Goal: Transaction & Acquisition: Purchase product/service

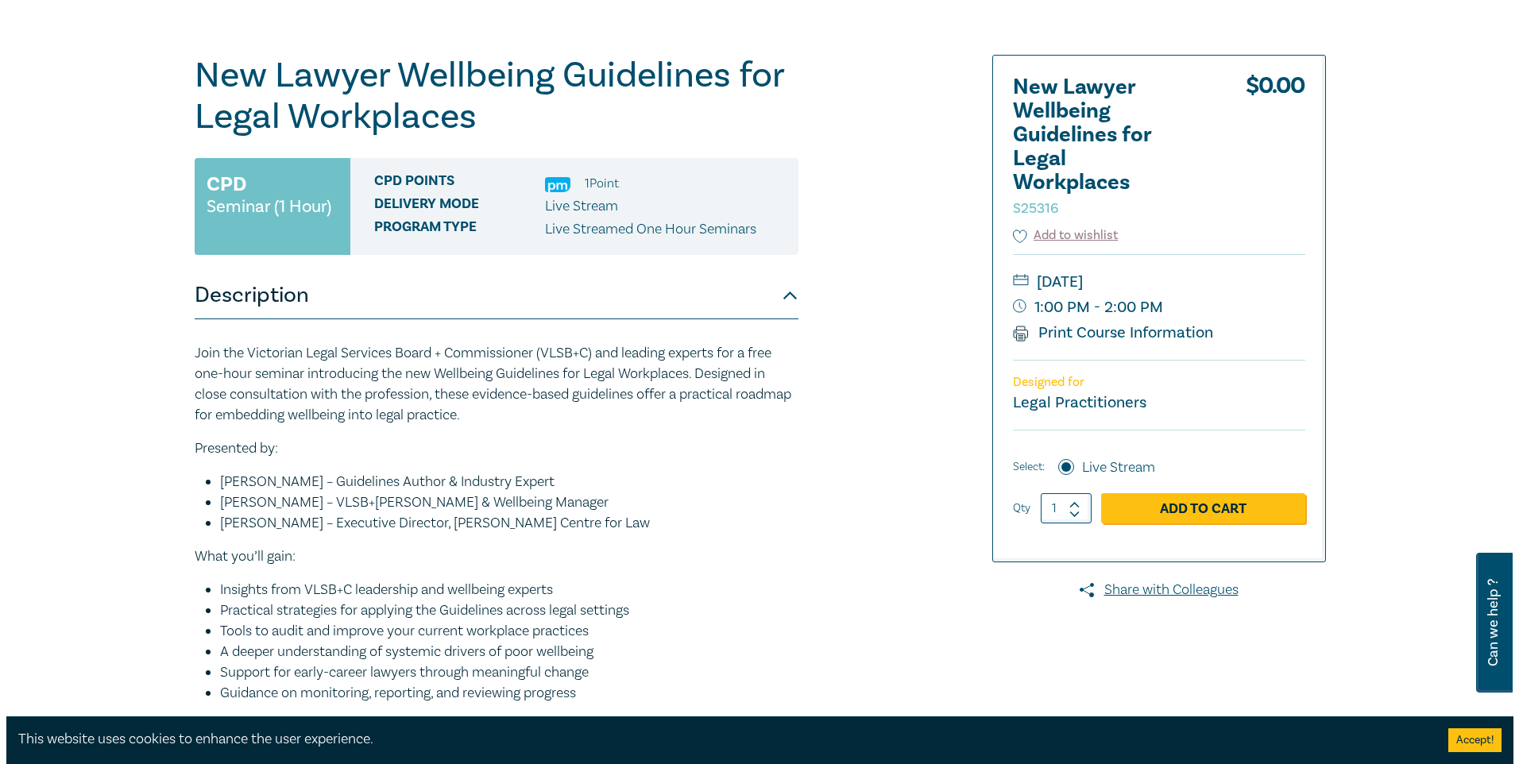
scroll to position [159, 0]
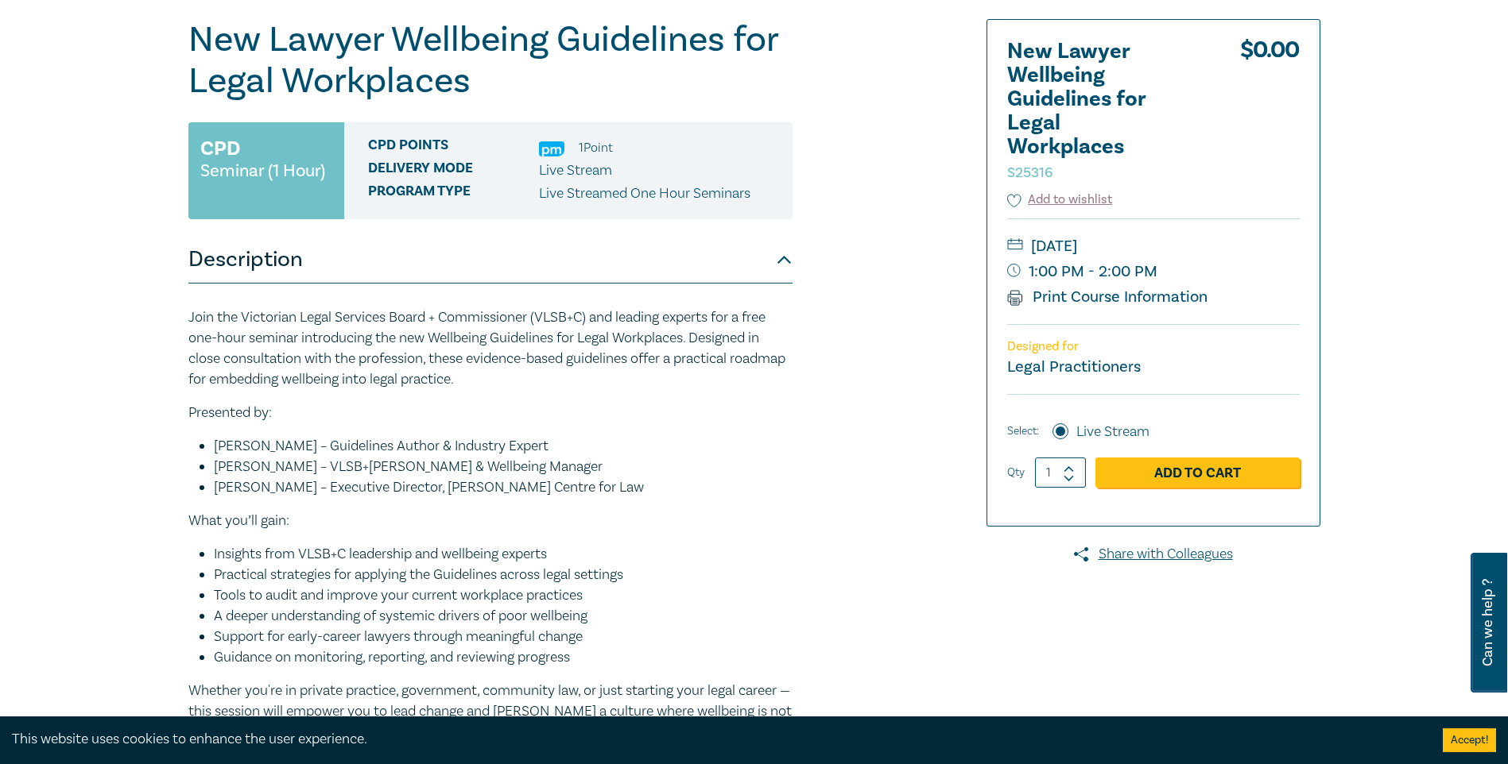
click at [803, 668] on div "New Lawyer Wellbeing Guidelines for Legal Workplaces S25316 CPD Seminar (1 Hour…" at bounding box center [562, 432] width 767 height 827
click at [1124, 473] on link "Add to Cart" at bounding box center [1197, 473] width 204 height 30
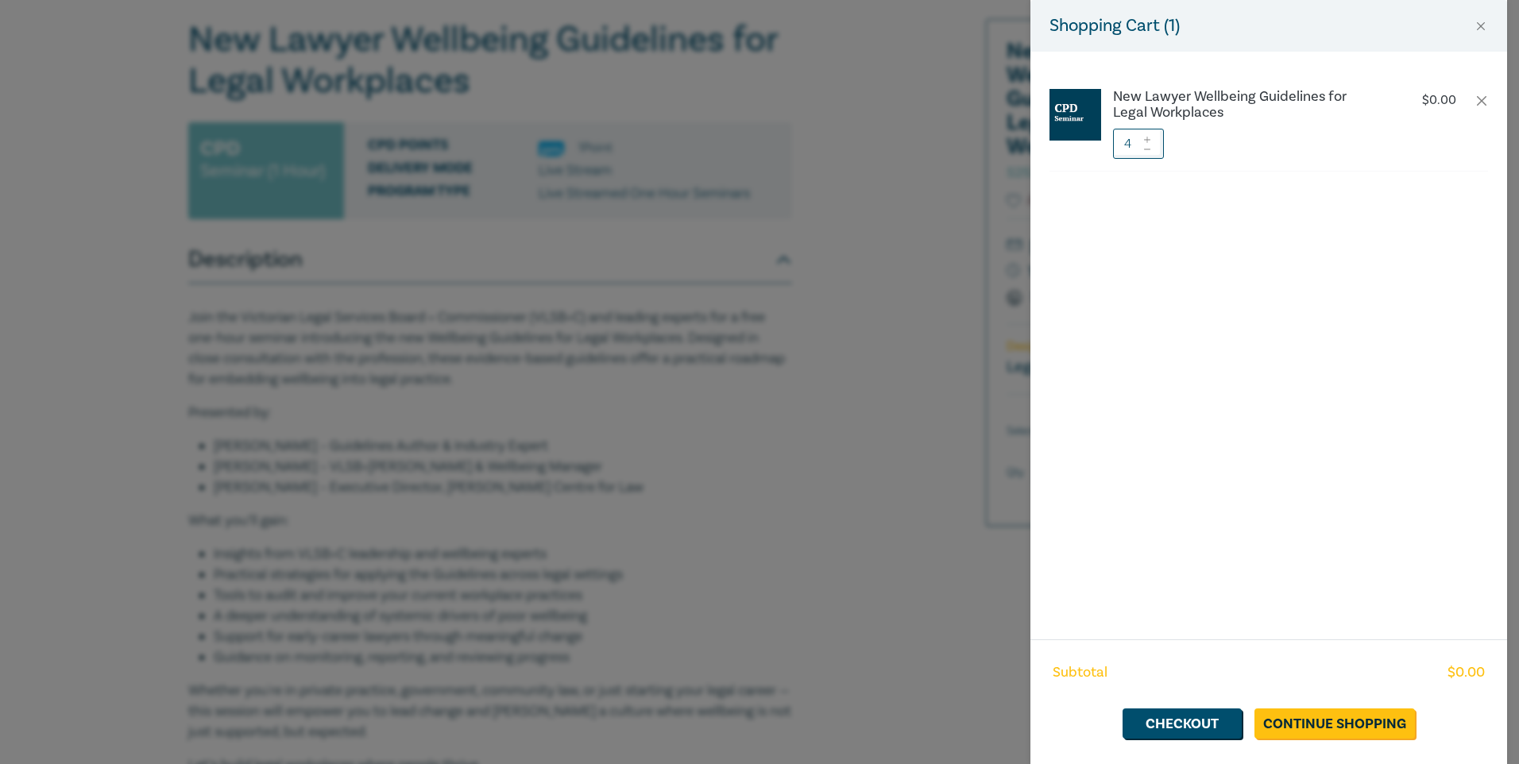
click at [1148, 146] on span at bounding box center [1147, 149] width 11 height 10
click at [1148, 147] on div at bounding box center [1147, 144] width 11 height 30
click at [1147, 151] on icon at bounding box center [1147, 149] width 11 height 6
click at [1146, 147] on icon at bounding box center [1147, 149] width 11 height 6
click at [1183, 721] on link "Checkout" at bounding box center [1182, 724] width 119 height 30
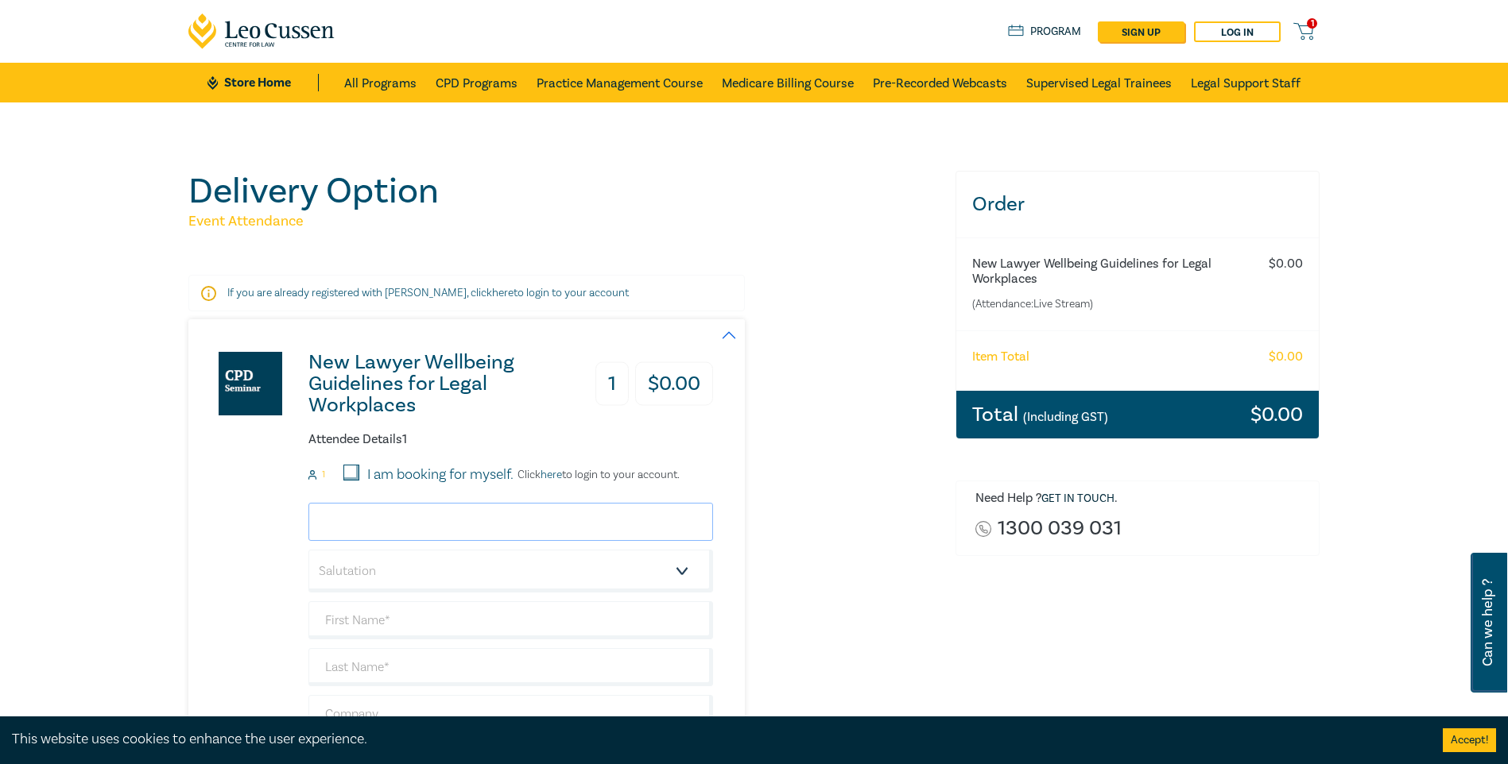
click at [347, 525] on input "email" at bounding box center [510, 522] width 405 height 38
type input "[EMAIL_ADDRESS][DOMAIN_NAME]"
type input "[PERSON_NAME]"
type input "Fox"
type input "Frenkels"
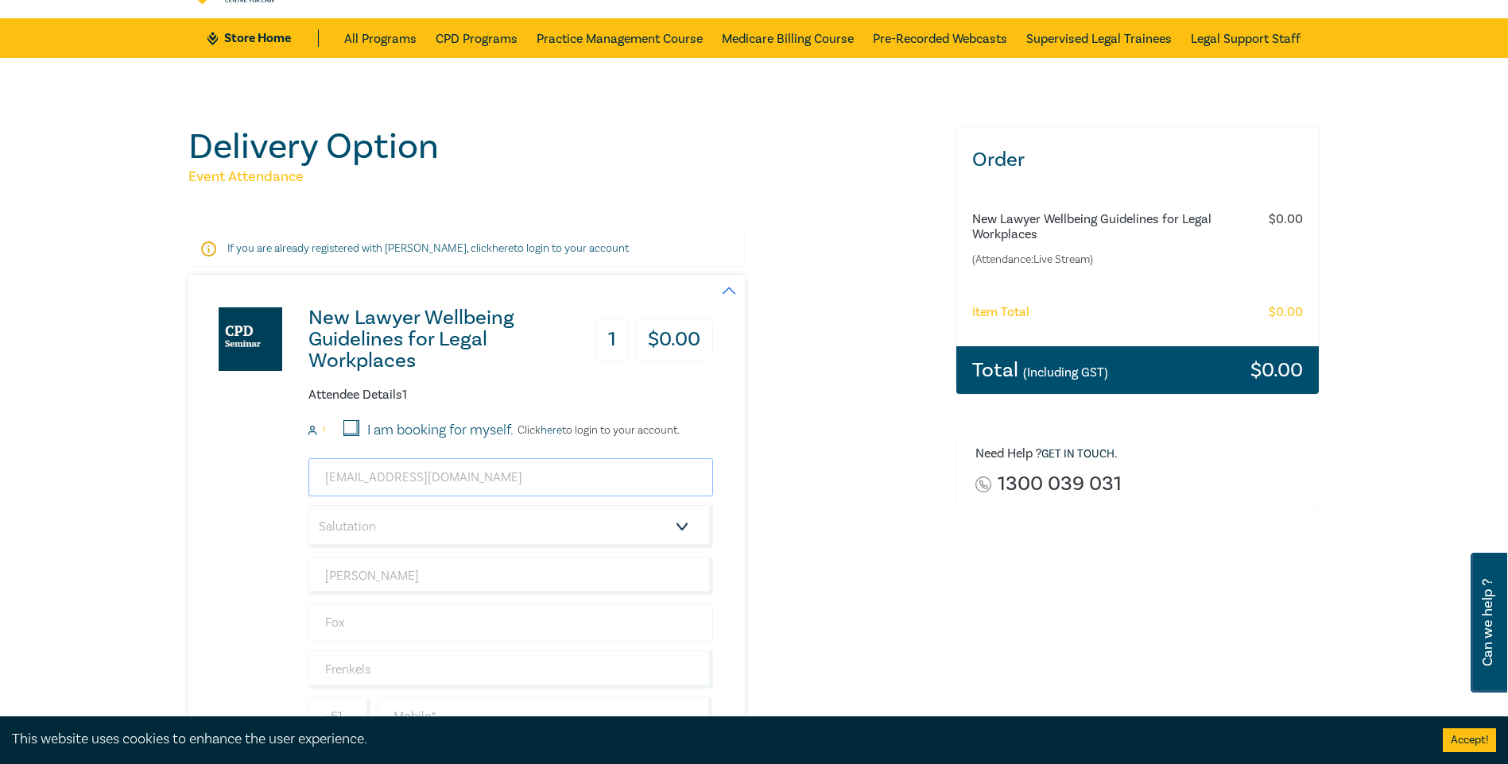
scroll to position [79, 0]
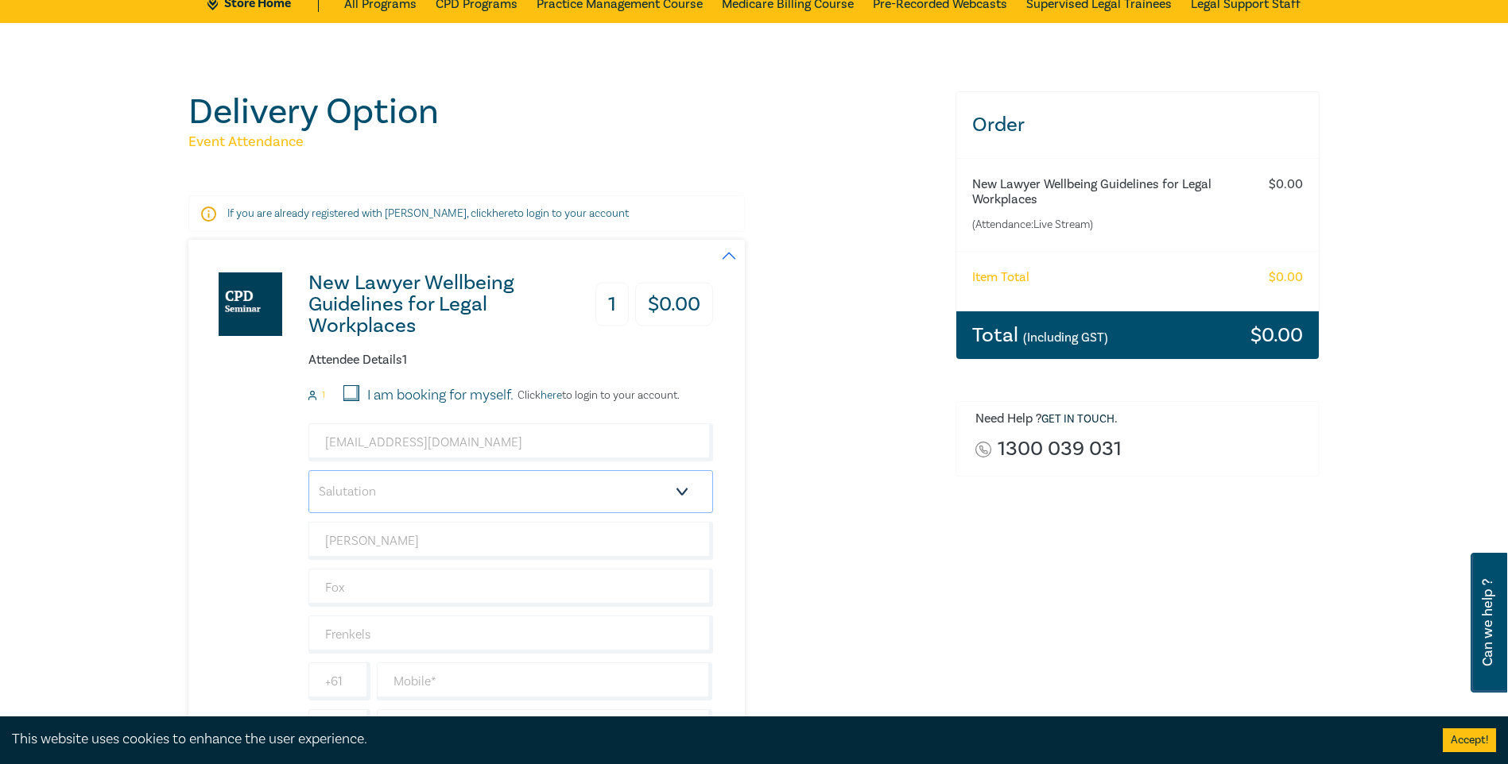
click at [683, 491] on select "Salutation Mr. Mrs. Ms. Miss Dr. Prof. Other" at bounding box center [510, 491] width 405 height 43
select select "Mr."
click at [308, 470] on select "Salutation Mr. Mrs. Ms. Miss Dr. Prof. Other" at bounding box center [510, 491] width 405 height 43
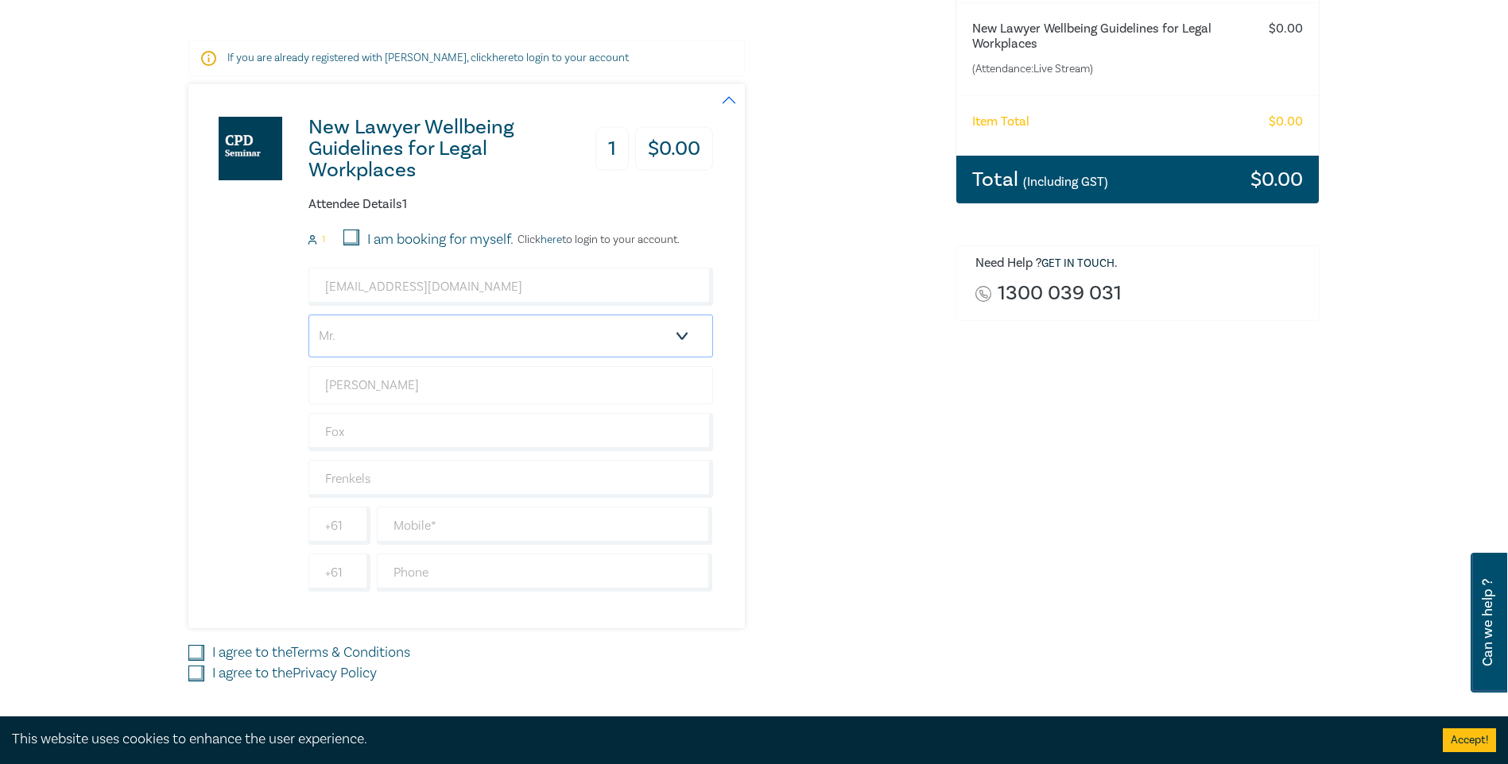
scroll to position [238, 0]
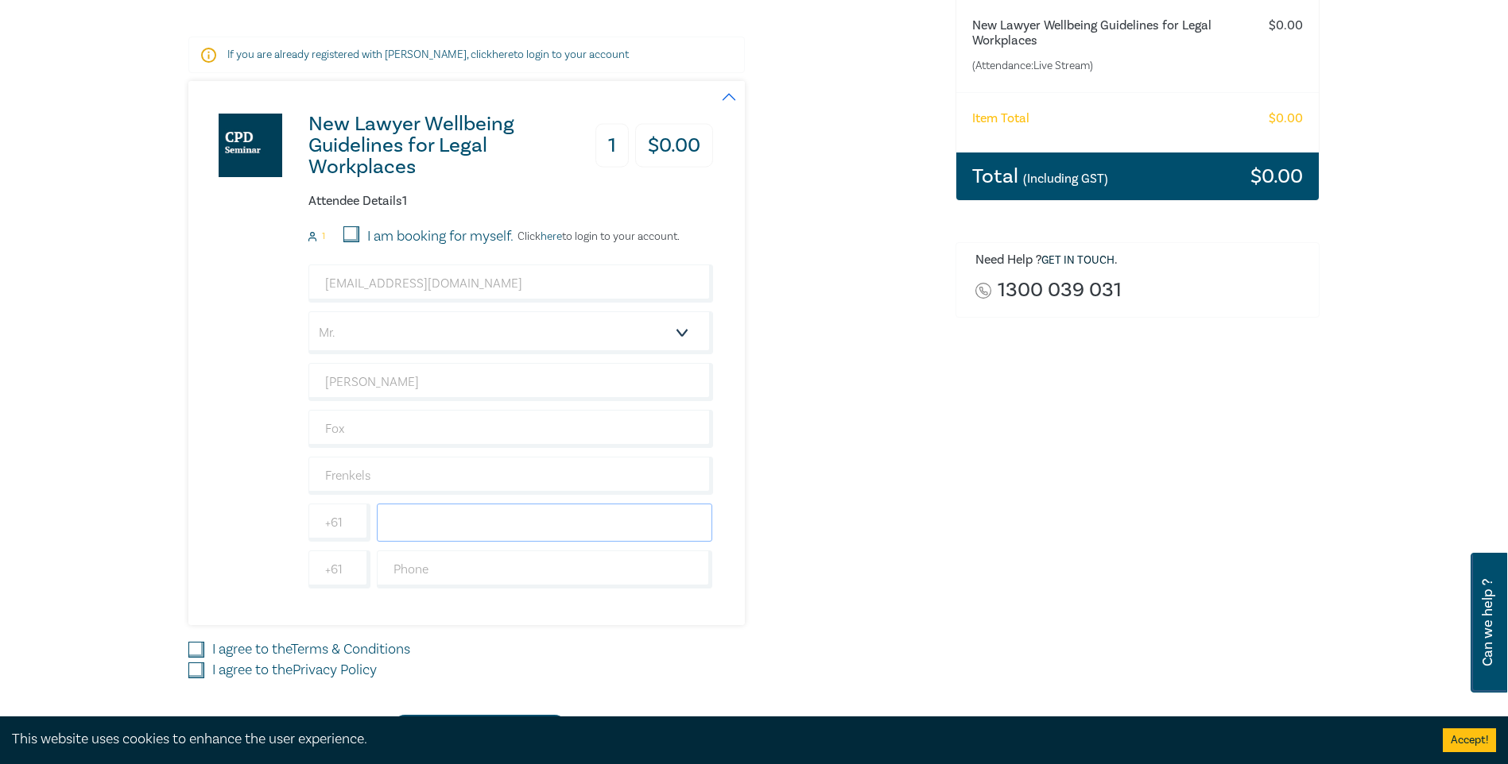
click at [435, 536] on input "text" at bounding box center [545, 523] width 336 height 38
type input "0402 779 559"
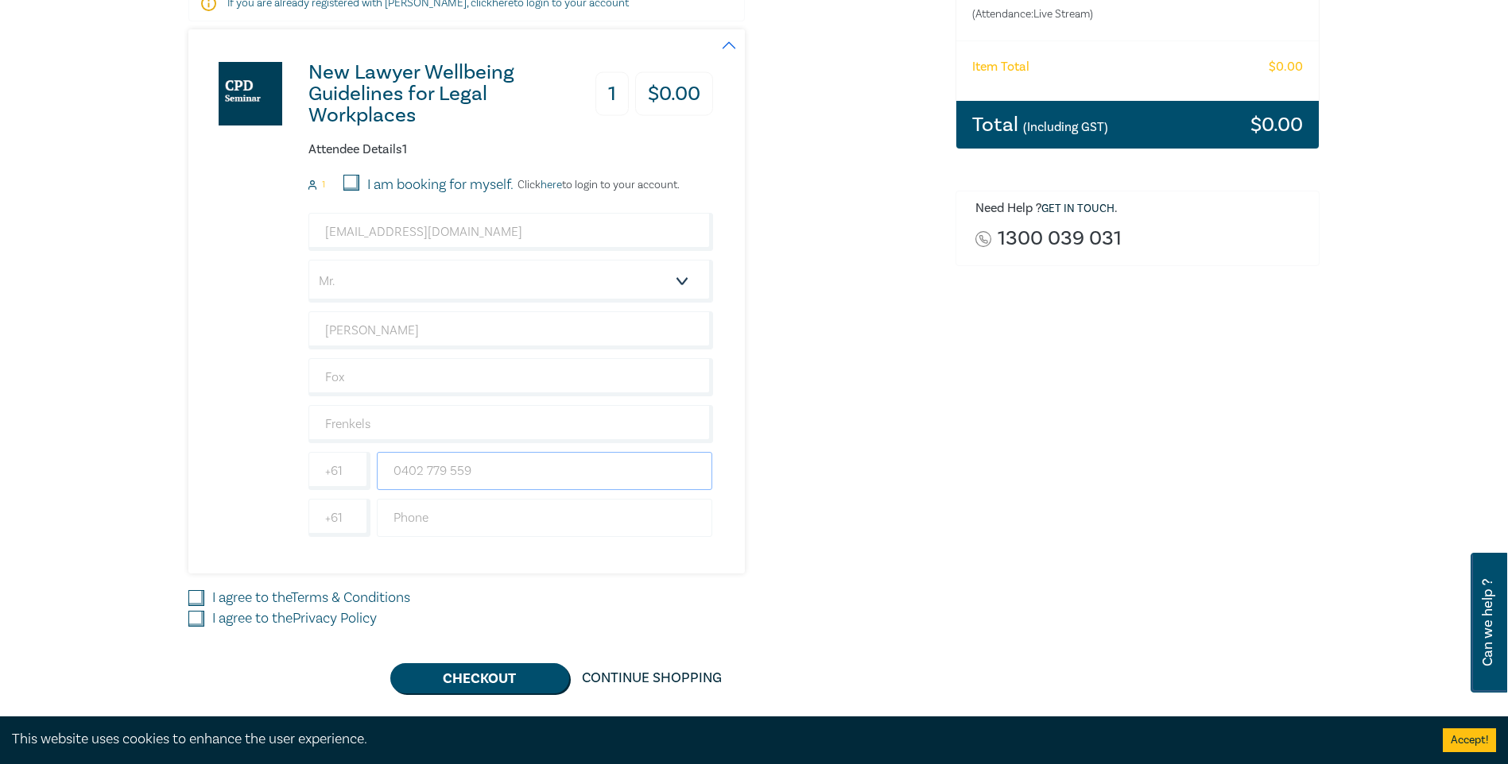
scroll to position [318, 0]
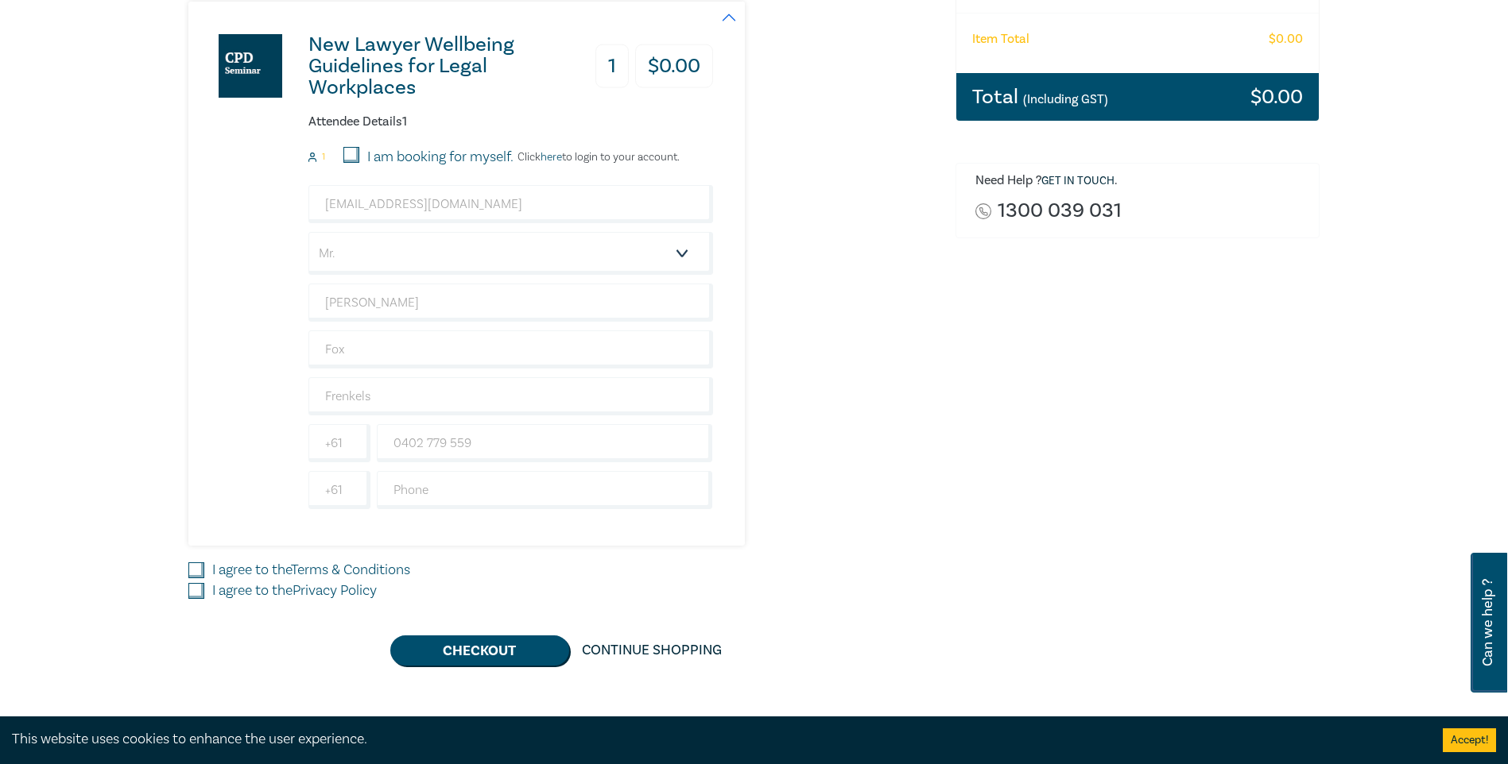
drag, startPoint x: 200, startPoint y: 570, endPoint x: 199, endPoint y: 579, distance: 9.7
click at [199, 571] on input "I agree to the Terms & Conditions" at bounding box center [196, 571] width 16 height 16
checkbox input "true"
click at [201, 592] on input "I agree to the Privacy Policy" at bounding box center [196, 591] width 16 height 16
checkbox input "true"
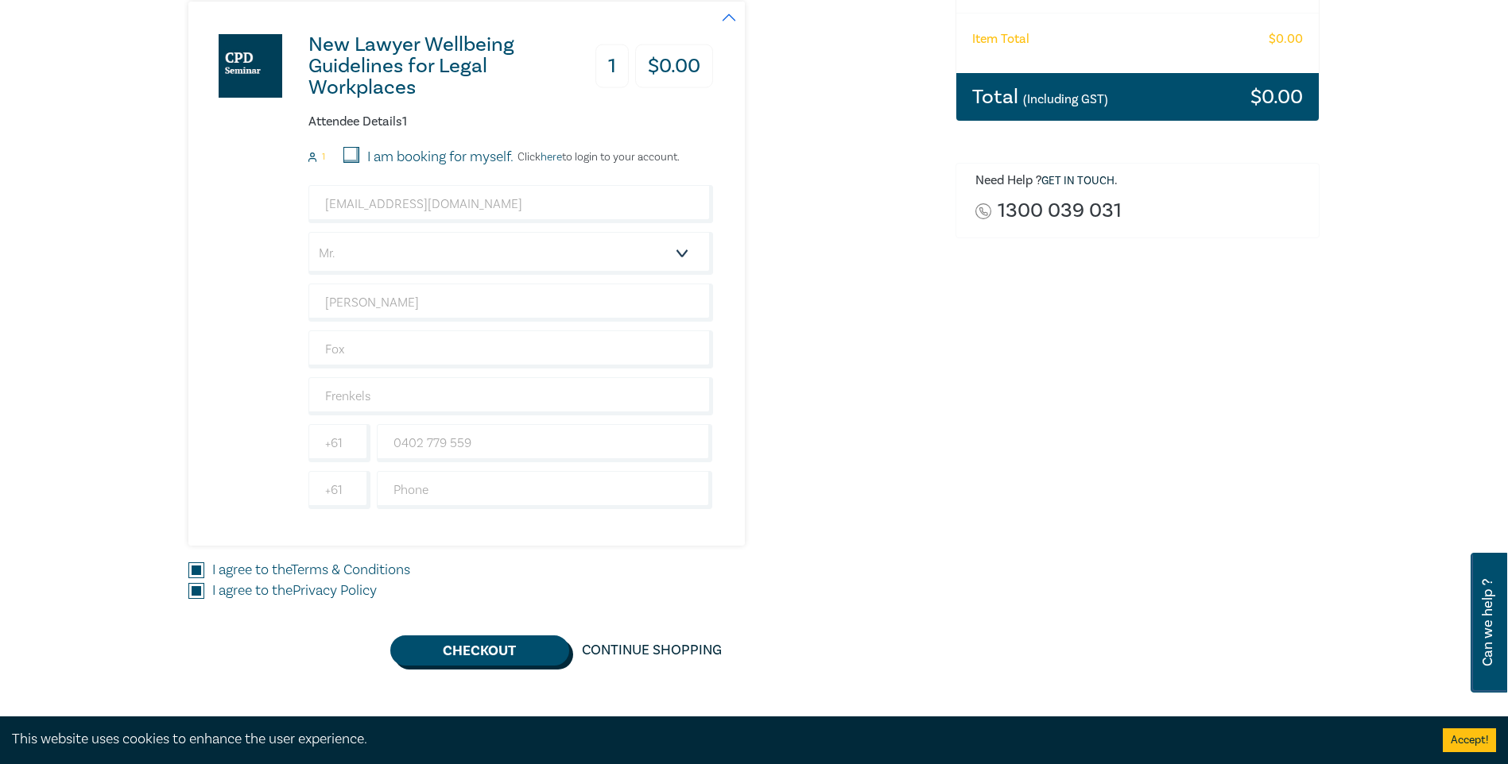
click at [430, 653] on button "Checkout" at bounding box center [479, 651] width 179 height 30
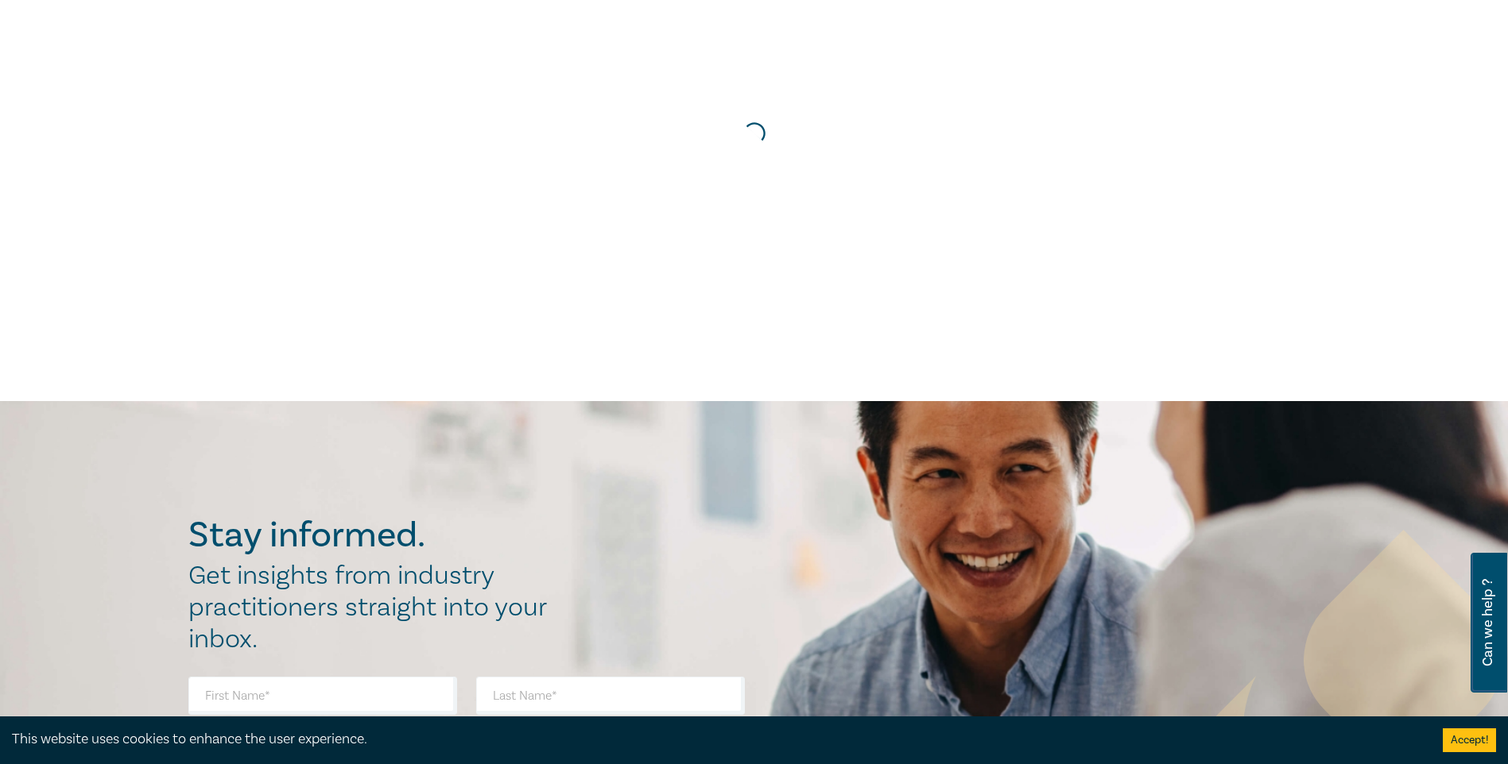
scroll to position [0, 0]
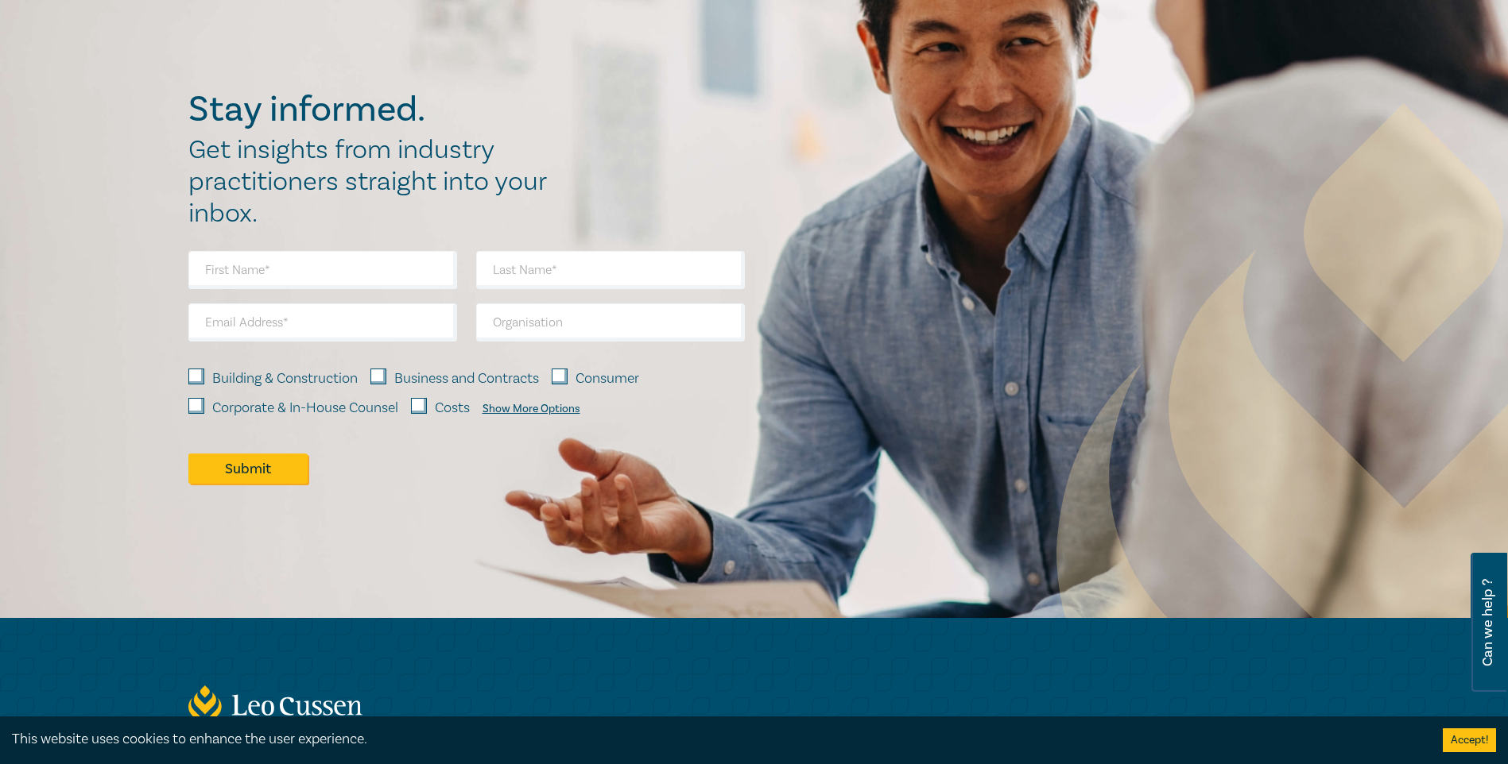
scroll to position [1113, 0]
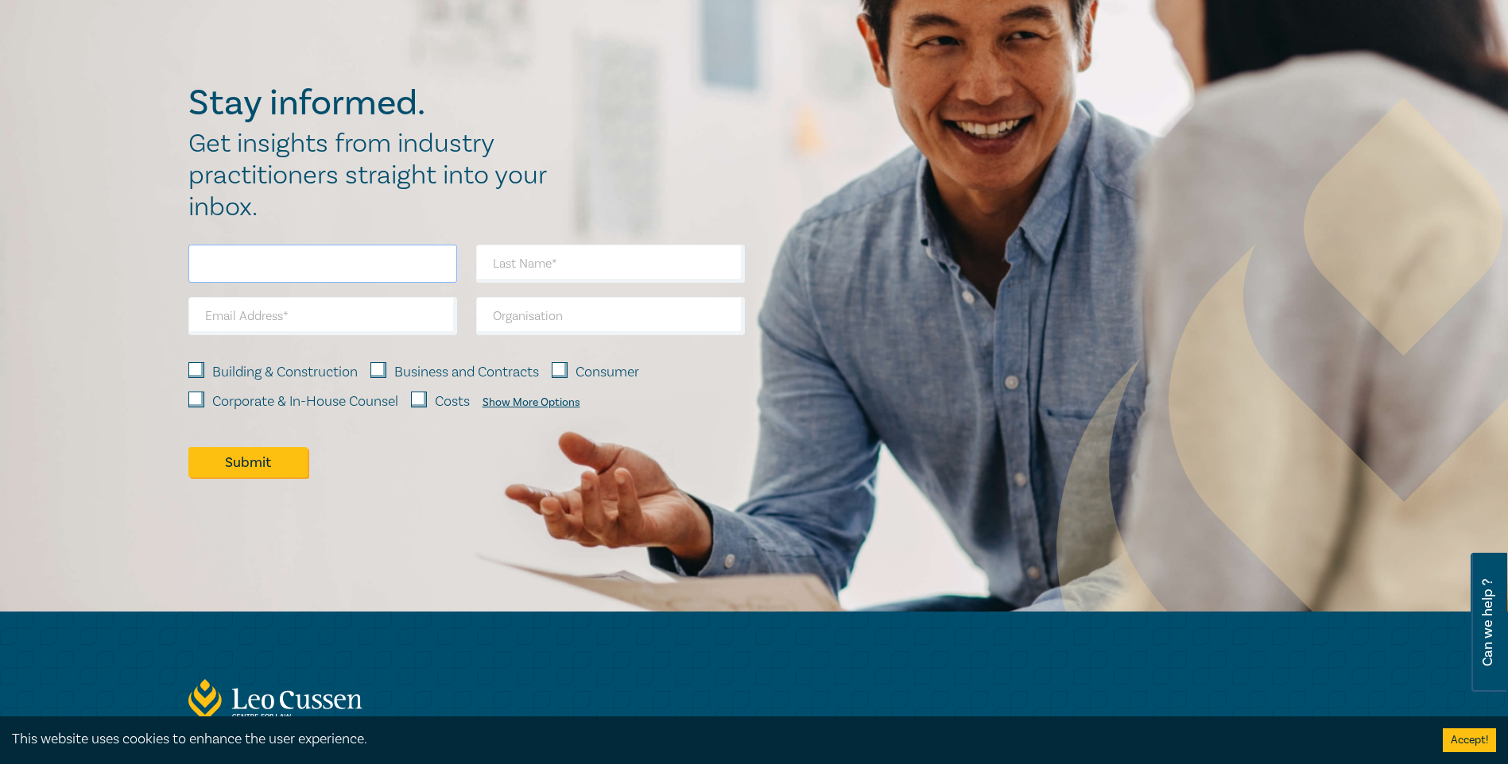
click at [281, 193] on input "text" at bounding box center [322, 264] width 269 height 38
type input "[PERSON_NAME]"
type input "Fox"
type input "[EMAIL_ADDRESS][DOMAIN_NAME]"
type input "Frenkels"
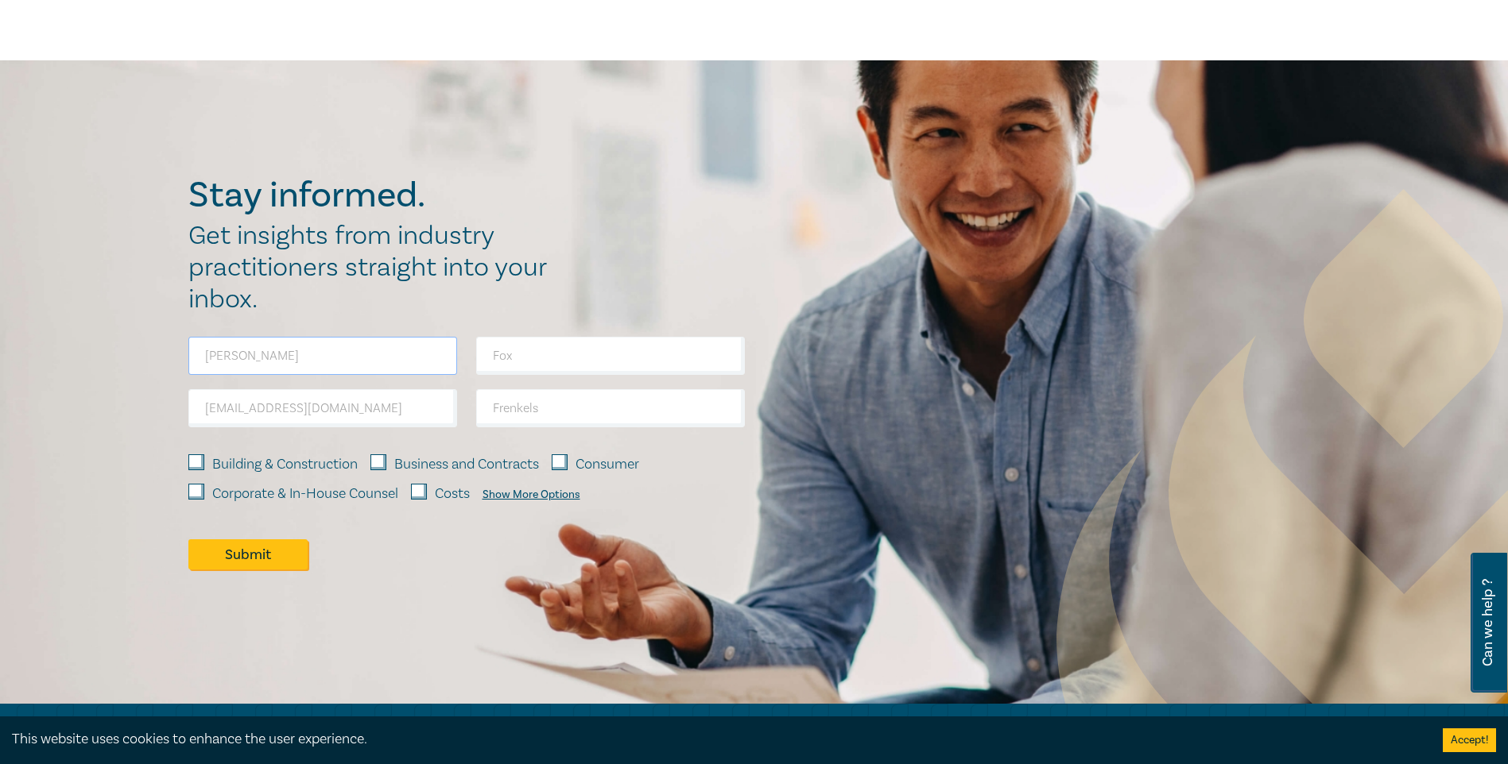
scroll to position [1033, 0]
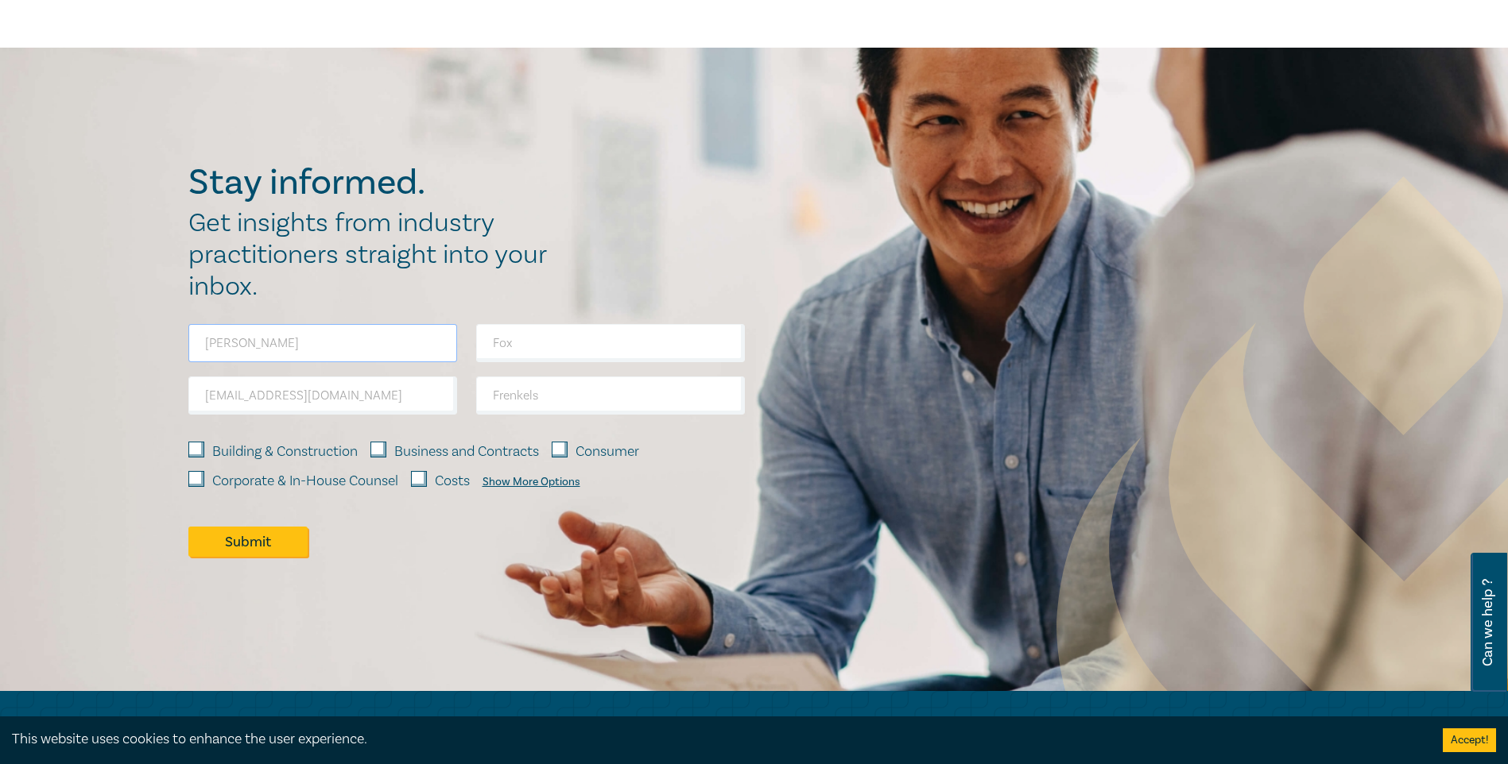
drag, startPoint x: 297, startPoint y: 358, endPoint x: 172, endPoint y: 358, distance: 124.8
click at [175, 193] on div "Stay informed. Get insights from industry practitioners straight into your inbo…" at bounding box center [754, 370] width 1508 height 644
drag, startPoint x: 525, startPoint y: 346, endPoint x: 432, endPoint y: 333, distance: 93.8
click at [432, 193] on div "Fox afox@frenkels.com.au Frenkels Building & Construction Business and Contract…" at bounding box center [466, 451] width 575 height 254
drag, startPoint x: 555, startPoint y: 400, endPoint x: 456, endPoint y: 389, distance: 100.0
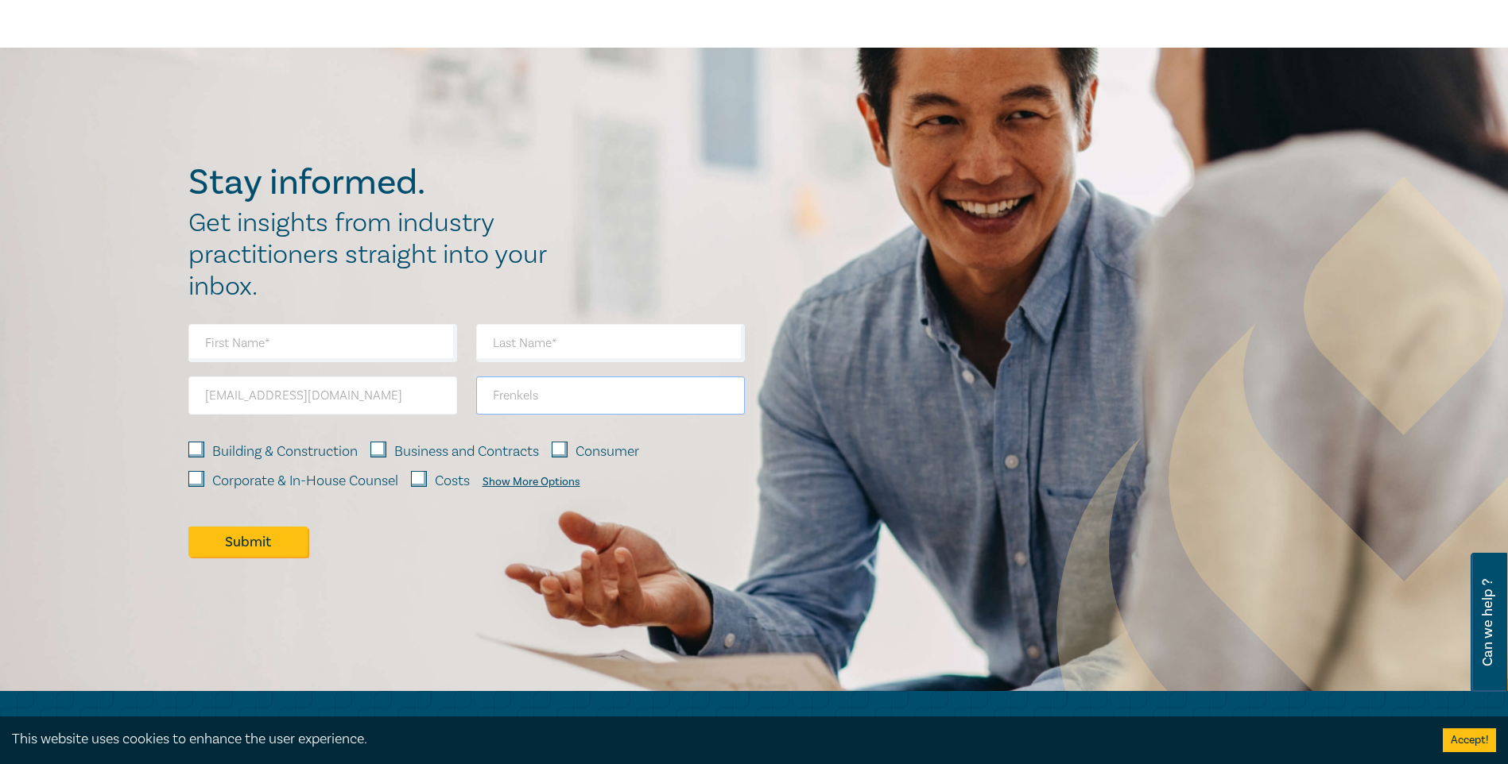
click at [472, 193] on div "Frenkels" at bounding box center [610, 403] width 288 height 52
drag, startPoint x: 368, startPoint y: 394, endPoint x: 178, endPoint y: 407, distance: 190.4
click at [179, 193] on div "[EMAIL_ADDRESS][DOMAIN_NAME]" at bounding box center [323, 403] width 288 height 52
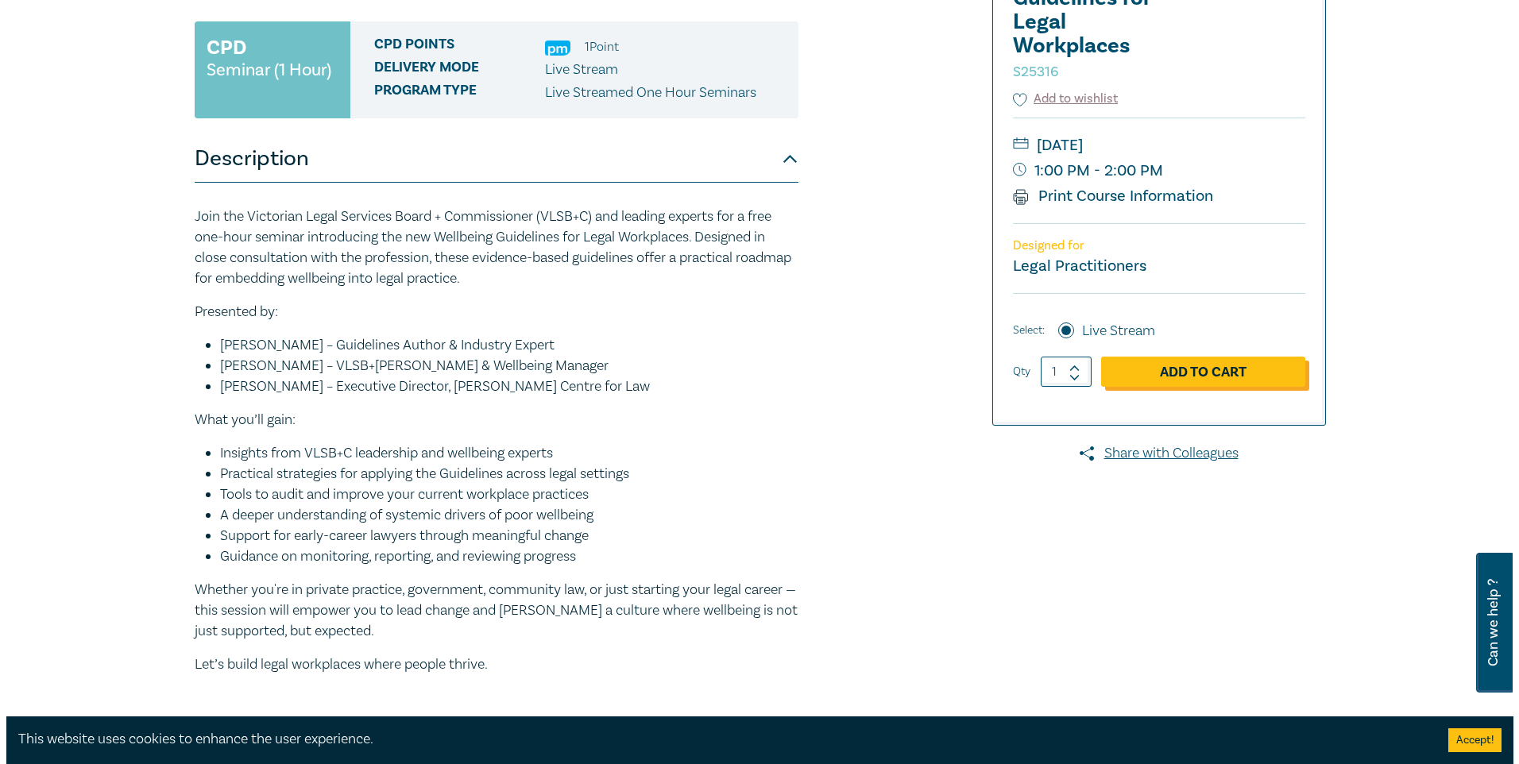
scroll to position [238, 0]
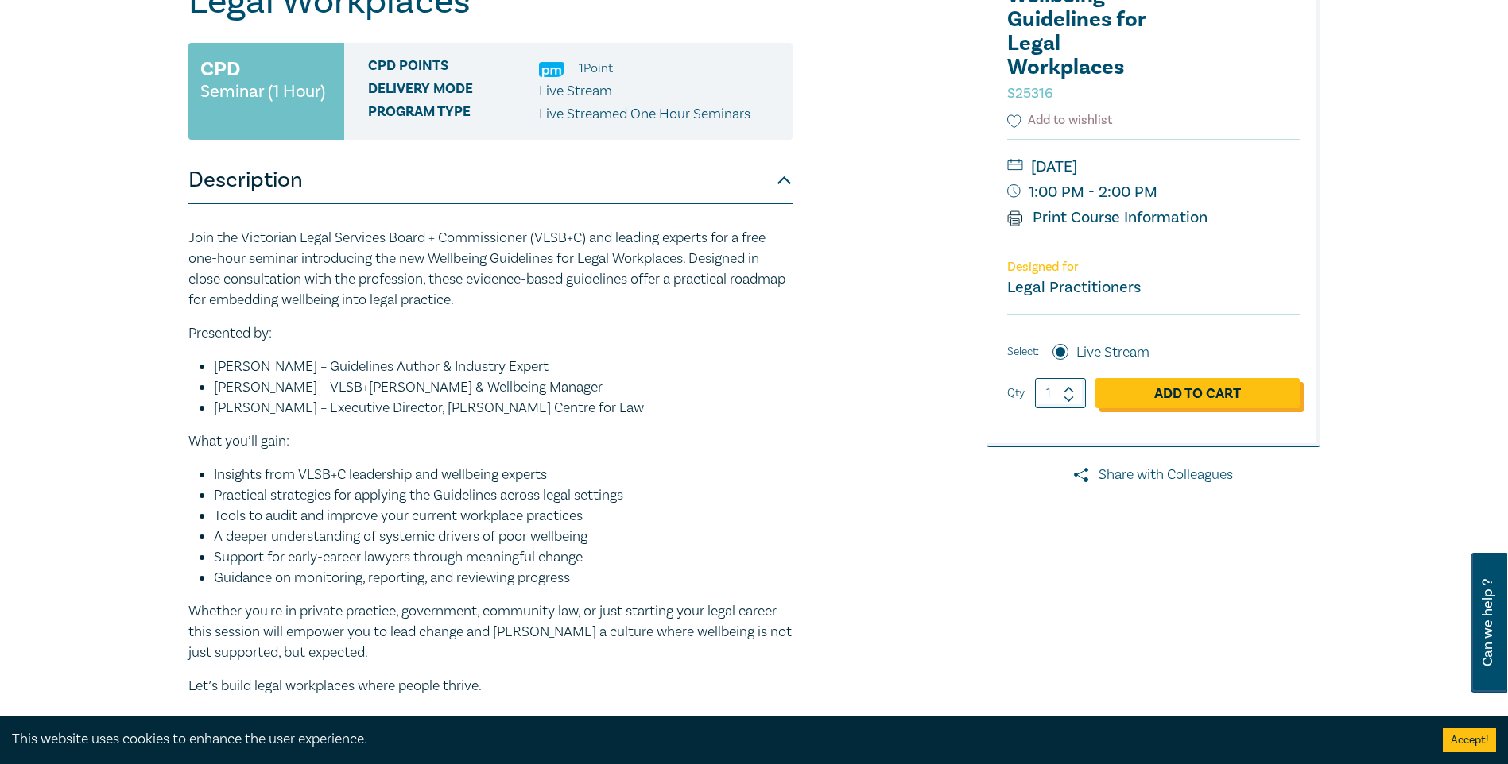
click at [577, 193] on link "Add to Cart" at bounding box center [1197, 393] width 204 height 30
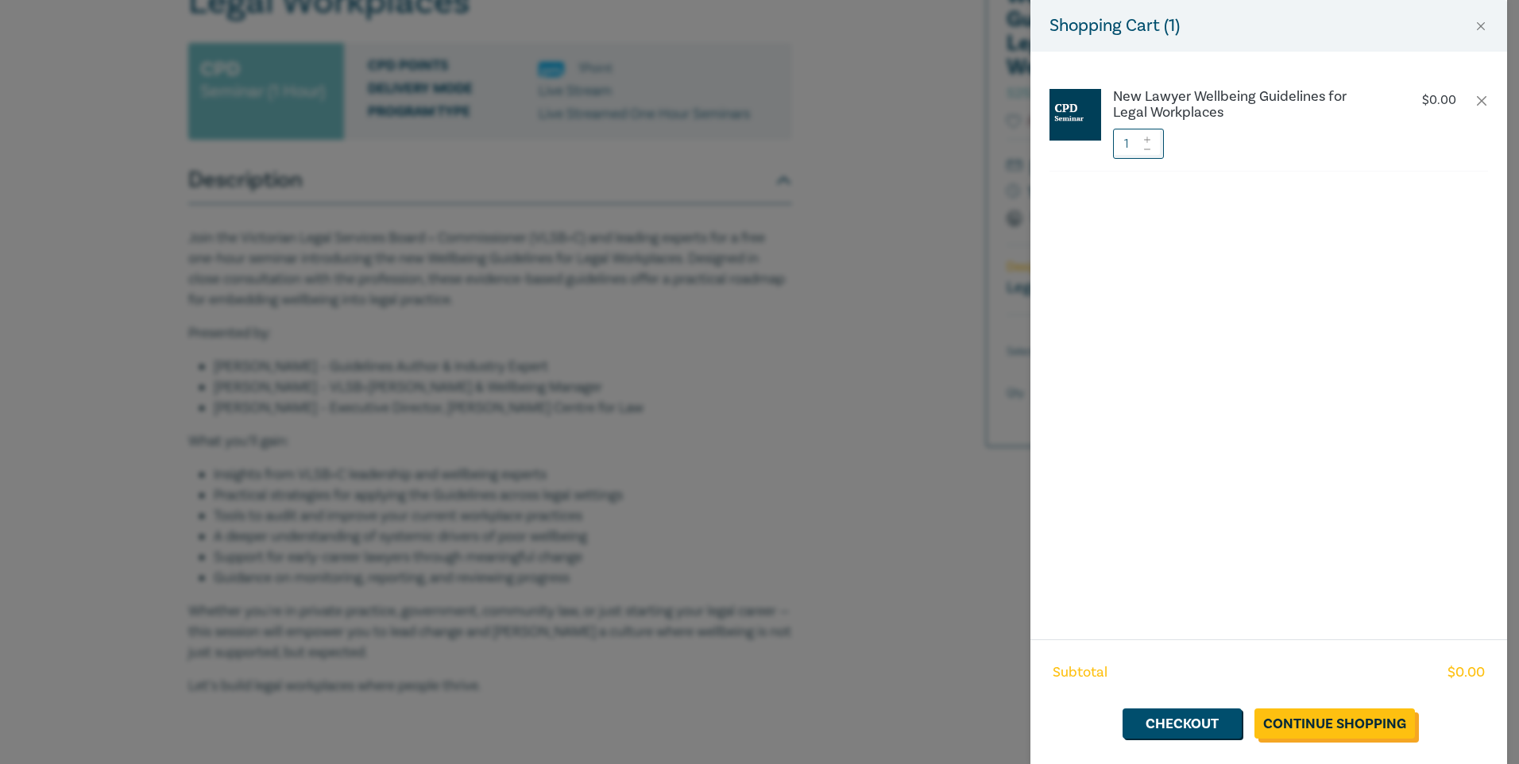
click at [577, 193] on link "Continue Shopping" at bounding box center [1335, 724] width 161 height 30
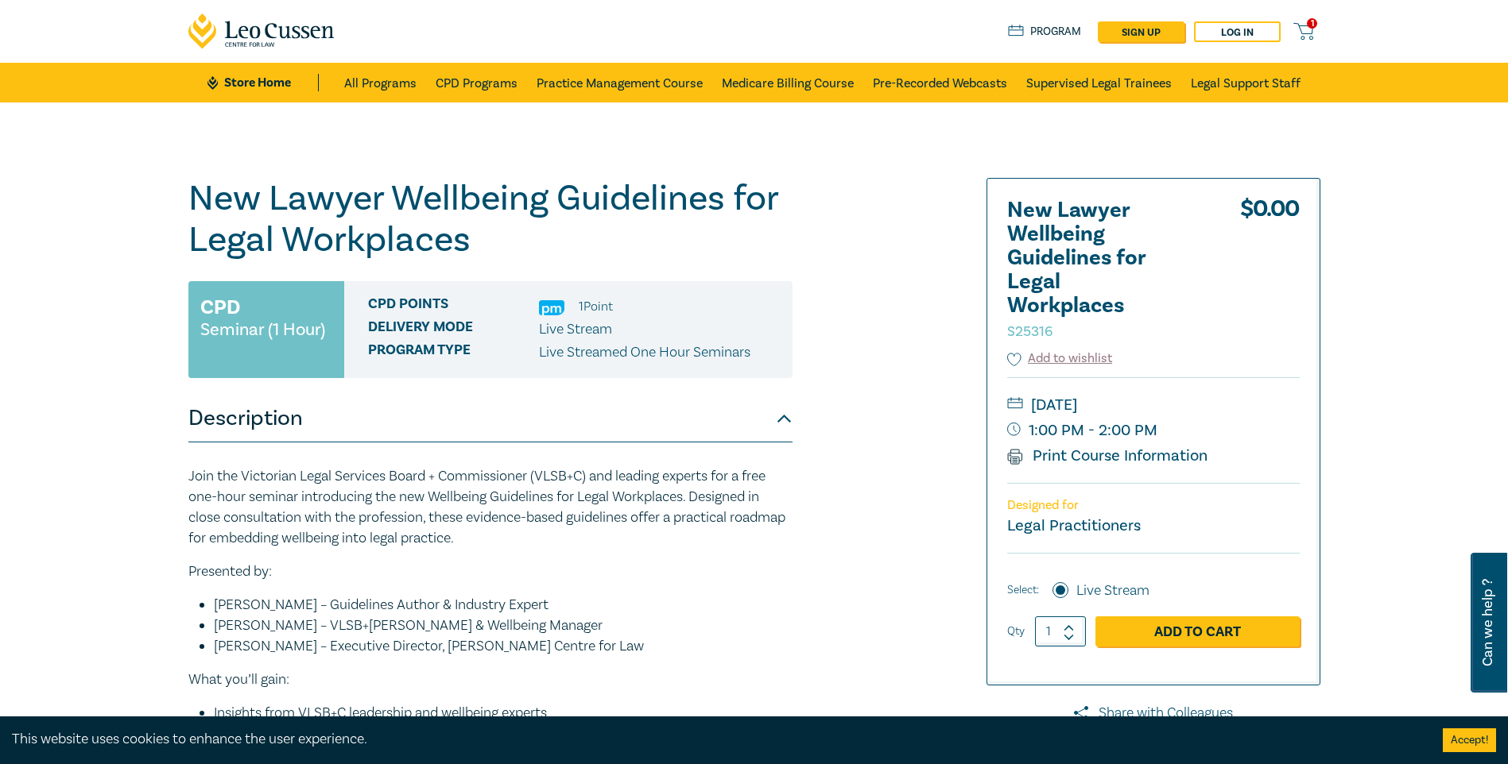
click at [283, 193] on small "Seminar (1 Hour)" at bounding box center [262, 330] width 125 height 16
click at [281, 193] on small "Seminar (1 Hour)" at bounding box center [262, 330] width 125 height 16
click at [577, 193] on button "Description" at bounding box center [490, 419] width 604 height 48
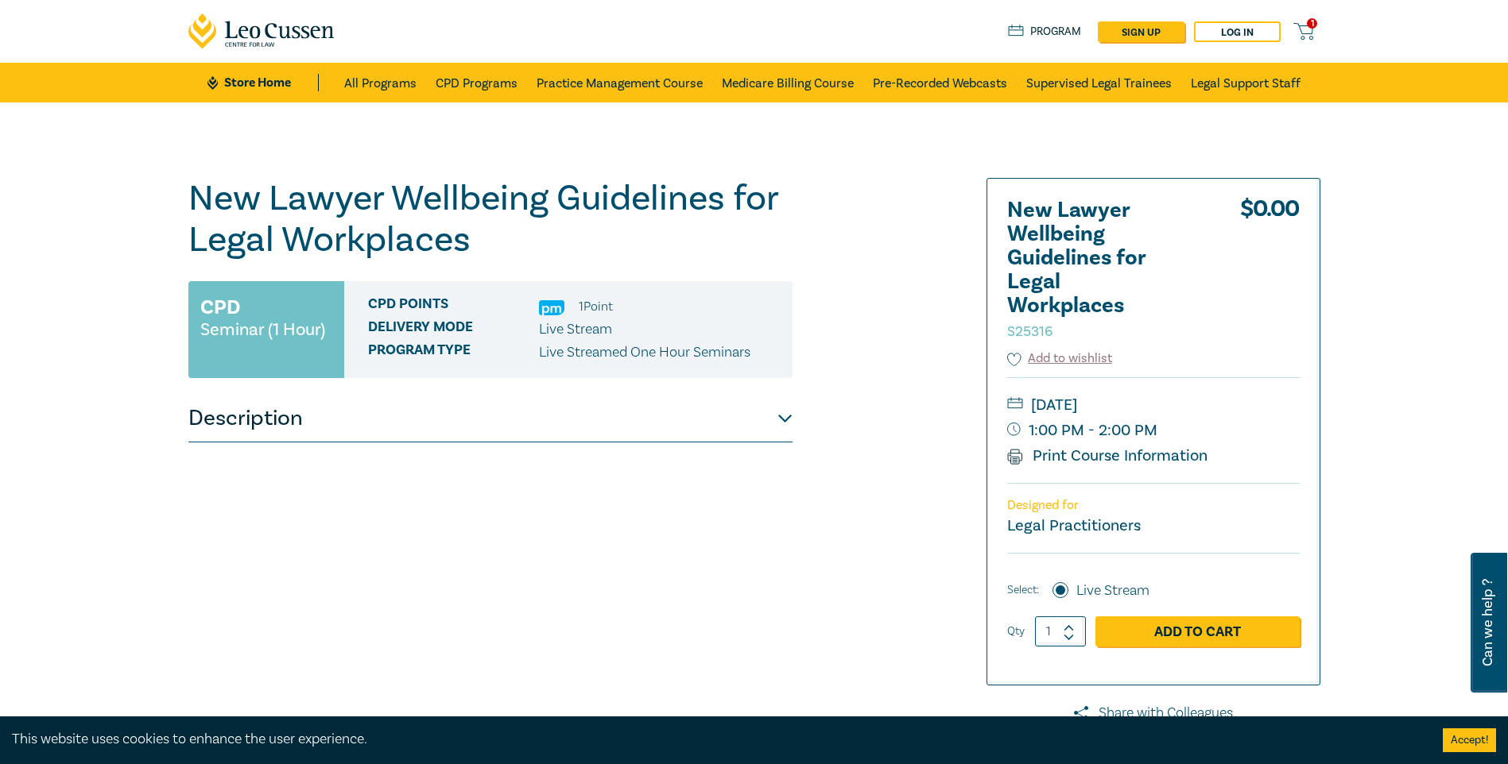
click at [564, 193] on span "Live Stream" at bounding box center [575, 329] width 73 height 18
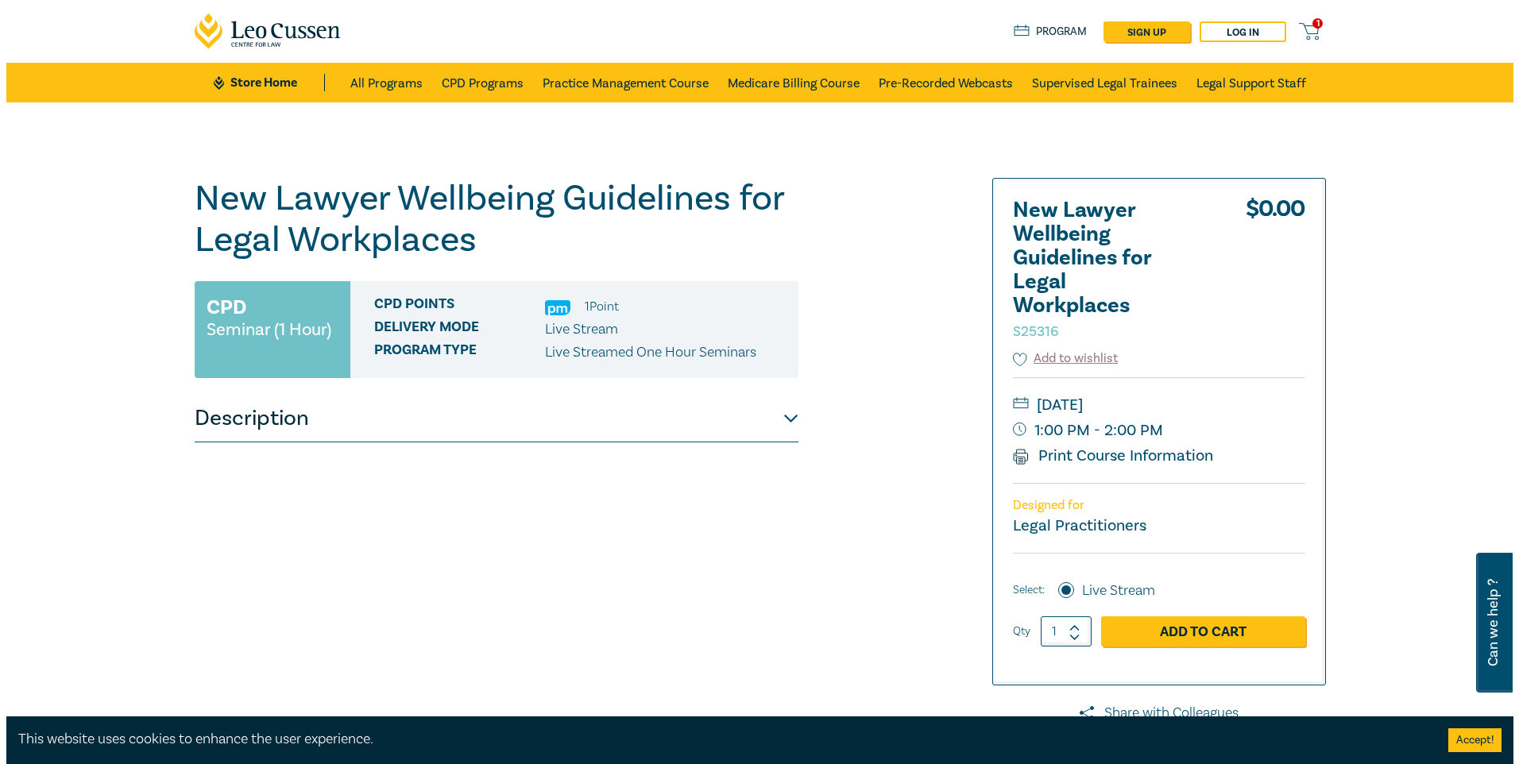
scroll to position [79, 0]
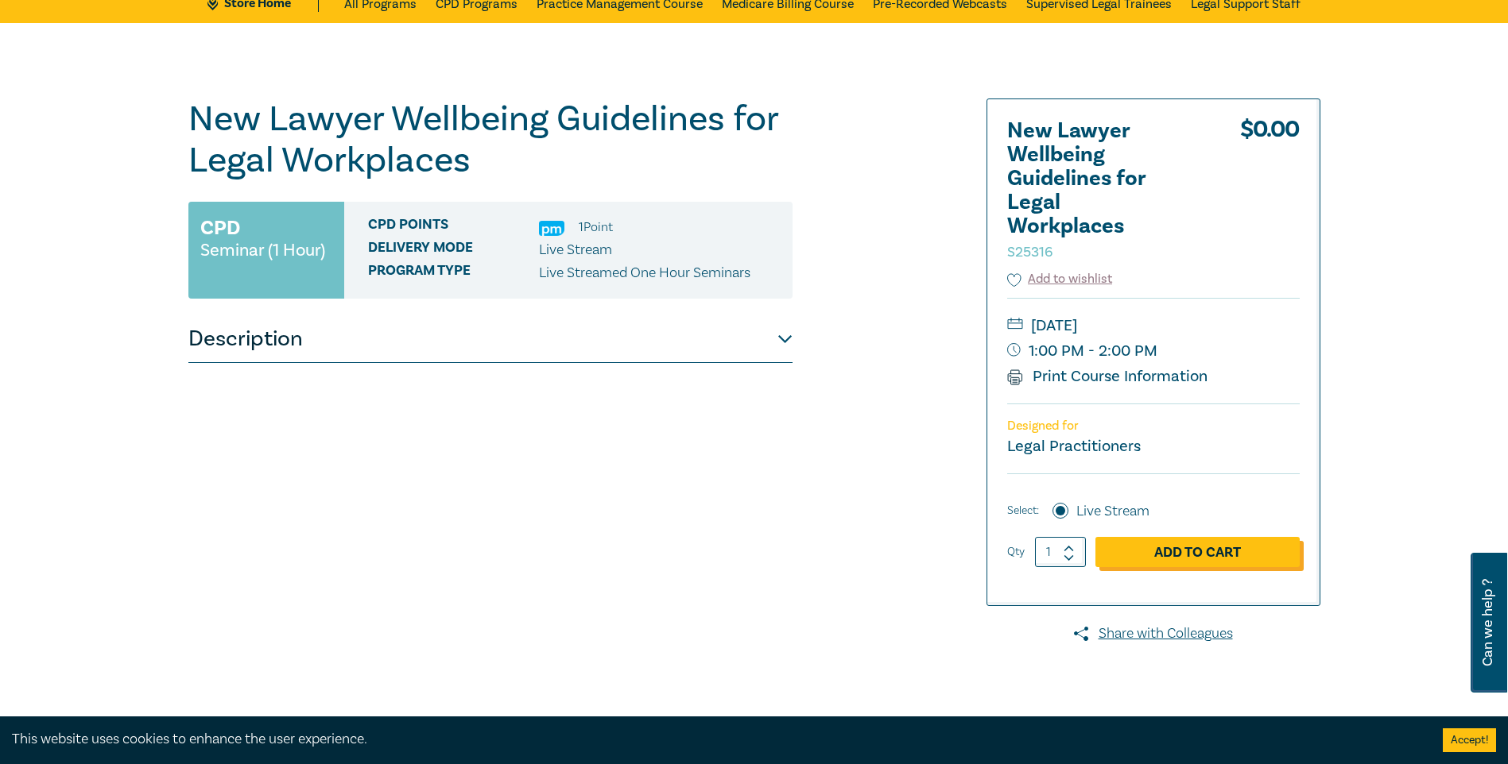
click at [577, 193] on link "Add to Cart" at bounding box center [1197, 552] width 204 height 30
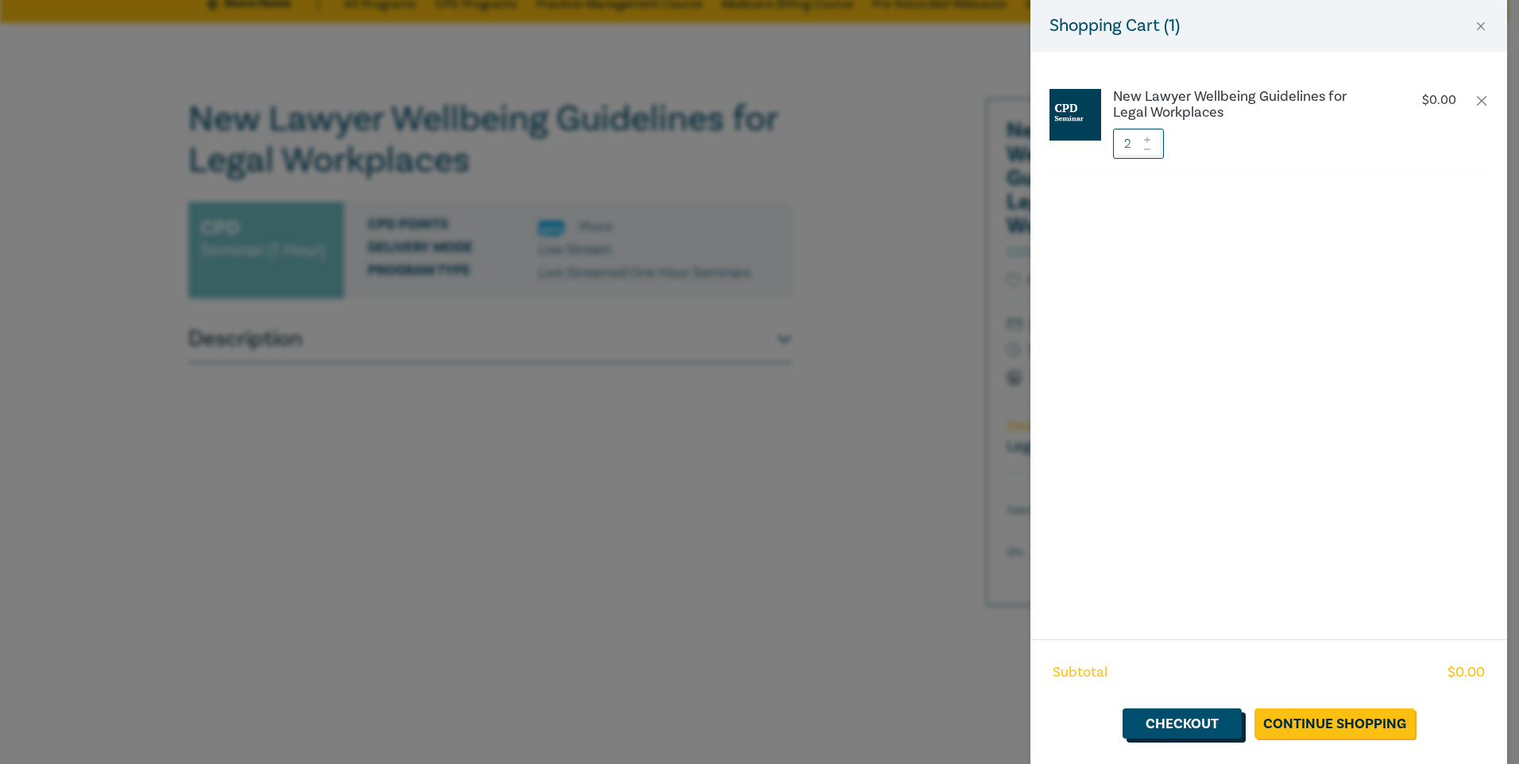
click at [577, 193] on link "Checkout" at bounding box center [1182, 724] width 119 height 30
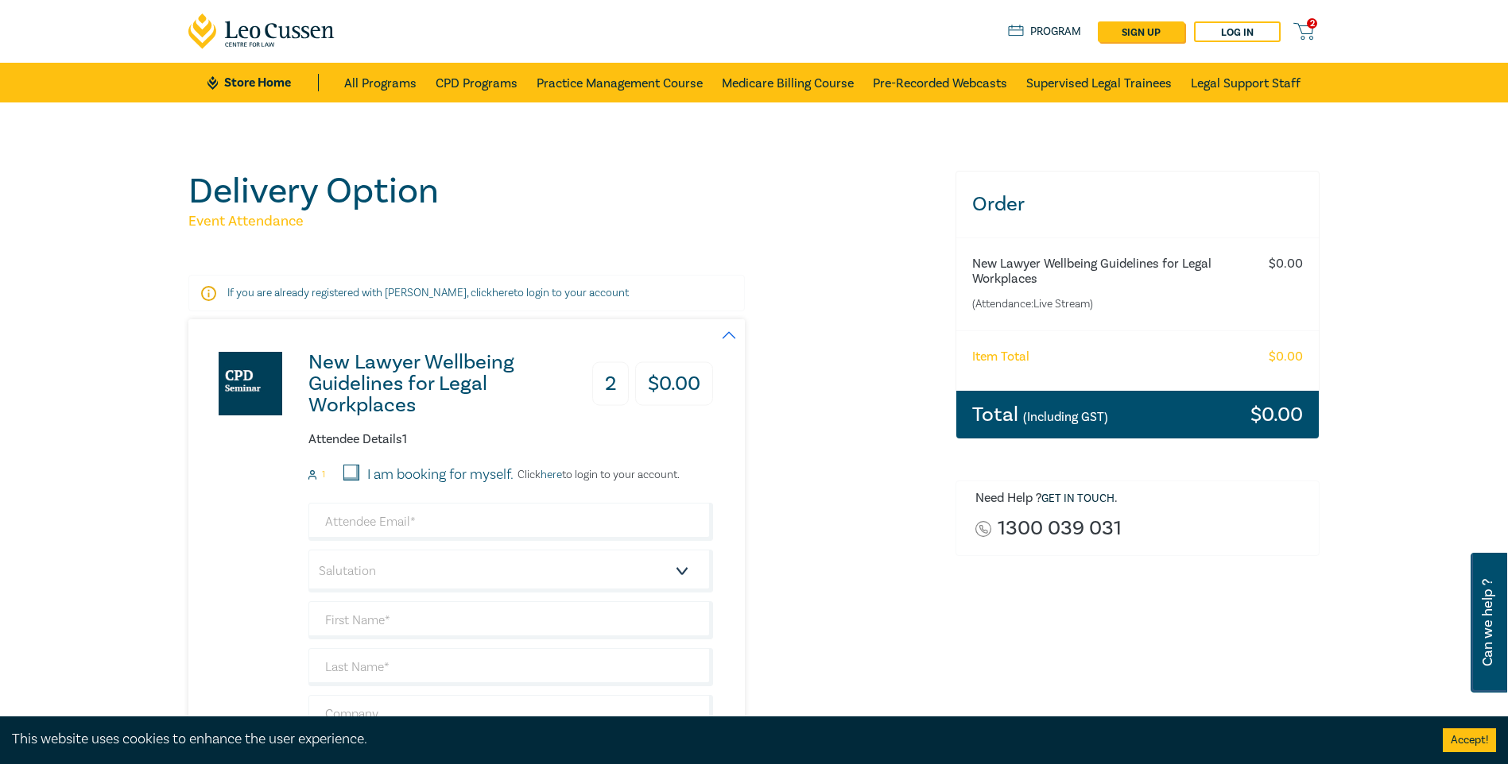
click at [350, 193] on input "I am booking for myself." at bounding box center [351, 473] width 16 height 16
checkbox input "true"
click at [413, 193] on input "email" at bounding box center [510, 522] width 405 height 38
type input "[EMAIL_ADDRESS][DOMAIN_NAME]"
type input "[PERSON_NAME]"
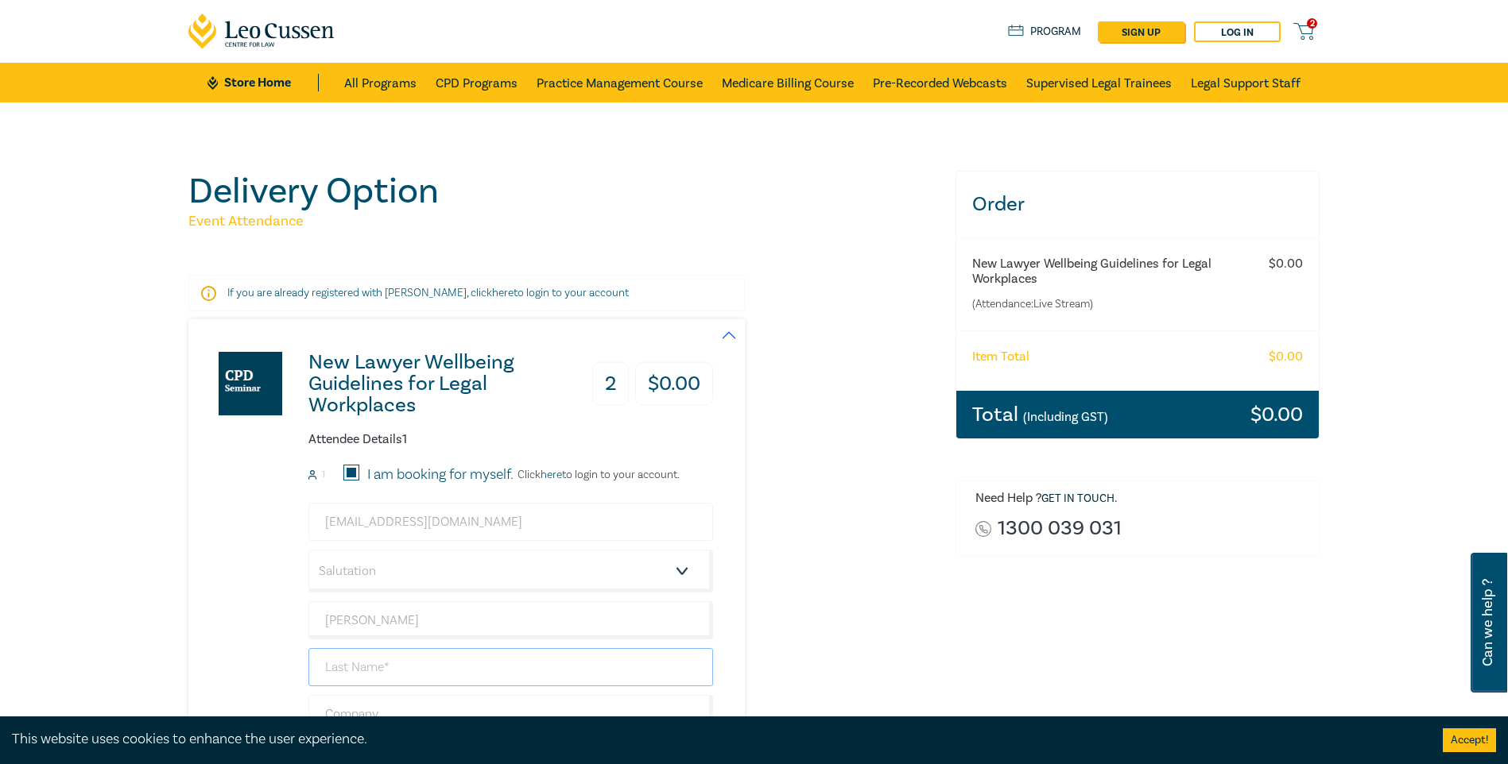
type input "Fox"
type input "Frenkels"
click at [577, 193] on select "Salutation Mr. Mrs. Ms. Miss Dr. Prof. Other" at bounding box center [510, 571] width 405 height 43
select select "Mr."
click at [308, 193] on select "Salutation Mr. Mrs. Ms. Miss Dr. Prof. Other" at bounding box center [510, 571] width 405 height 43
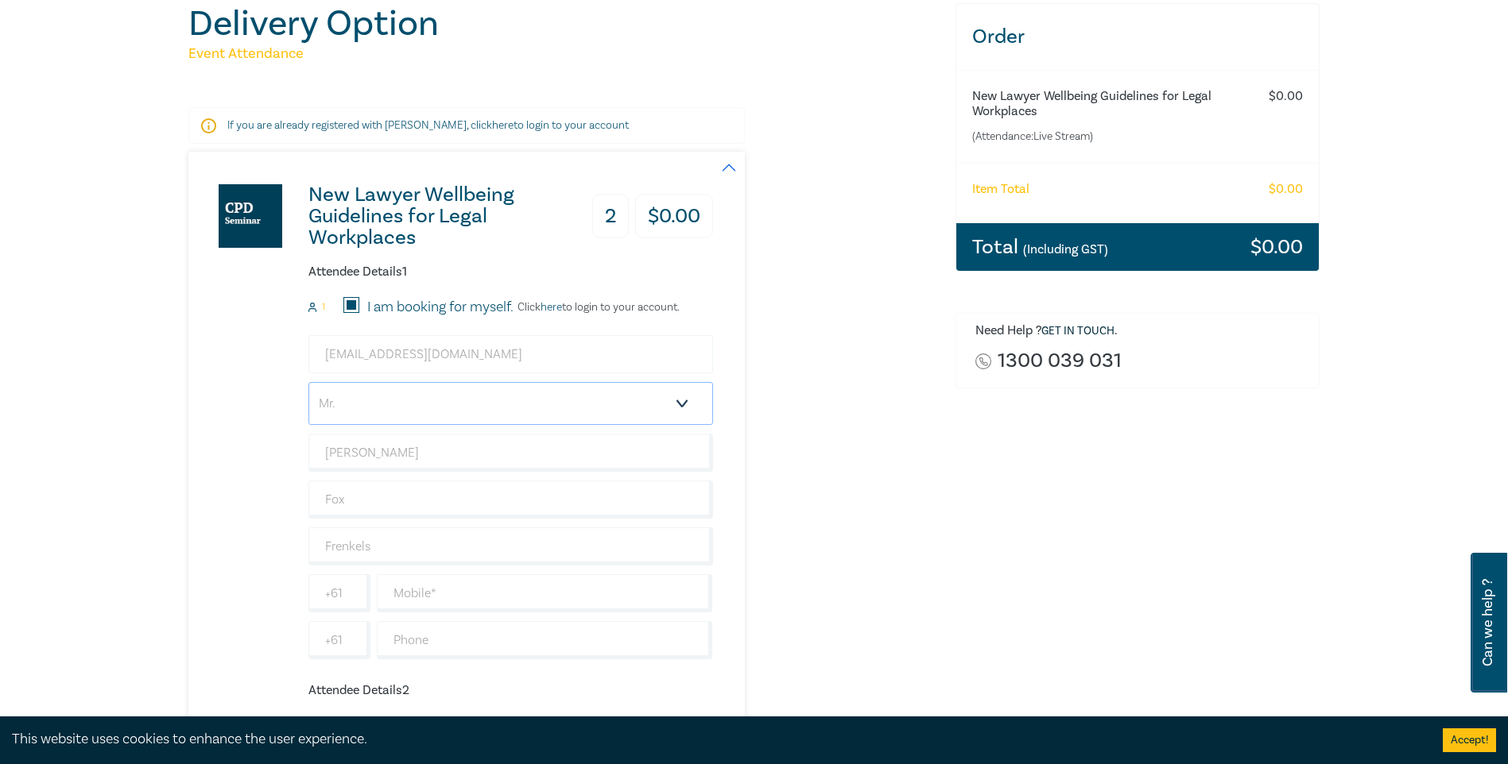
scroll to position [238, 0]
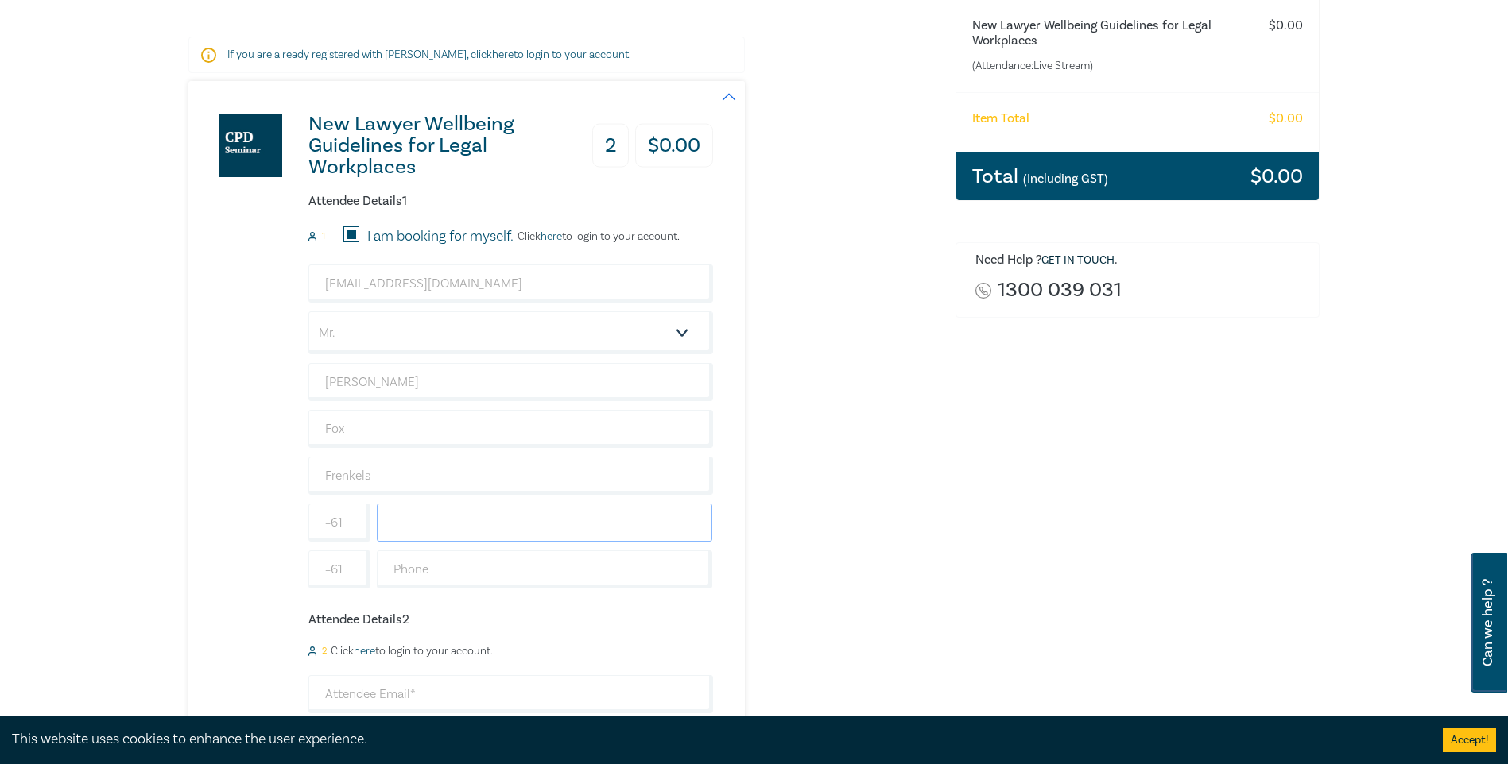
click at [453, 193] on input "text" at bounding box center [545, 523] width 336 height 38
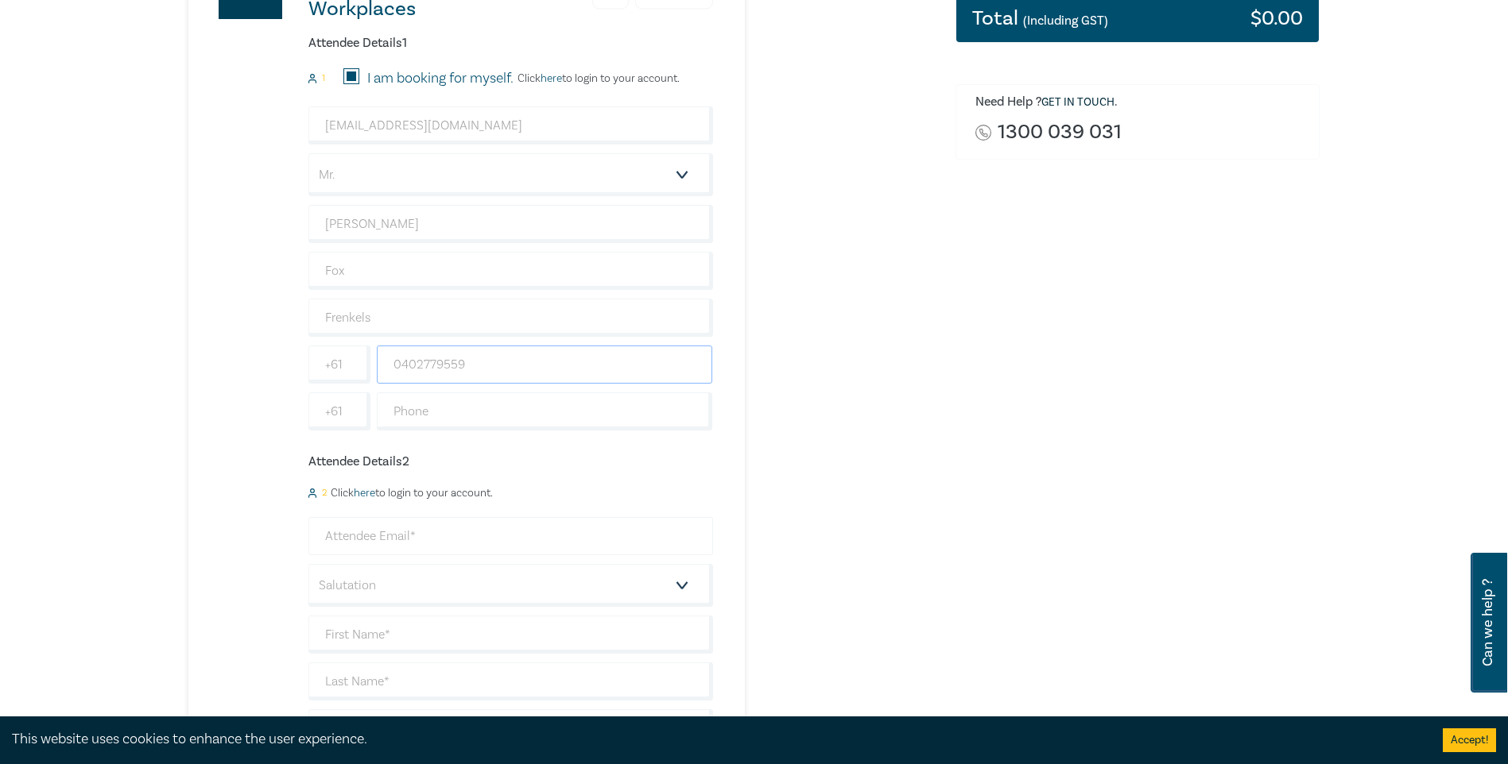
scroll to position [397, 0]
type input "0402779559"
click at [401, 193] on input "email" at bounding box center [510, 536] width 405 height 38
type input "[EMAIL_ADDRESS][DOMAIN_NAME]"
type input "[PERSON_NAME]"
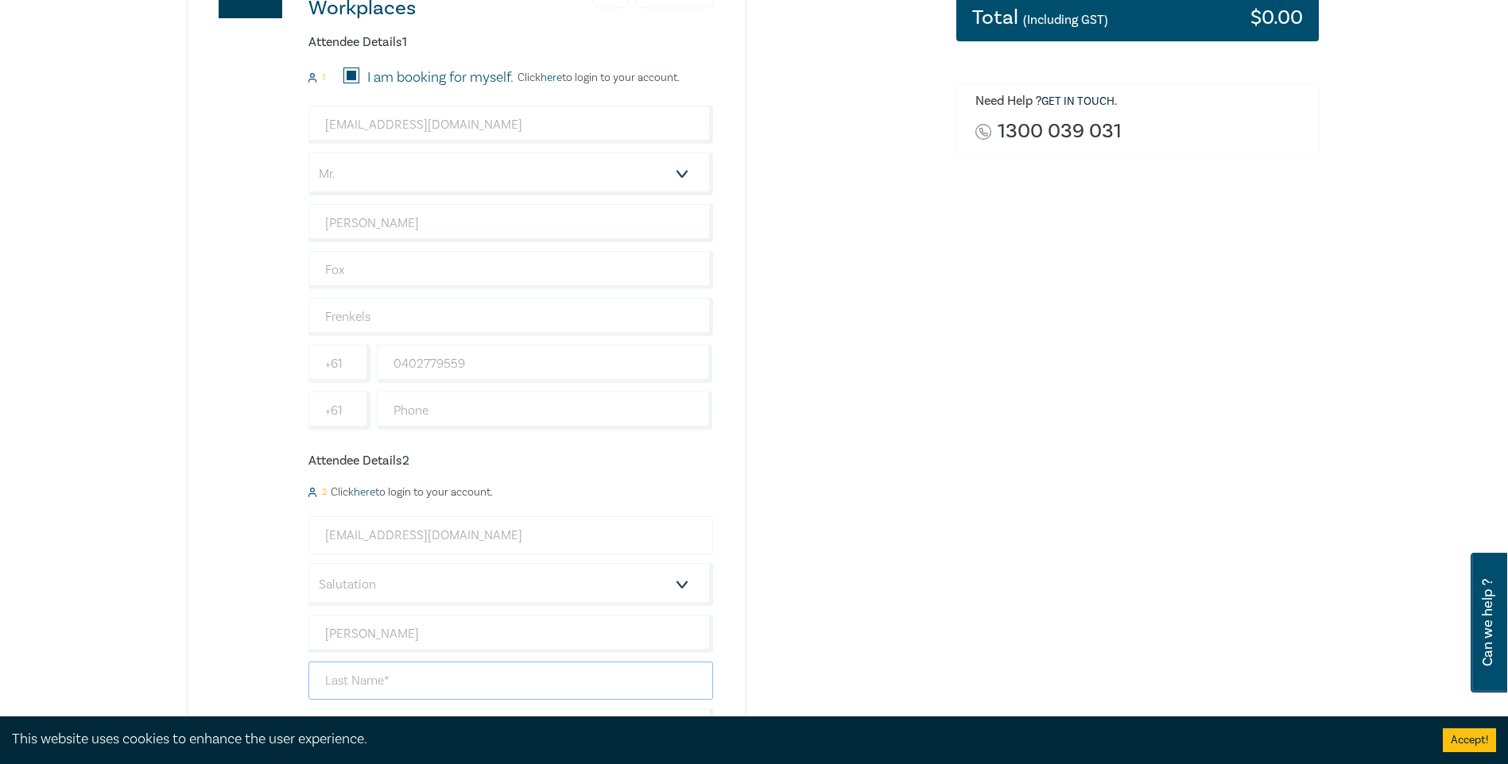
type input "Fox"
type input "Frenkels"
drag, startPoint x: 516, startPoint y: 548, endPoint x: 171, endPoint y: 519, distance: 346.1
click at [195, 193] on div "New Lawyer Wellbeing Guidelines for Legal Workplaces 2 $ 0.00 Attendee Details …" at bounding box center [450, 399] width 525 height 955
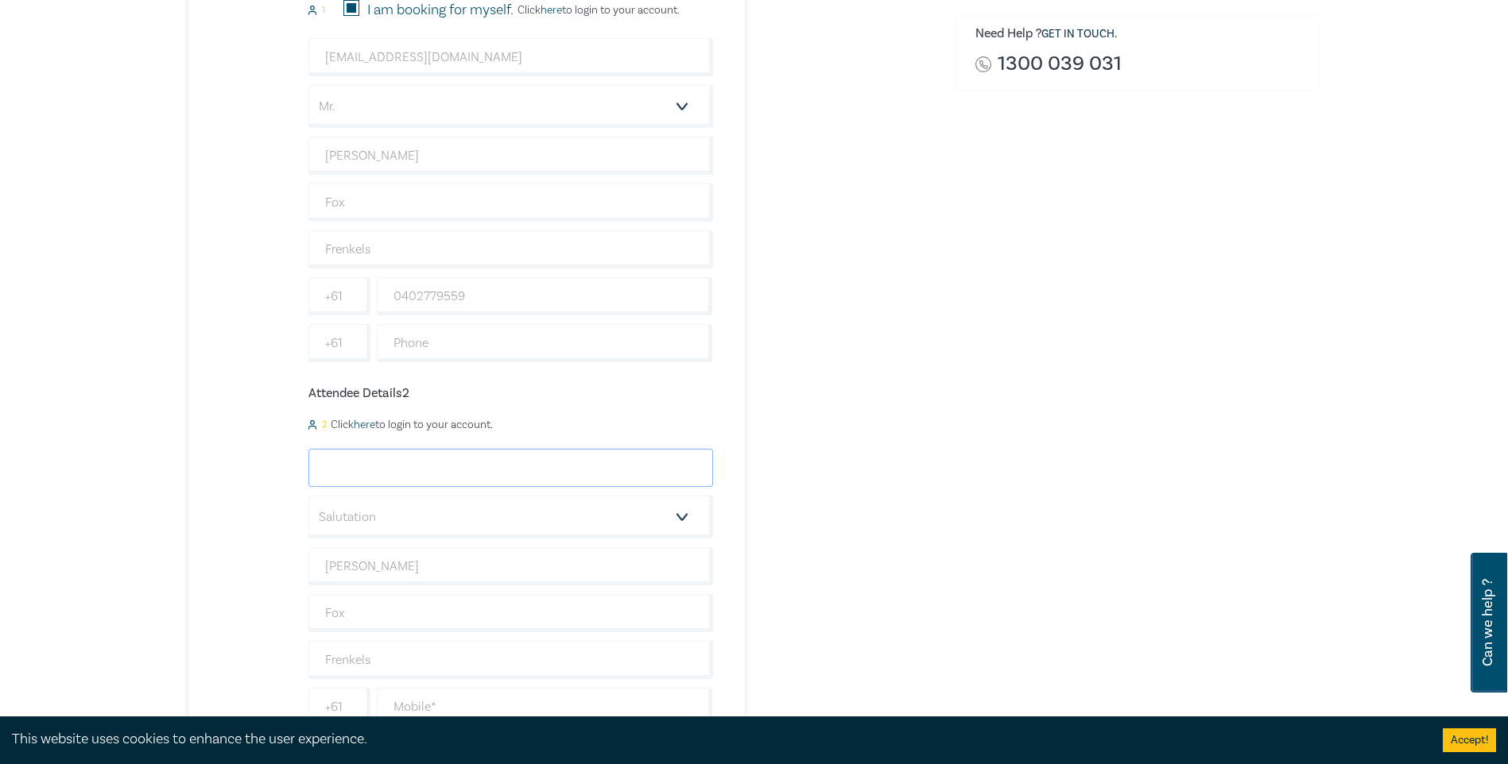
scroll to position [636, 0]
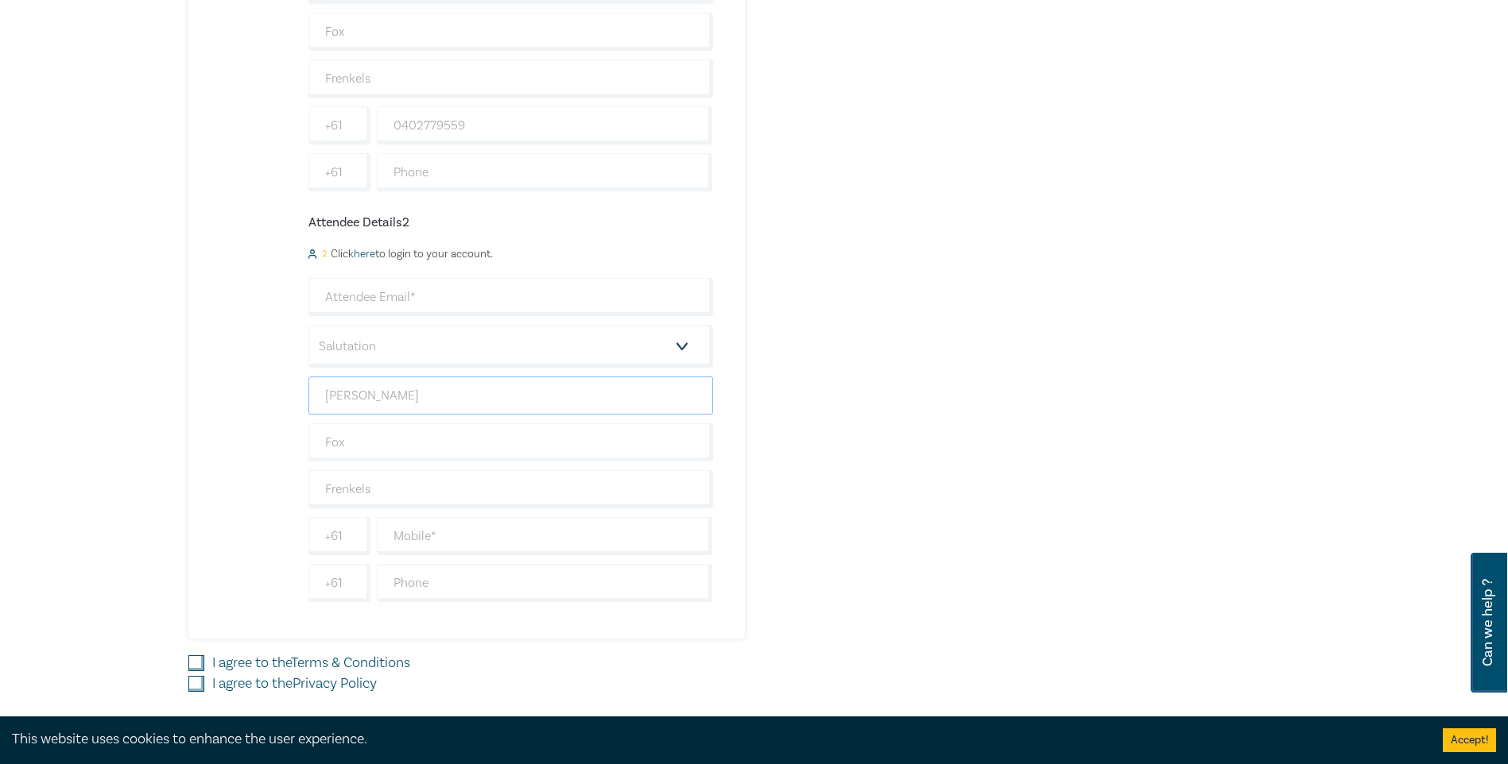
drag, startPoint x: 397, startPoint y: 398, endPoint x: 254, endPoint y: 419, distance: 144.5
click at [261, 193] on div "New Lawyer Wellbeing Guidelines for Legal Workplaces 2 $ 0.00 Attendee Details …" at bounding box center [450, 161] width 525 height 955
drag, startPoint x: 362, startPoint y: 435, endPoint x: 285, endPoint y: 466, distance: 82.3
click at [267, 193] on div "New Lawyer Wellbeing Guidelines for Legal Workplaces 2 $ 0.00 Attendee Details …" at bounding box center [450, 161] width 525 height 955
drag, startPoint x: 353, startPoint y: 492, endPoint x: 253, endPoint y: 478, distance: 101.0
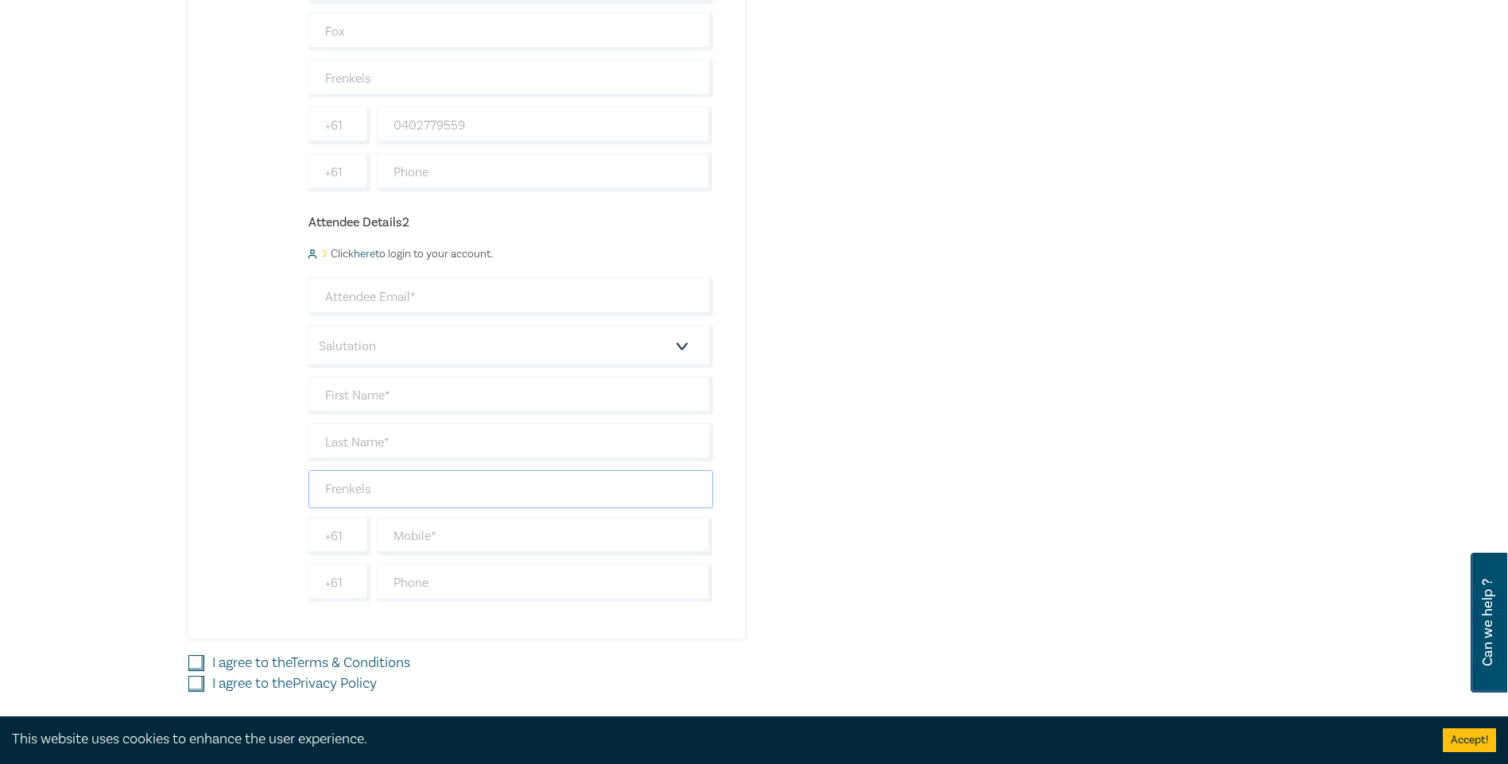
click at [253, 193] on div "New Lawyer Wellbeing Guidelines for Legal Workplaces 2 $ 0.00 Attendee Details …" at bounding box center [450, 161] width 525 height 955
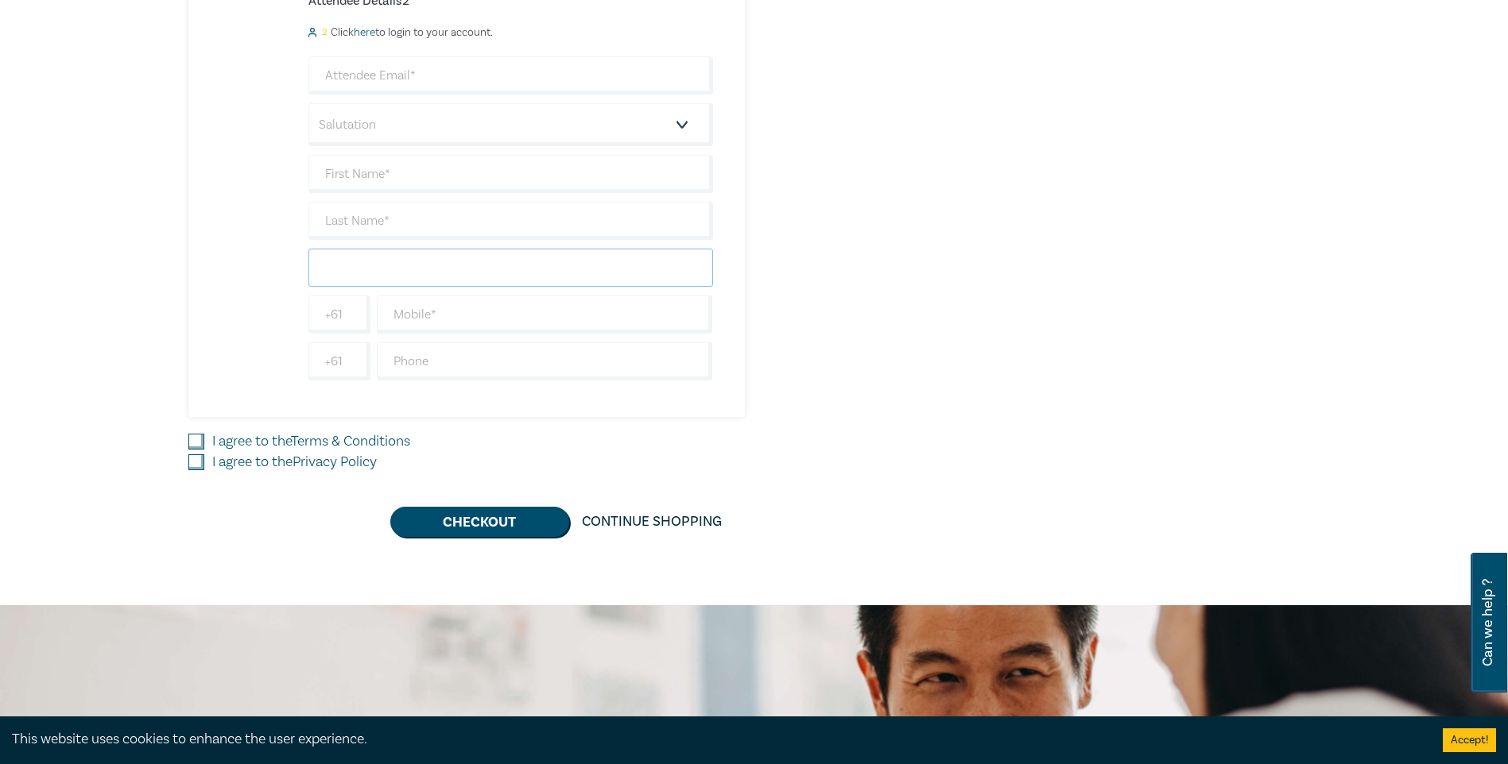
scroll to position [874, 0]
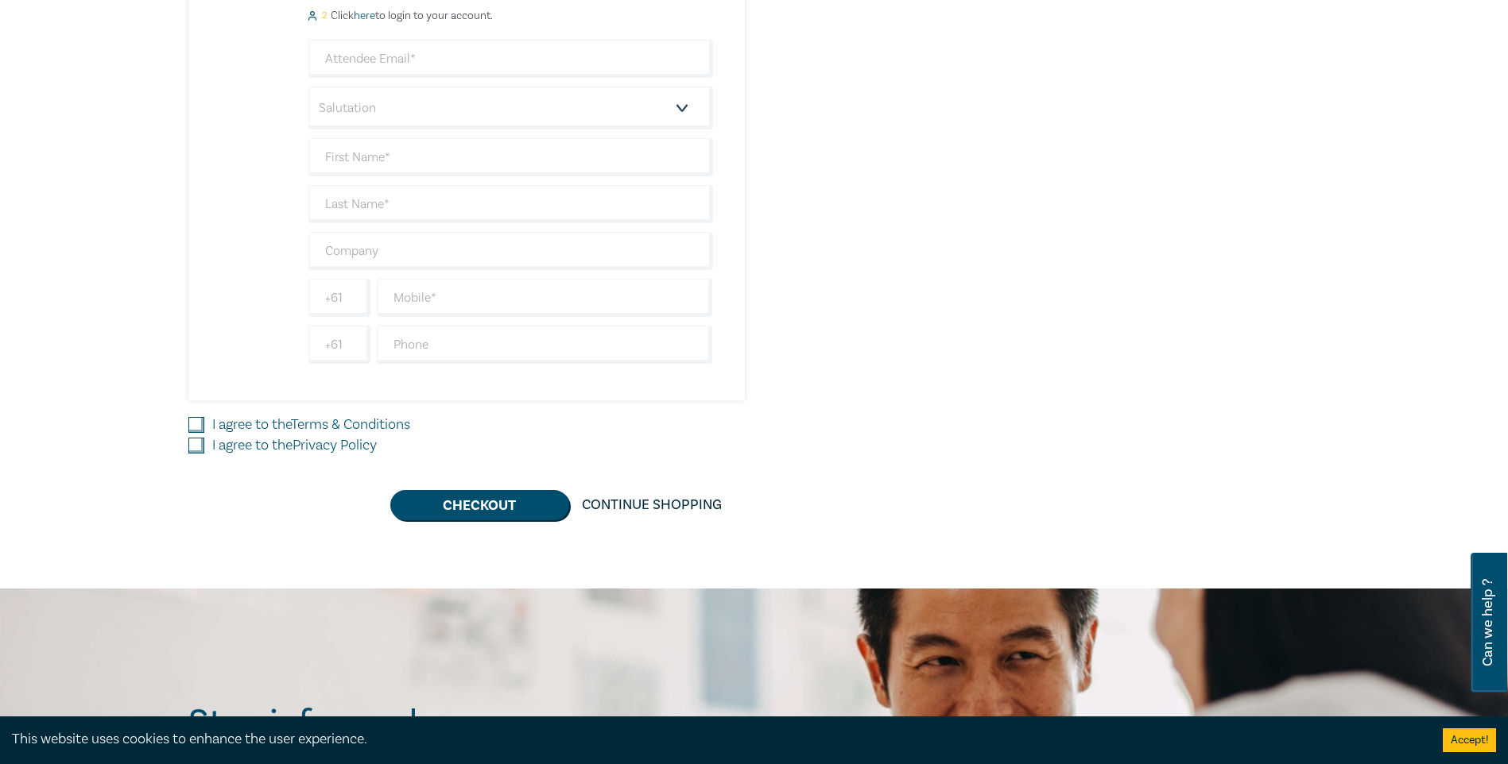
click at [195, 193] on input "I agree to the Terms & Conditions" at bounding box center [196, 425] width 16 height 16
checkbox input "true"
click at [469, 193] on button "Checkout" at bounding box center [479, 505] width 179 height 30
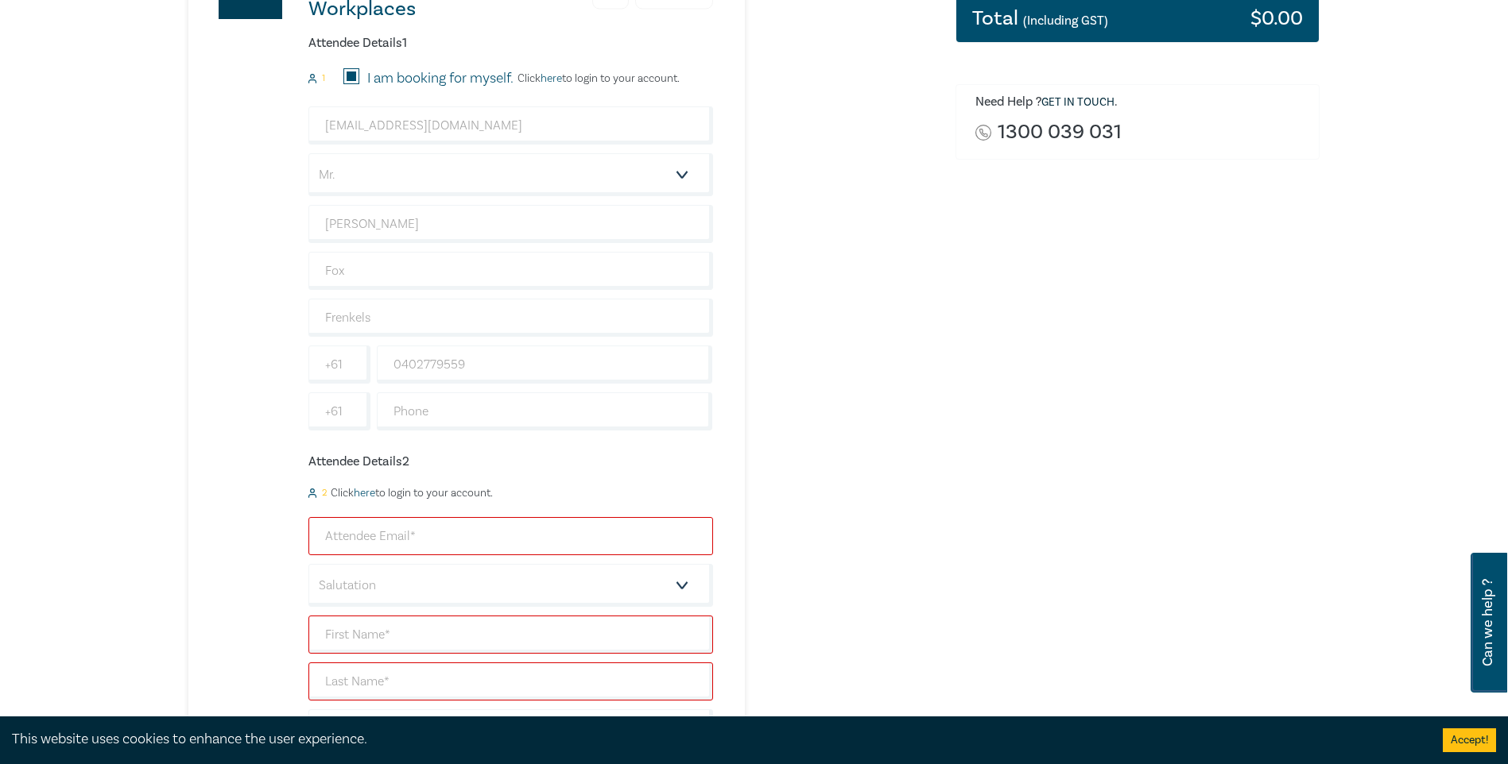
scroll to position [397, 0]
click at [461, 193] on input "email" at bounding box center [510, 536] width 405 height 38
type input "[EMAIL_ADDRESS][DOMAIN_NAME]"
type input "[PERSON_NAME]"
type input "Fox"
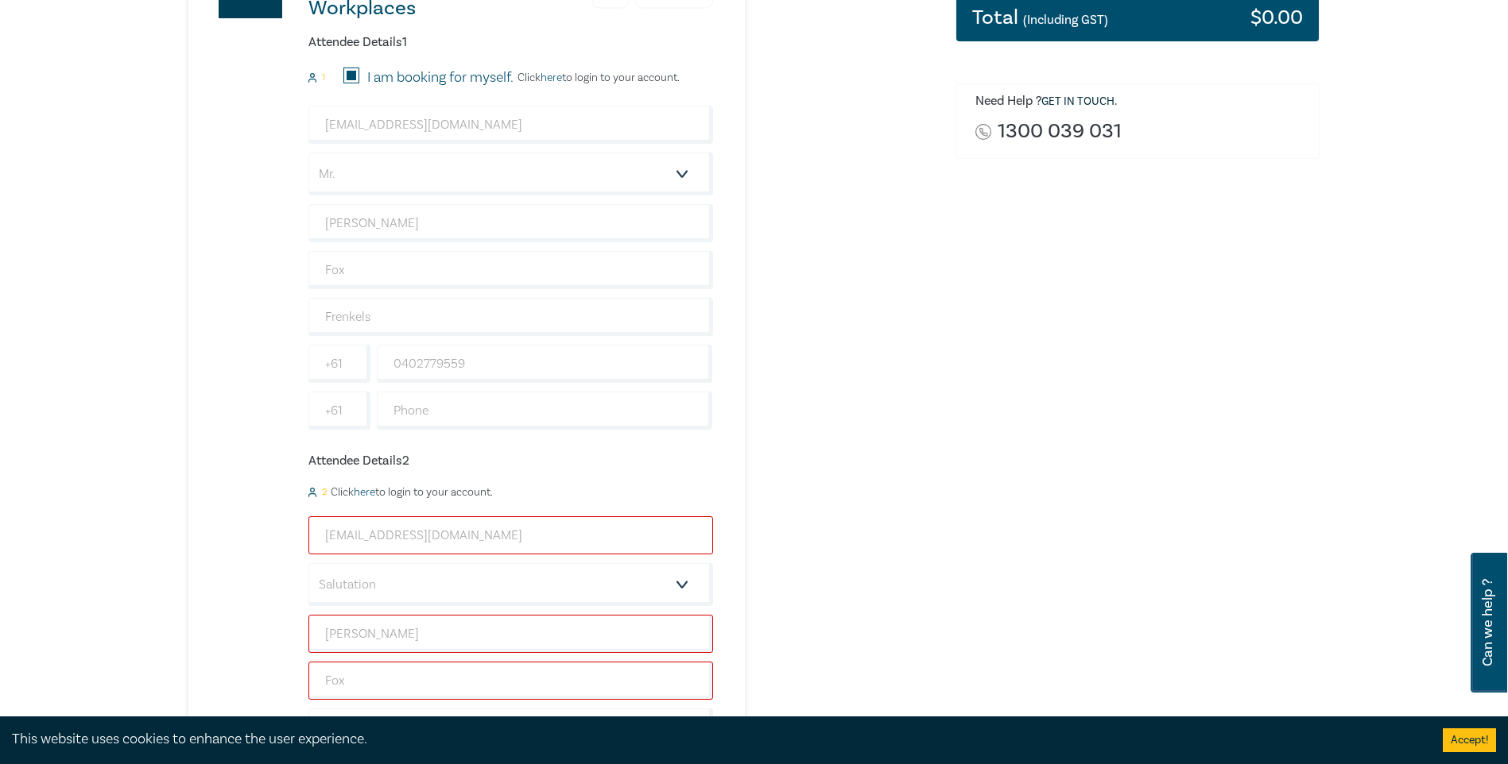
type input "Frenkels"
drag, startPoint x: 482, startPoint y: 537, endPoint x: 278, endPoint y: 537, distance: 203.4
click at [278, 193] on div "New Lawyer Wellbeing Guidelines for Legal Workplaces 2 $ 0.00 Attendee Details …" at bounding box center [450, 399] width 525 height 955
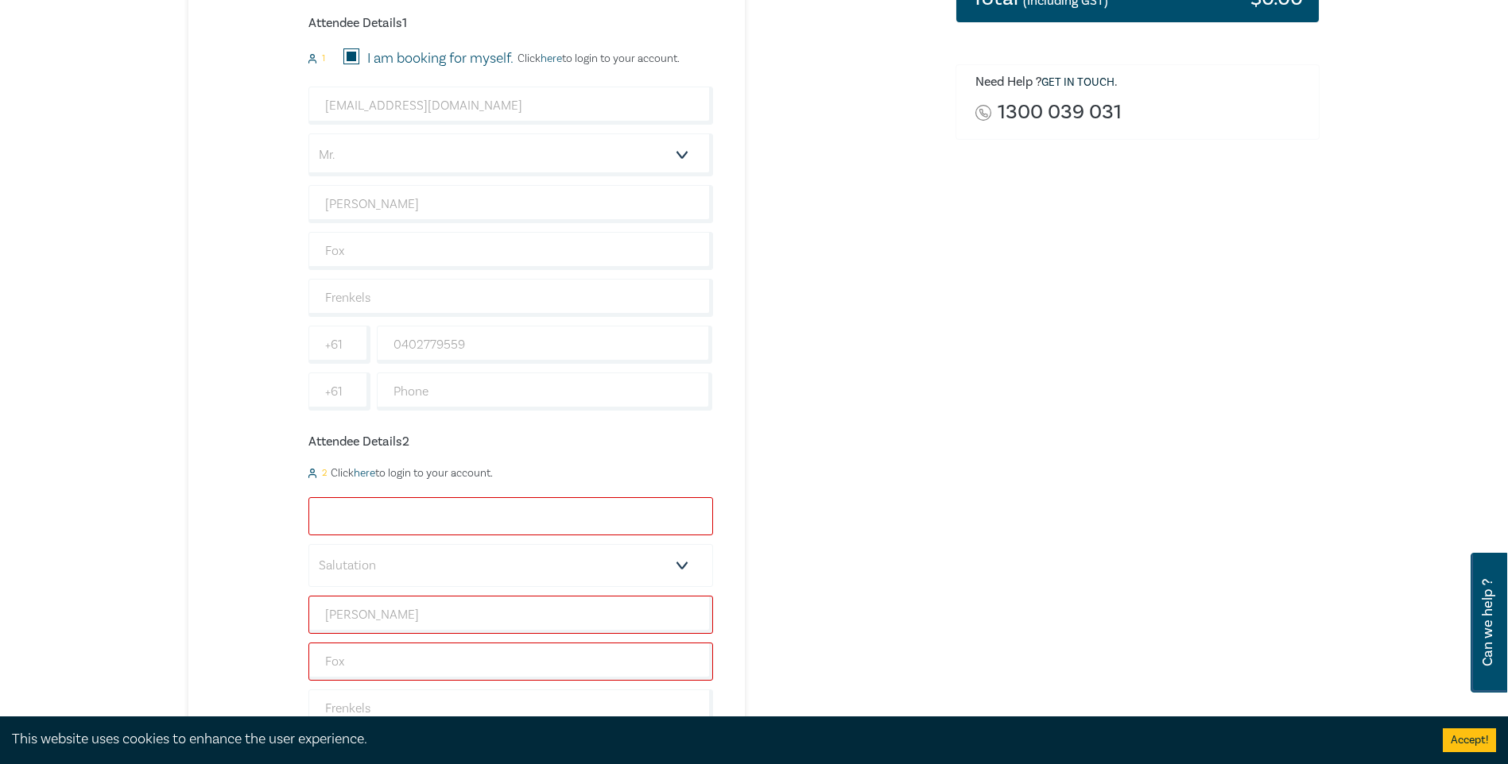
scroll to position [477, 0]
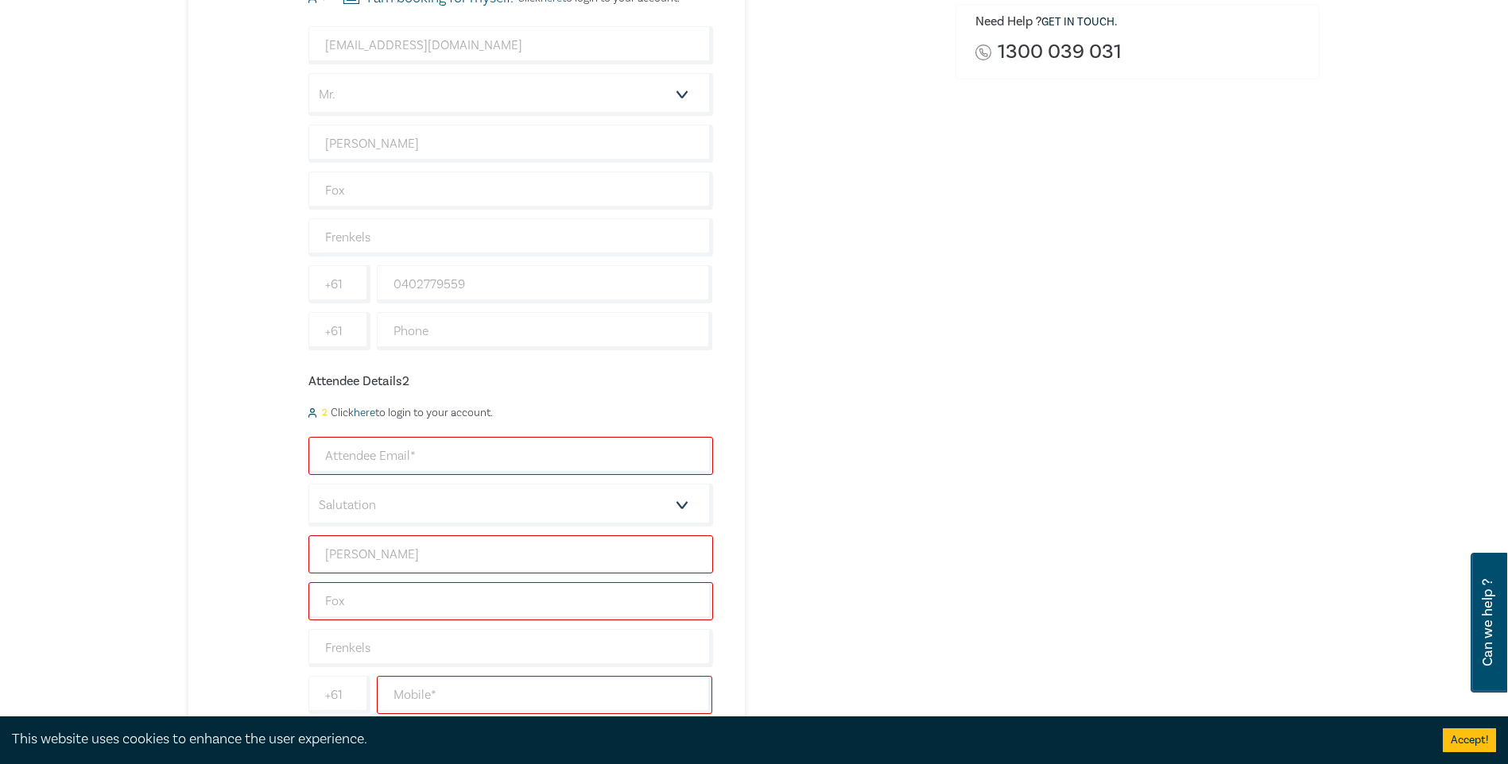
drag, startPoint x: 439, startPoint y: 567, endPoint x: 289, endPoint y: 563, distance: 150.3
click at [294, 193] on div "New Lawyer Wellbeing Guidelines for Legal Workplaces 2 $ 0.00 Attendee Details …" at bounding box center [450, 320] width 525 height 955
drag, startPoint x: 391, startPoint y: 606, endPoint x: 283, endPoint y: 604, distance: 108.1
click at [285, 193] on div "New Lawyer Wellbeing Guidelines for Legal Workplaces 2 $ 0.00 Attendee Details …" at bounding box center [450, 320] width 525 height 955
drag, startPoint x: 374, startPoint y: 650, endPoint x: 314, endPoint y: 628, distance: 64.4
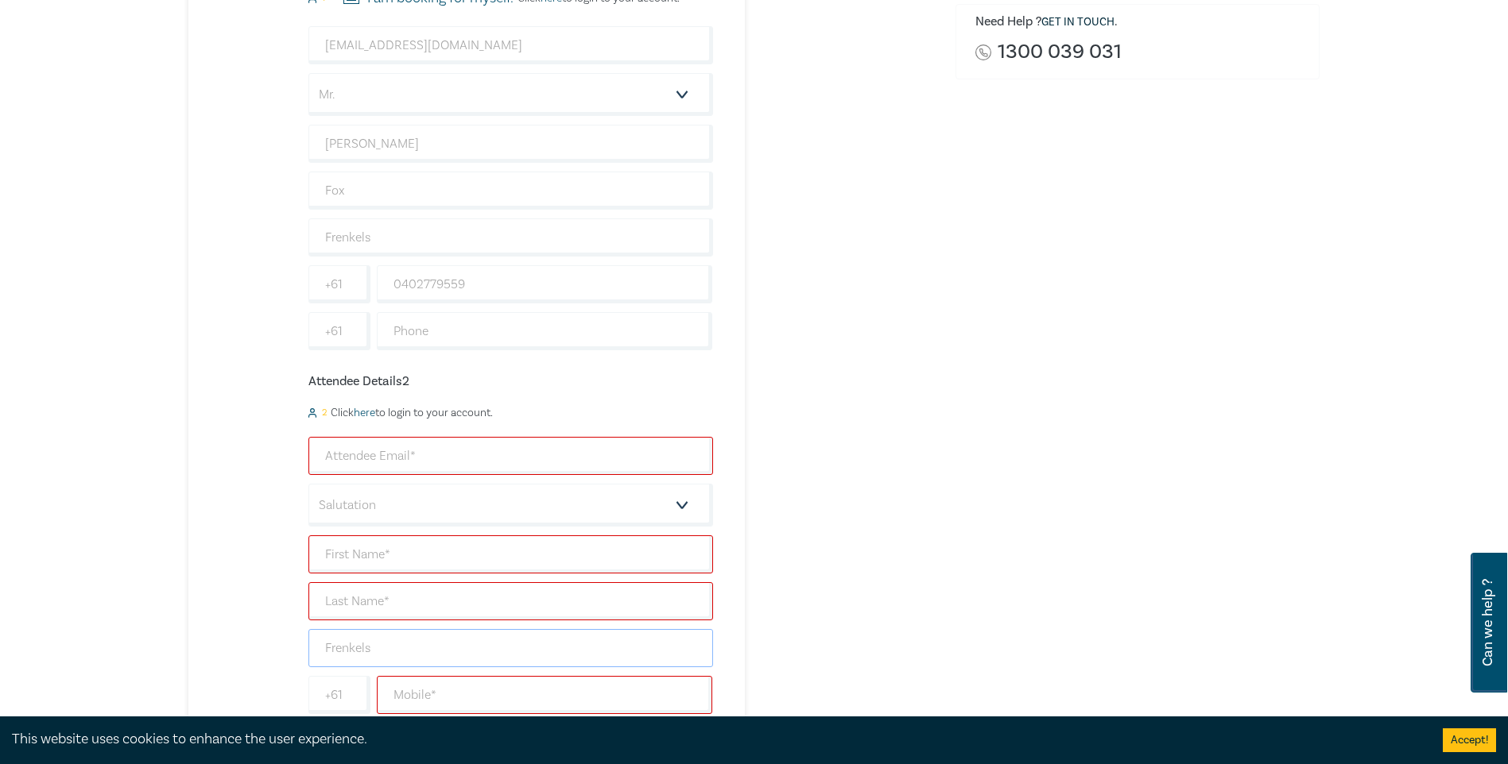
click at [281, 193] on div "New Lawyer Wellbeing Guidelines for Legal Workplaces 2 $ 0.00 Attendee Details …" at bounding box center [450, 320] width 525 height 955
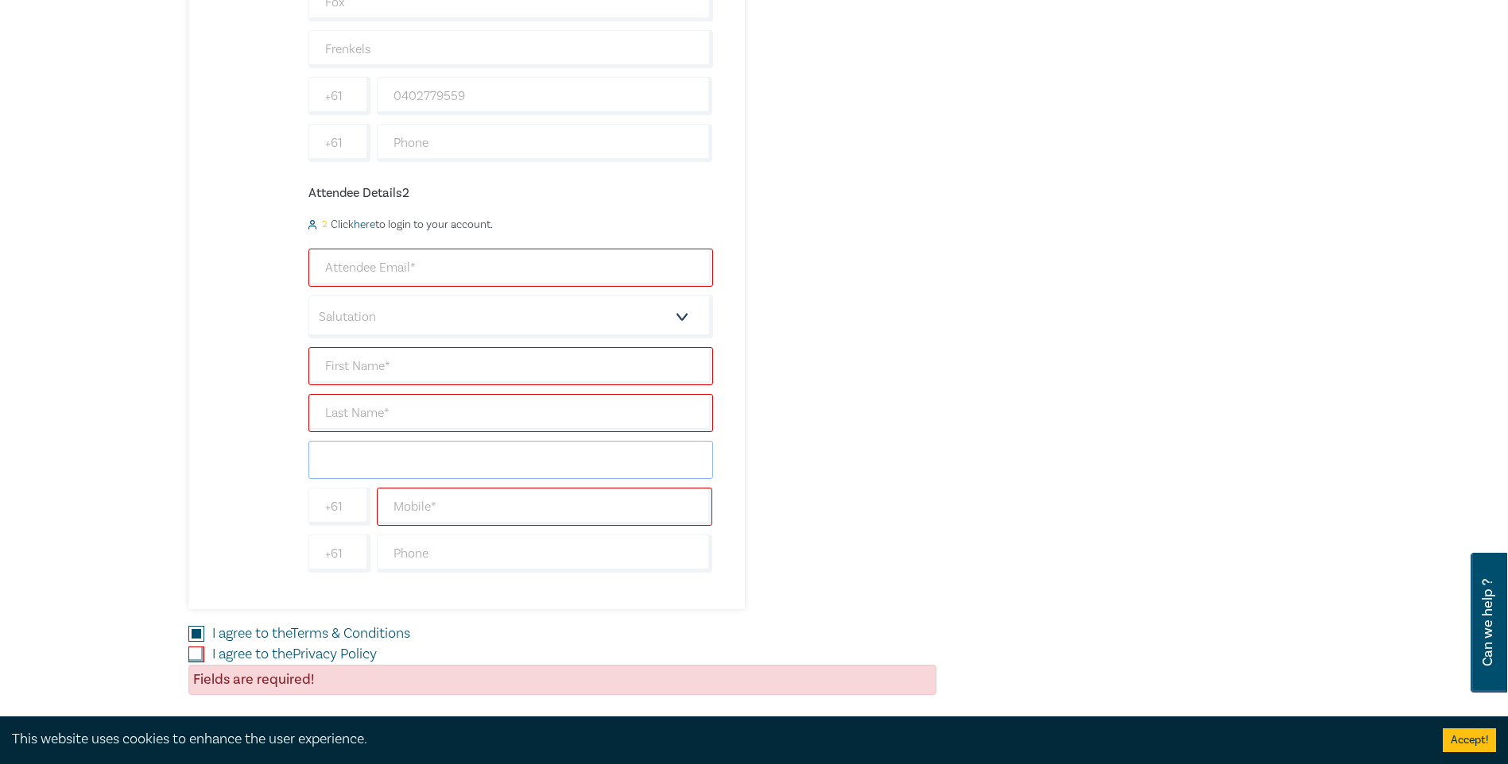
scroll to position [715, 0]
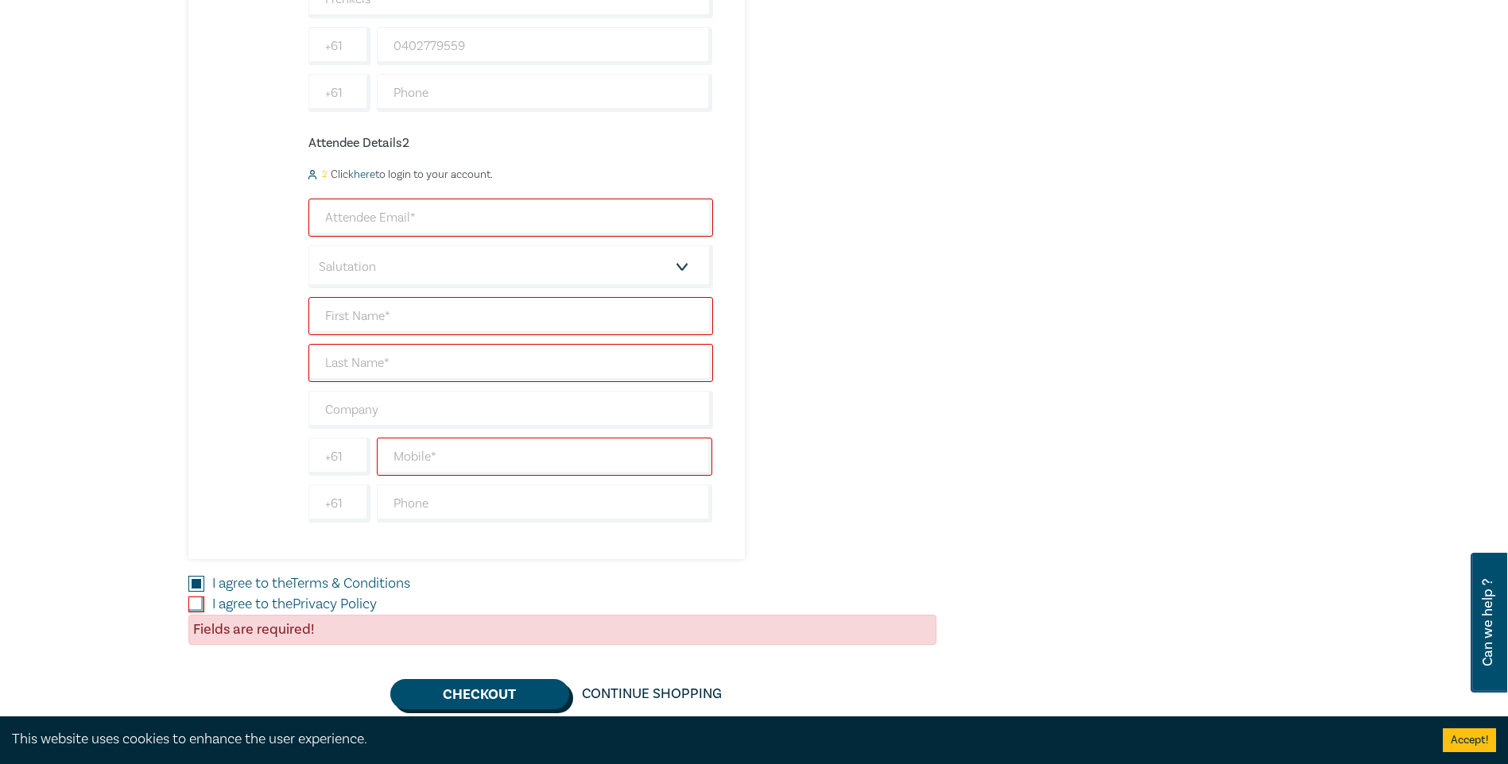
click at [447, 193] on button "Checkout" at bounding box center [479, 694] width 179 height 30
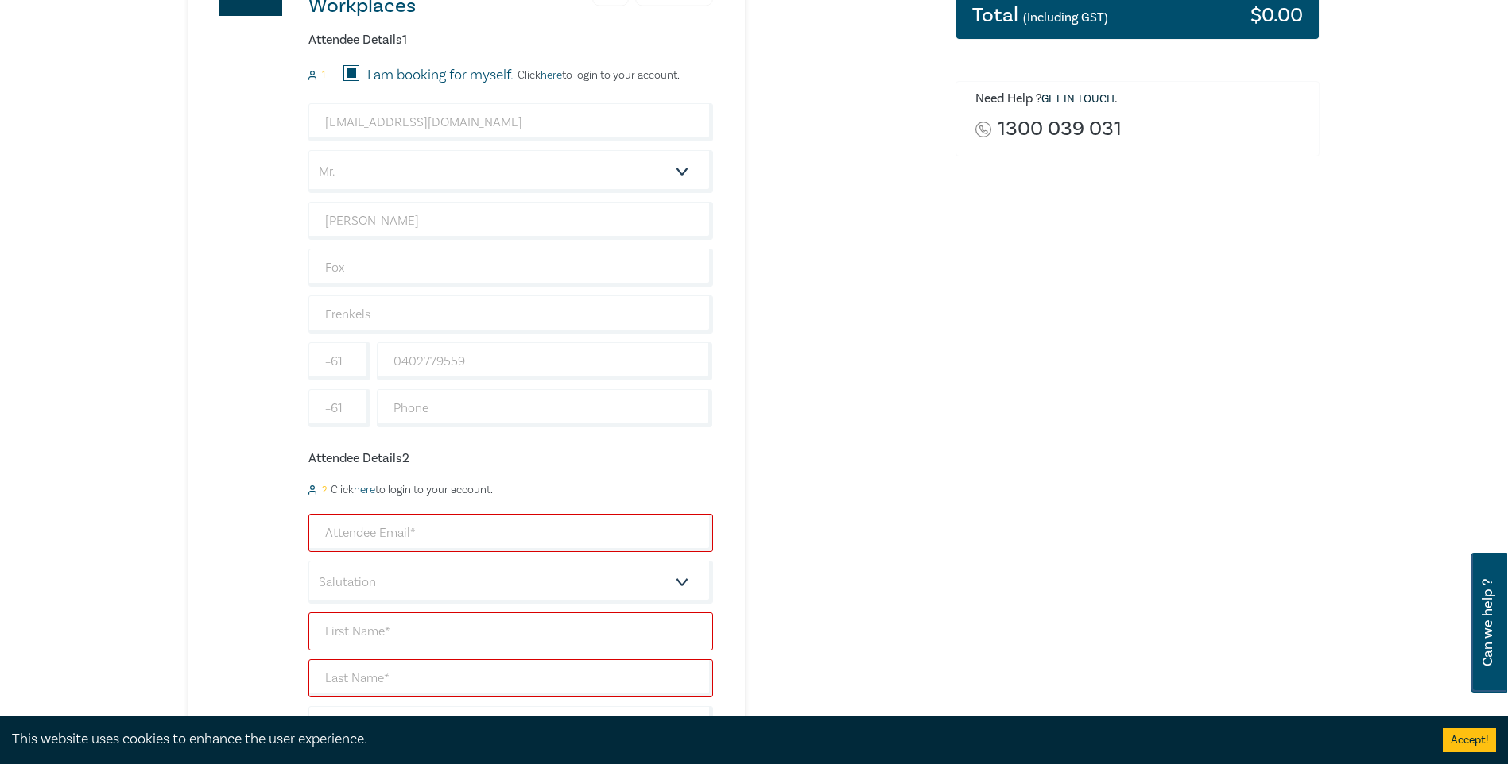
scroll to position [397, 0]
click at [409, 193] on input "text" at bounding box center [545, 411] width 336 height 38
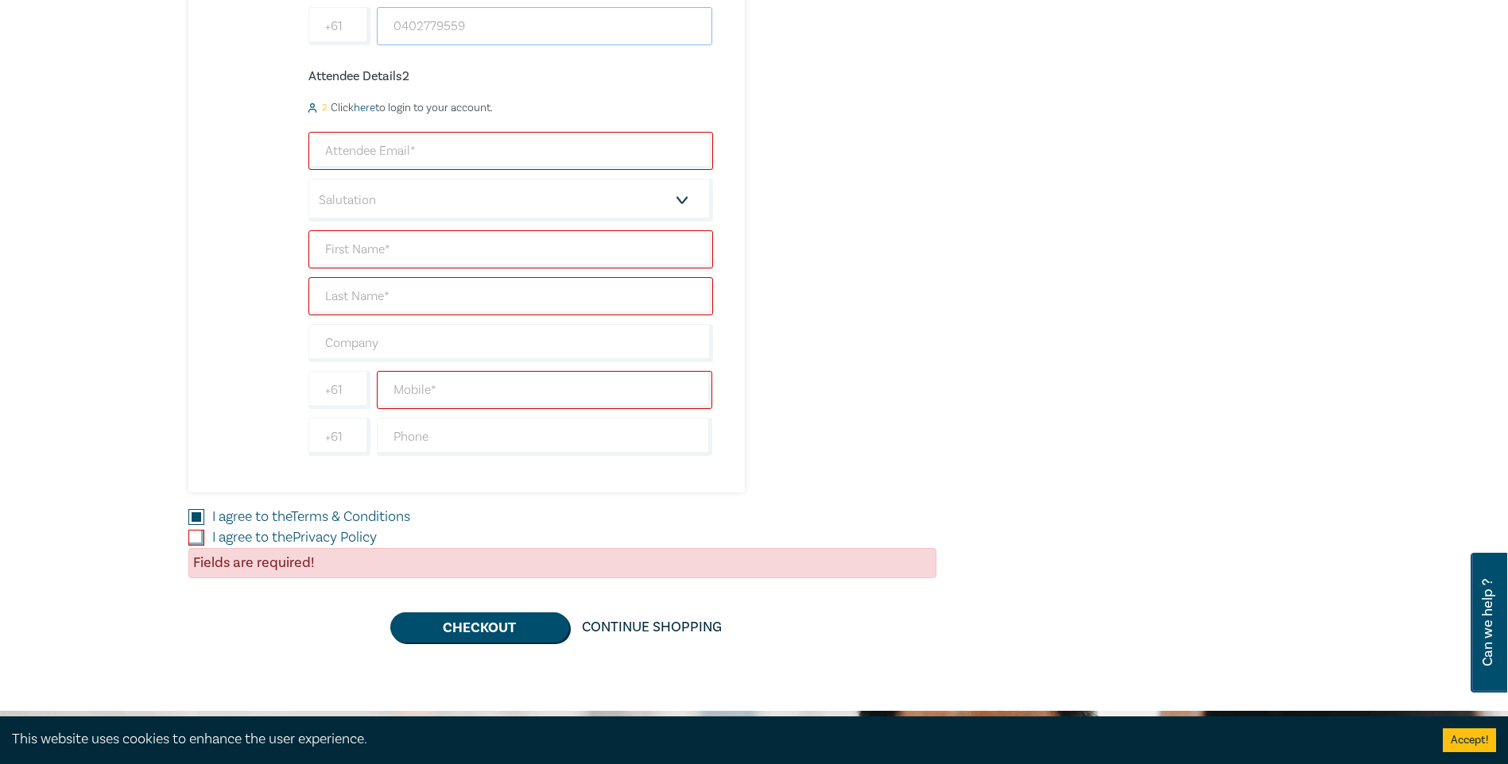
scroll to position [795, 0]
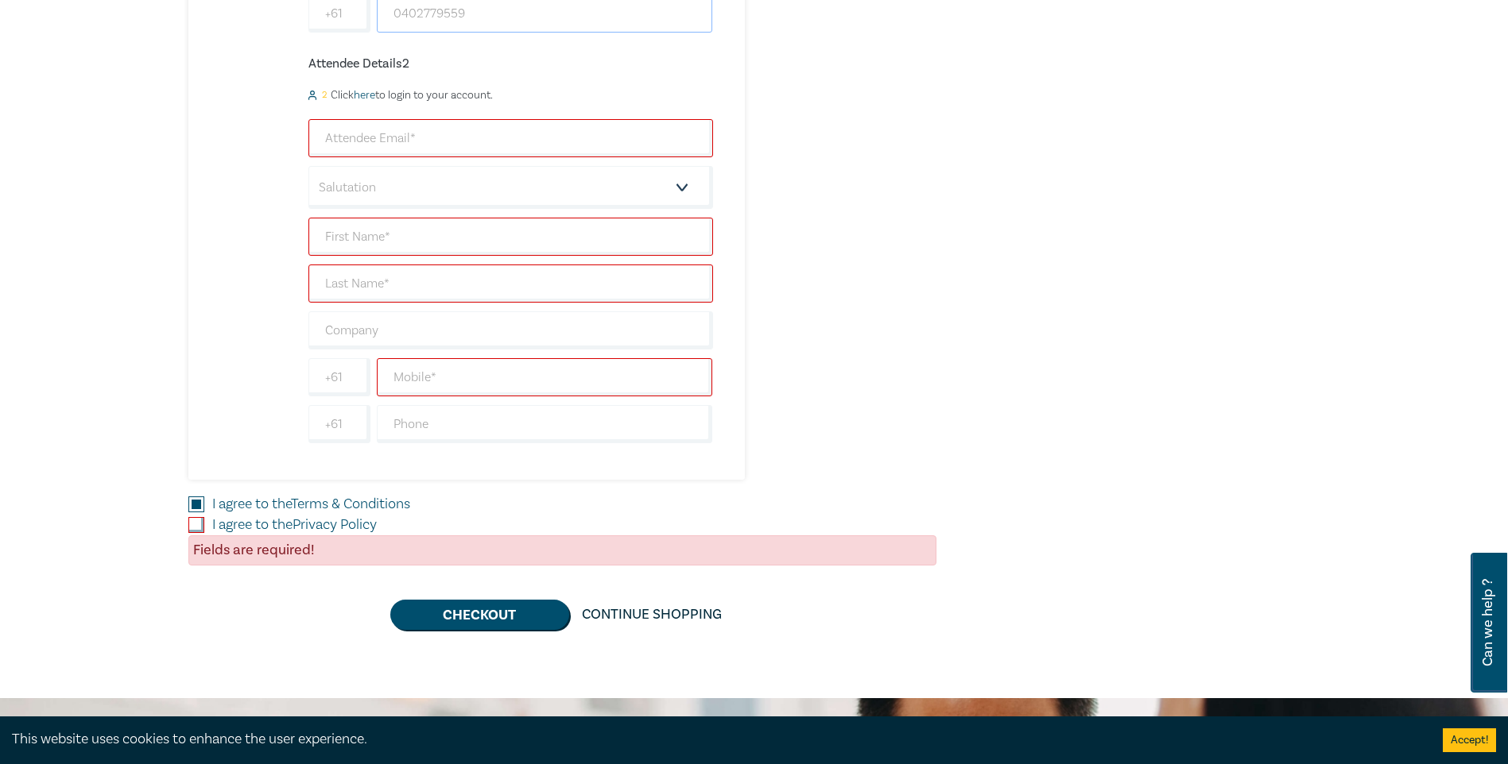
type input "0402779559"
click at [265, 193] on div "Fields are required!" at bounding box center [562, 551] width 748 height 30
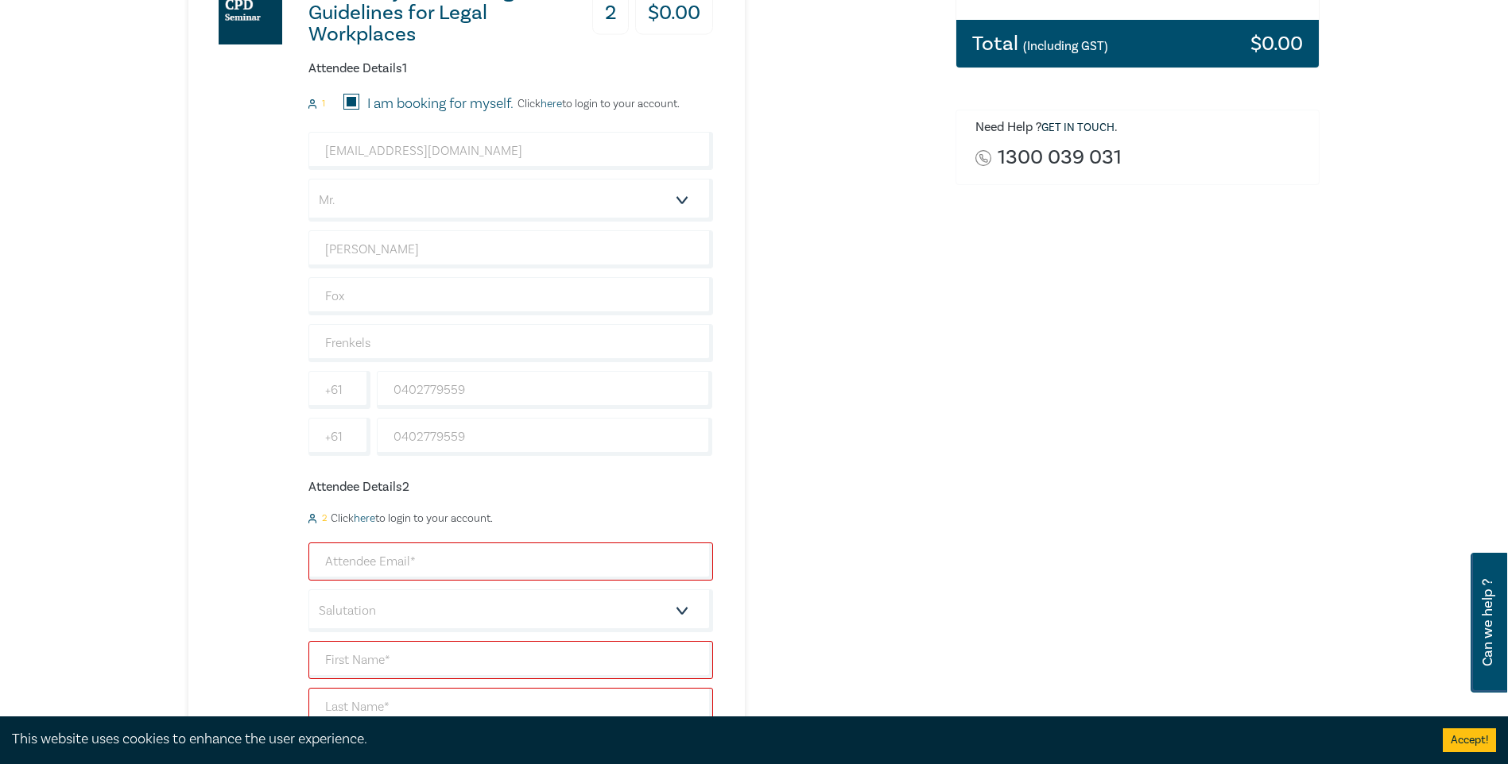
scroll to position [238, 0]
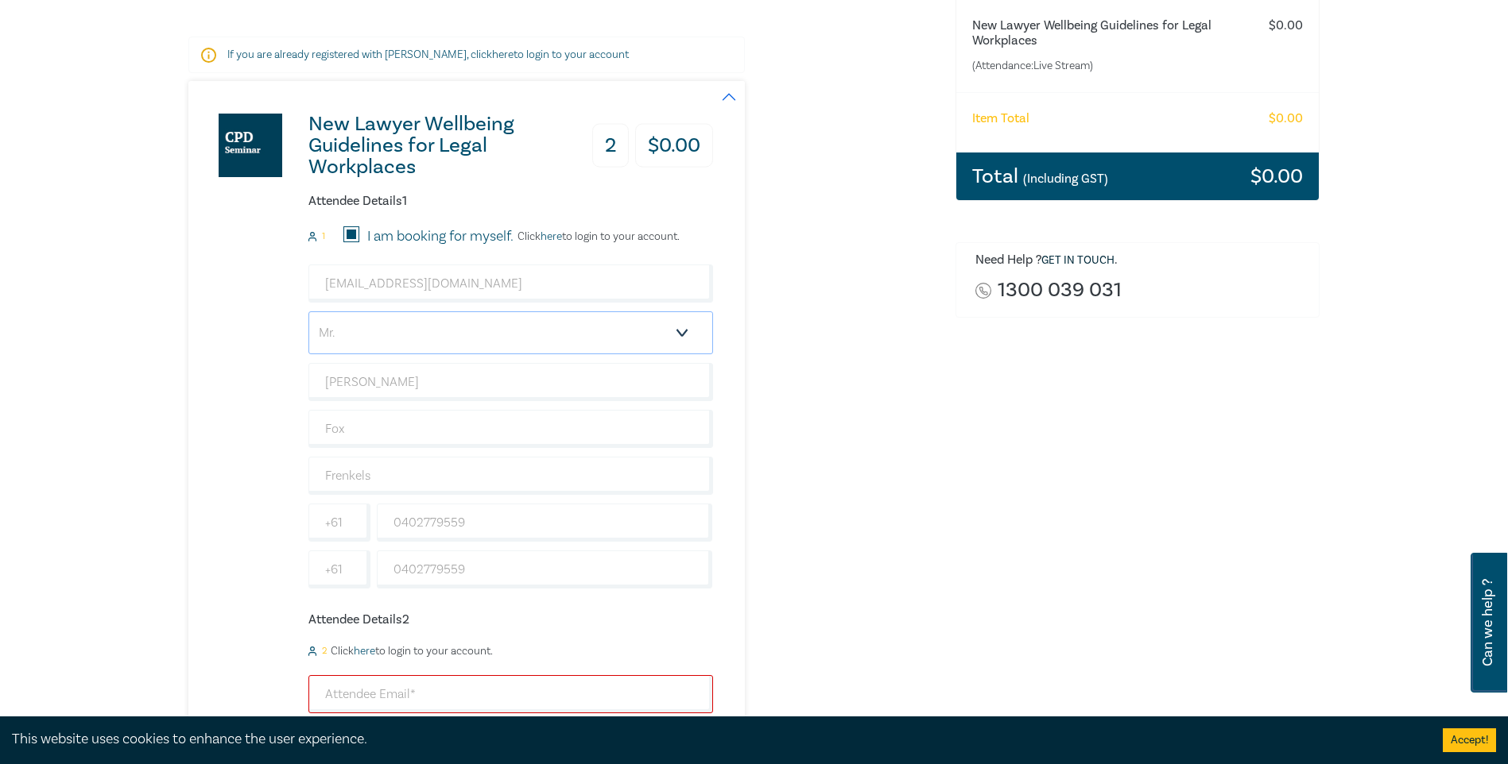
click at [577, 193] on select "Salutation Mr. Mrs. Ms. Miss Dr. Prof. Other" at bounding box center [510, 333] width 405 height 43
click at [577, 193] on div "New Lawyer Wellbeing Guidelines for Legal Workplaces 2 $ 0.00 Attendee Details …" at bounding box center [562, 558] width 748 height 955
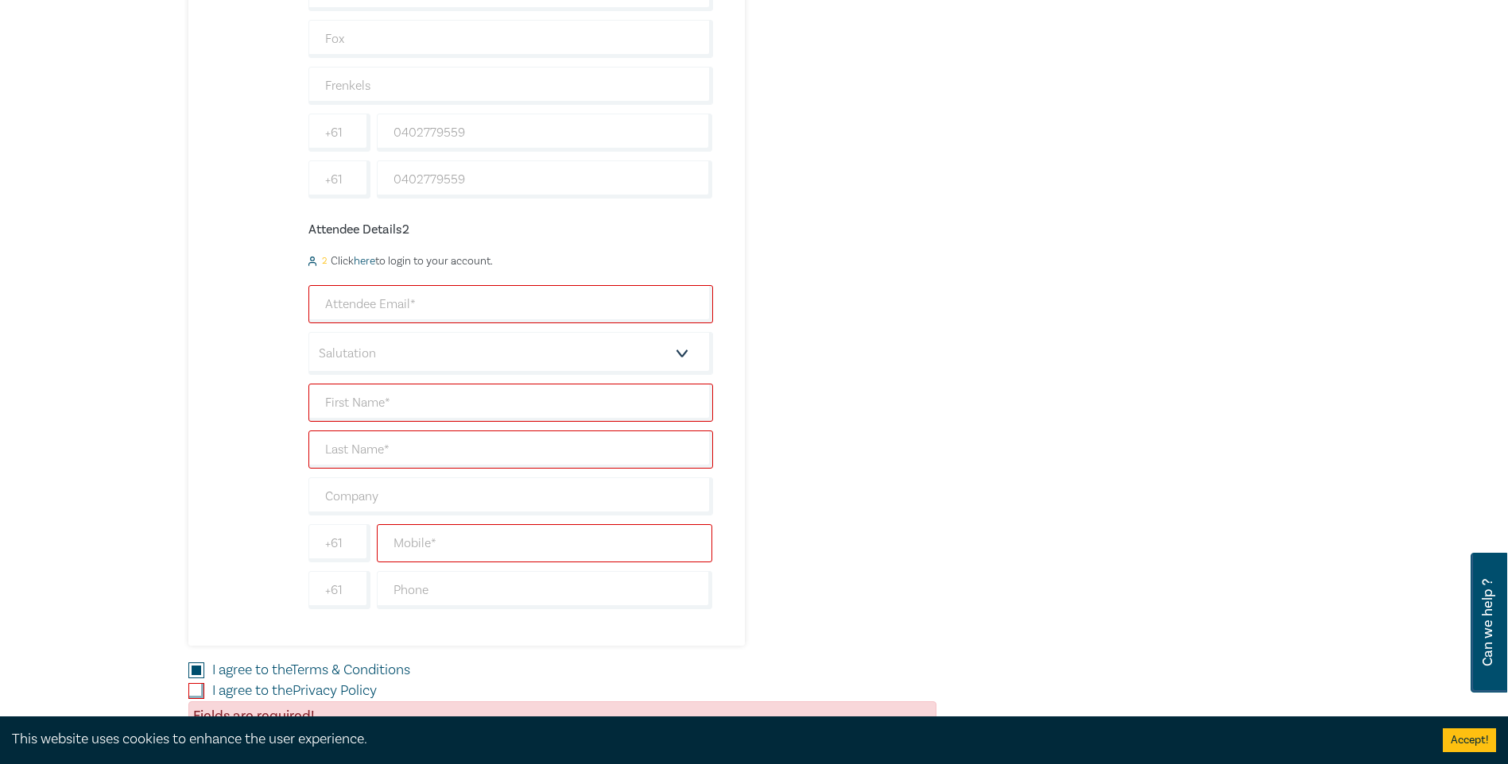
scroll to position [715, 0]
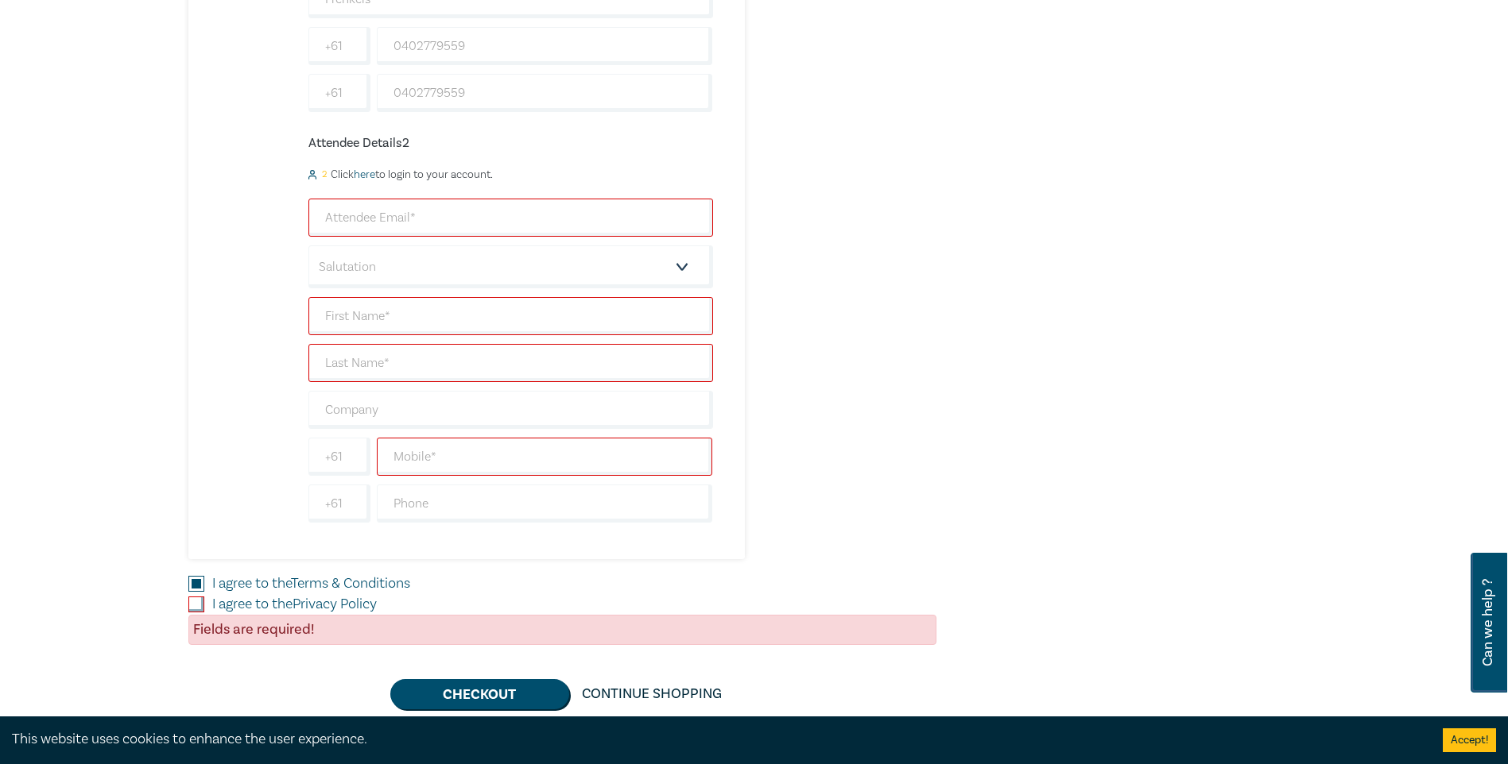
click at [193, 193] on input "I agree to the Privacy Policy" at bounding box center [196, 605] width 16 height 16
checkbox input "true"
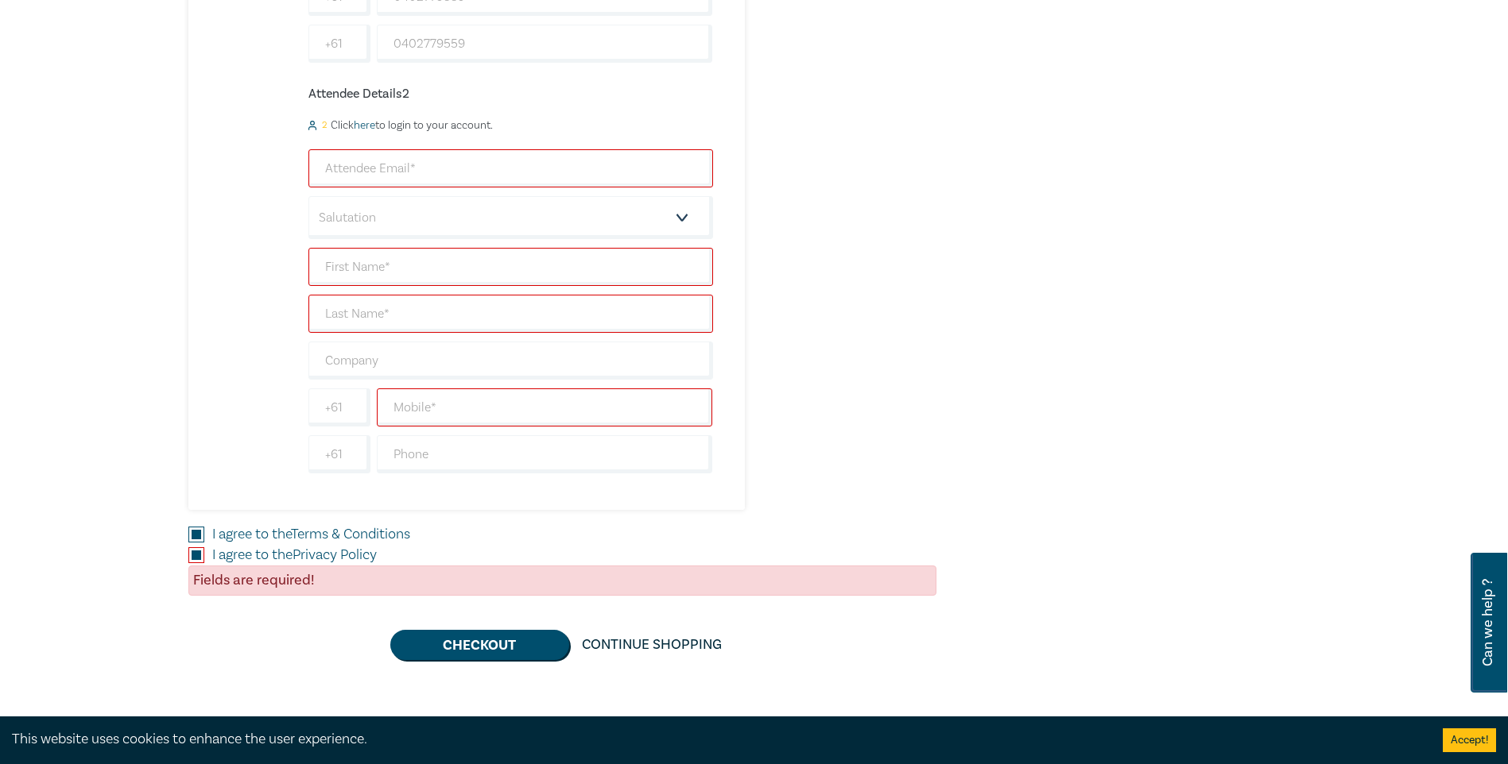
scroll to position [874, 0]
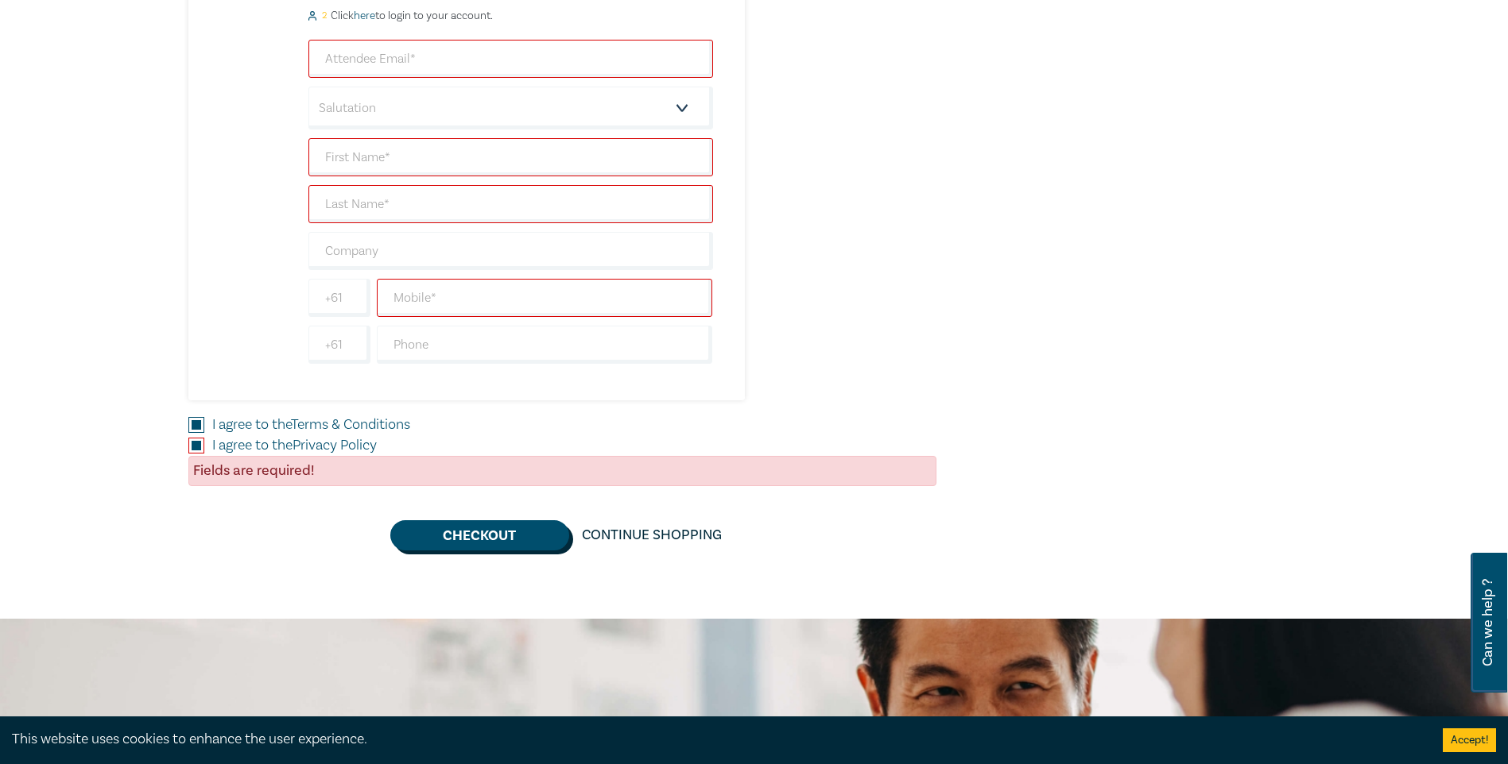
click at [472, 193] on button "Checkout" at bounding box center [479, 536] width 179 height 30
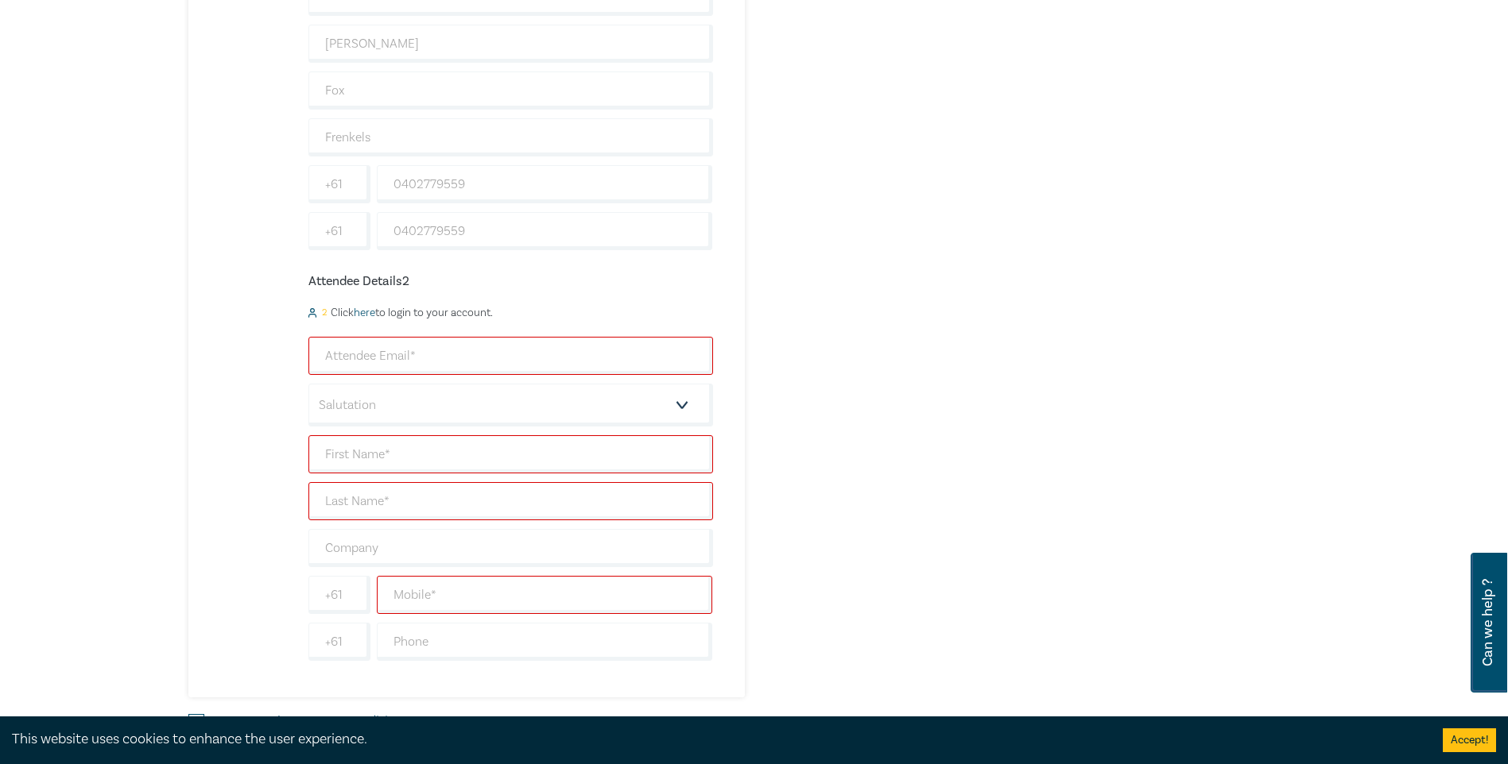
scroll to position [556, 0]
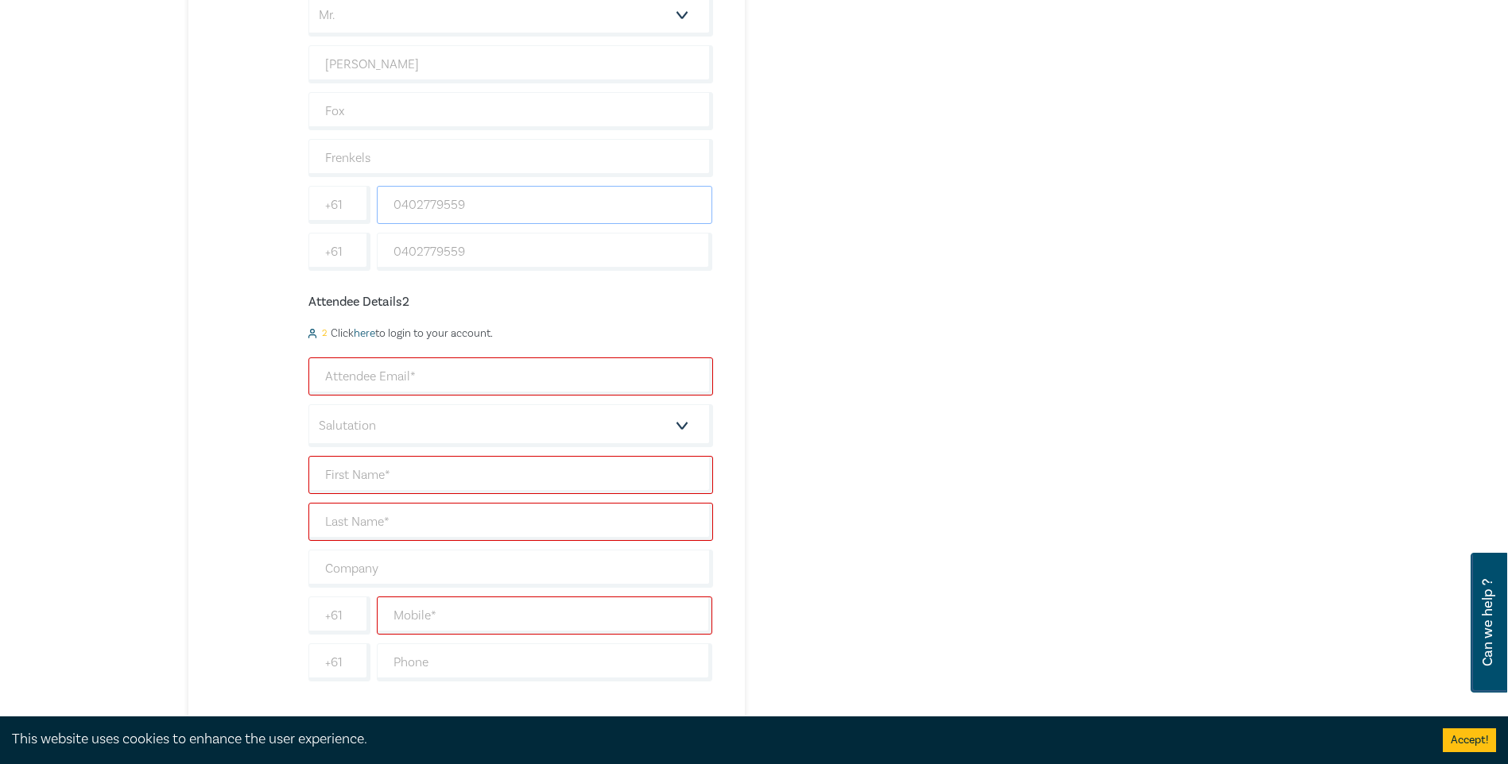
click at [490, 193] on input "0402779559" at bounding box center [545, 205] width 336 height 38
drag, startPoint x: 484, startPoint y: 202, endPoint x: 277, endPoint y: 281, distance: 222.1
click at [315, 193] on div "afox@frenkels.com.au Salutation Mr. Mrs. Ms. Miss Dr. Prof. Other Andrew Fox Fr…" at bounding box center [510, 109] width 405 height 324
drag, startPoint x: 461, startPoint y: 261, endPoint x: 162, endPoint y: 275, distance: 299.1
click at [230, 193] on div "New Lawyer Wellbeing Guidelines for Legal Workplaces 2 $ 0.00 Attendee Details …" at bounding box center [450, 240] width 525 height 955
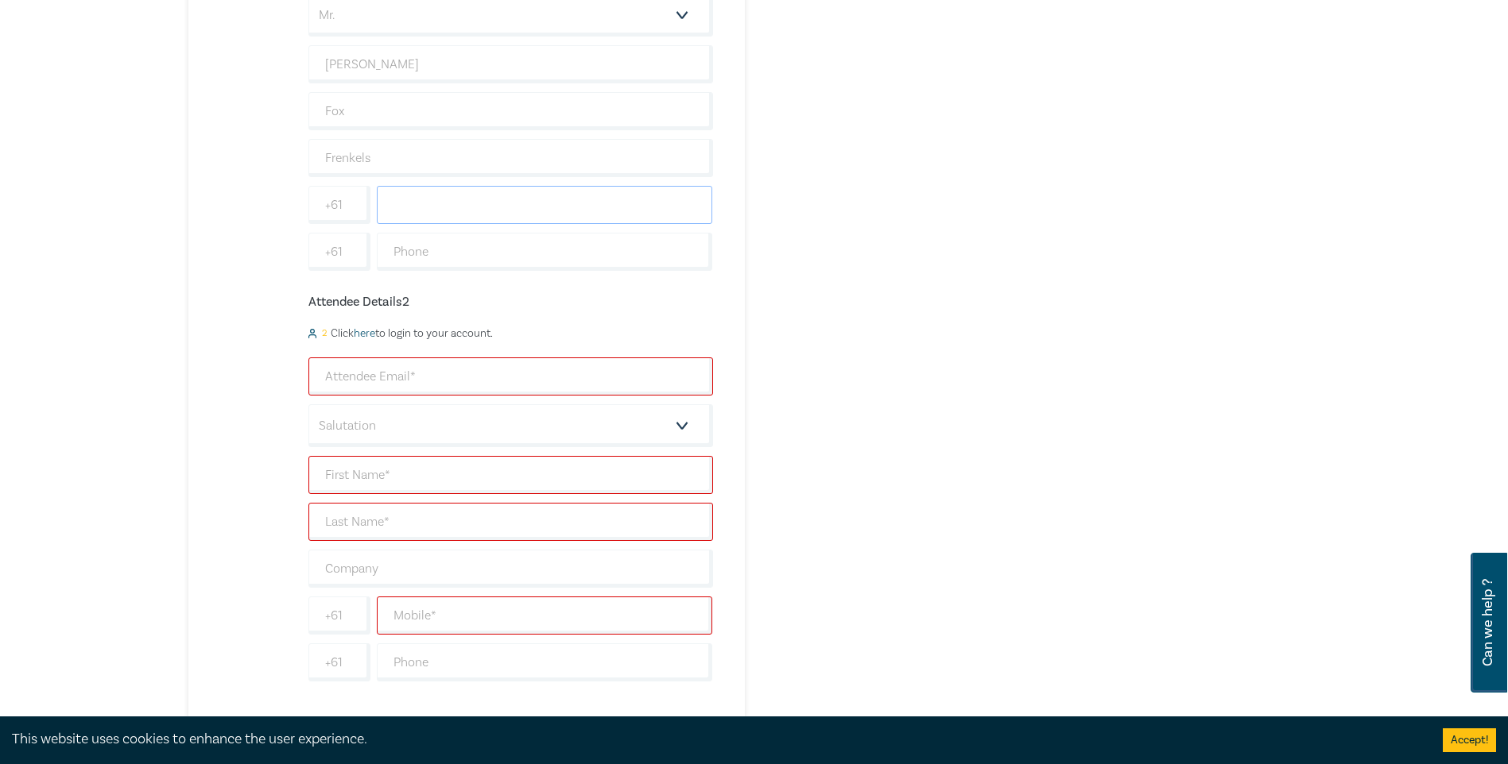
click at [447, 193] on input "text" at bounding box center [545, 205] width 336 height 38
type input "0402 779 559"
click at [443, 193] on input "text" at bounding box center [545, 252] width 336 height 38
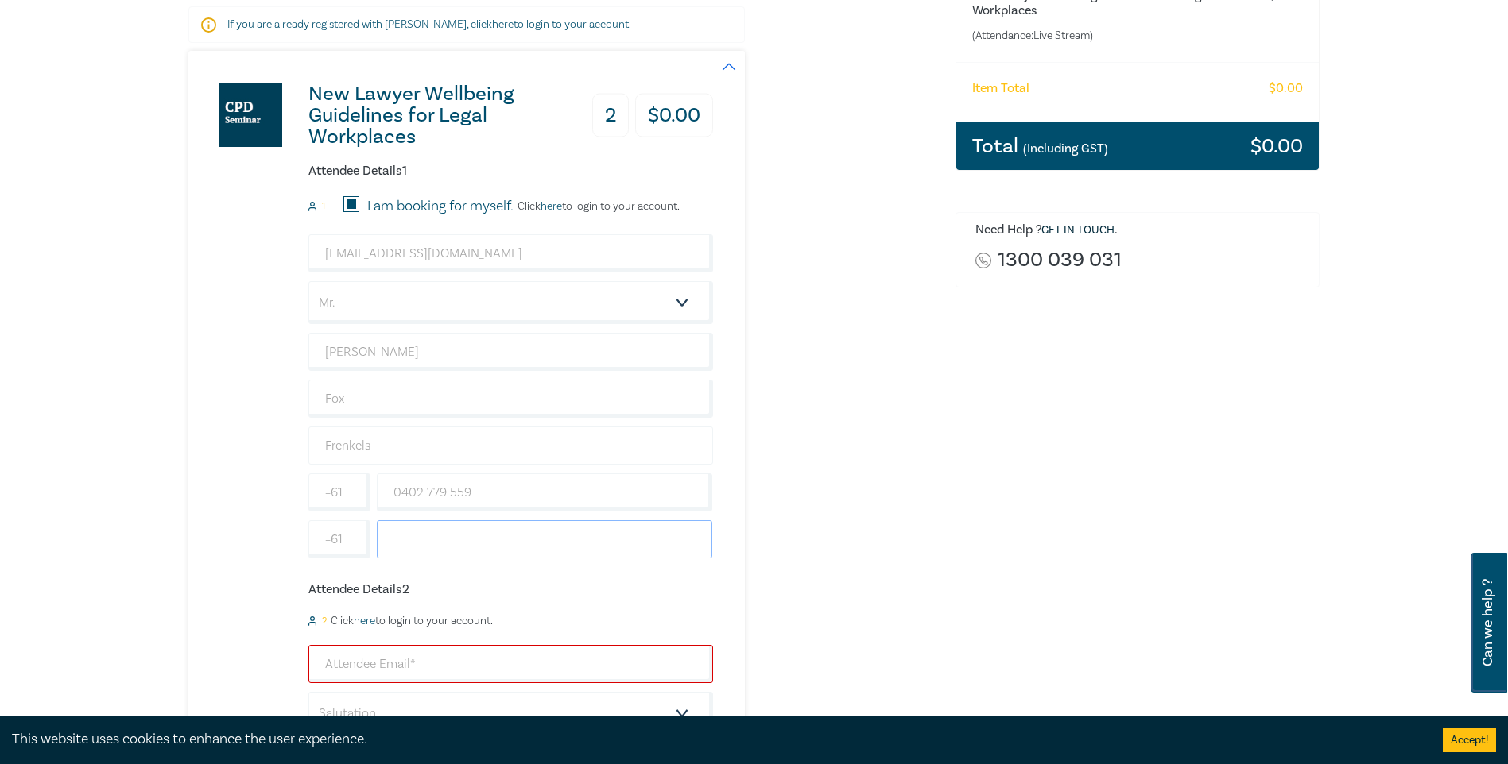
scroll to position [238, 0]
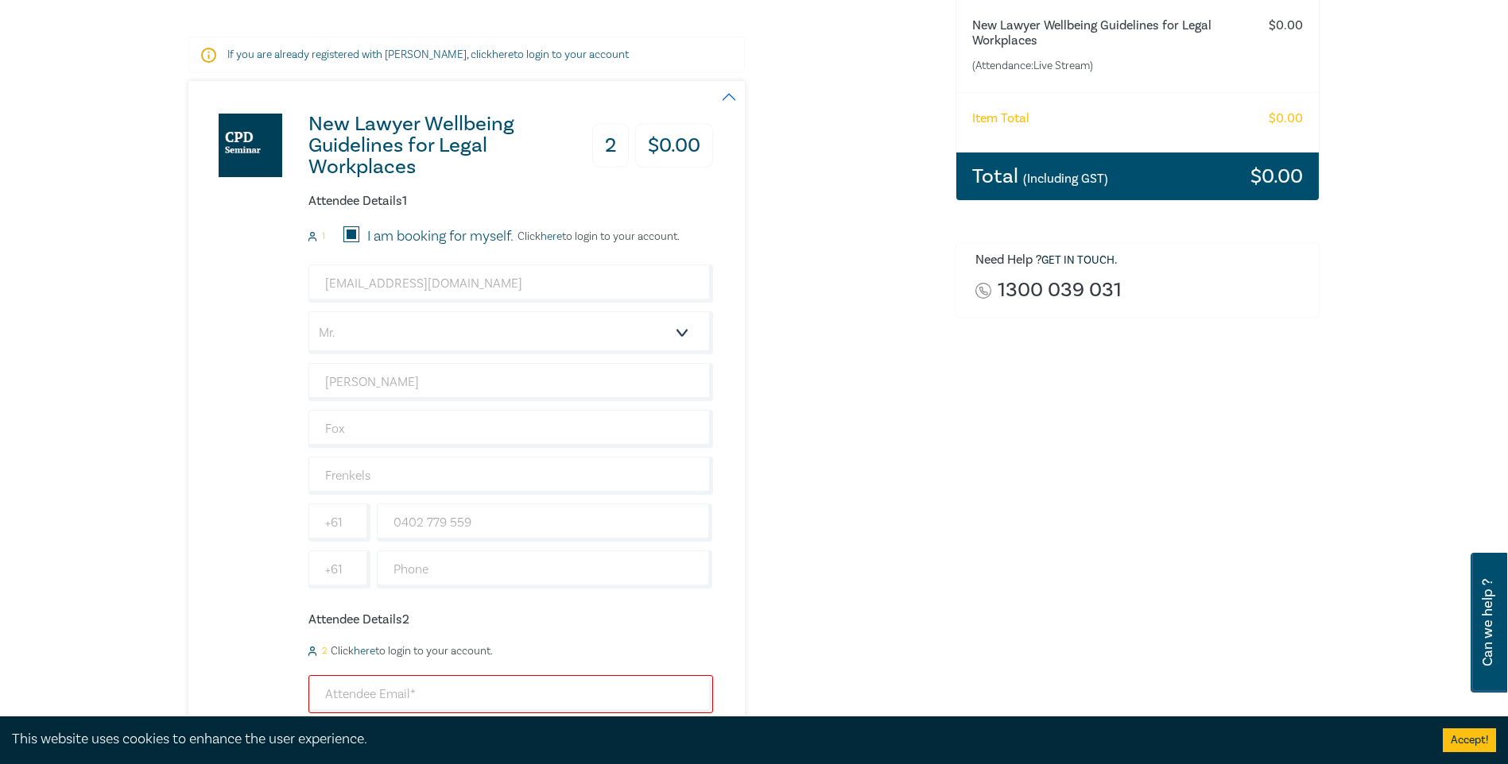
click at [577, 147] on h3 "2" at bounding box center [610, 146] width 37 height 44
click at [577, 146] on h3 "2" at bounding box center [610, 146] width 37 height 44
click at [577, 143] on h3 "2" at bounding box center [610, 146] width 37 height 44
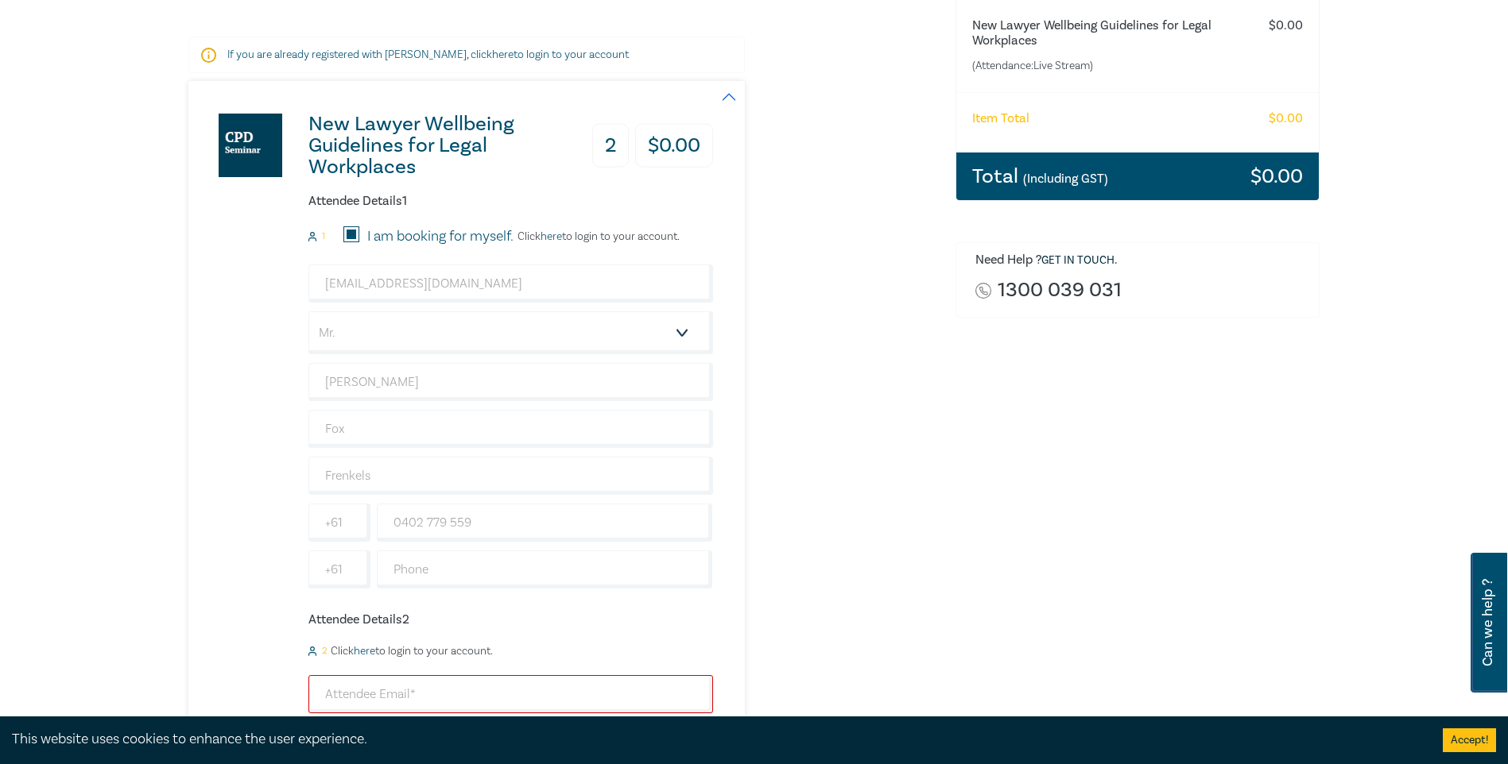
click at [577, 145] on h3 "2" at bounding box center [610, 146] width 37 height 44
click at [577, 141] on h3 "2" at bounding box center [610, 146] width 37 height 44
click at [577, 144] on h3 "2" at bounding box center [610, 146] width 37 height 44
drag, startPoint x: 687, startPoint y: 153, endPoint x: 664, endPoint y: 153, distance: 23.8
click at [577, 153] on h3 "$ 0.00" at bounding box center [674, 146] width 78 height 44
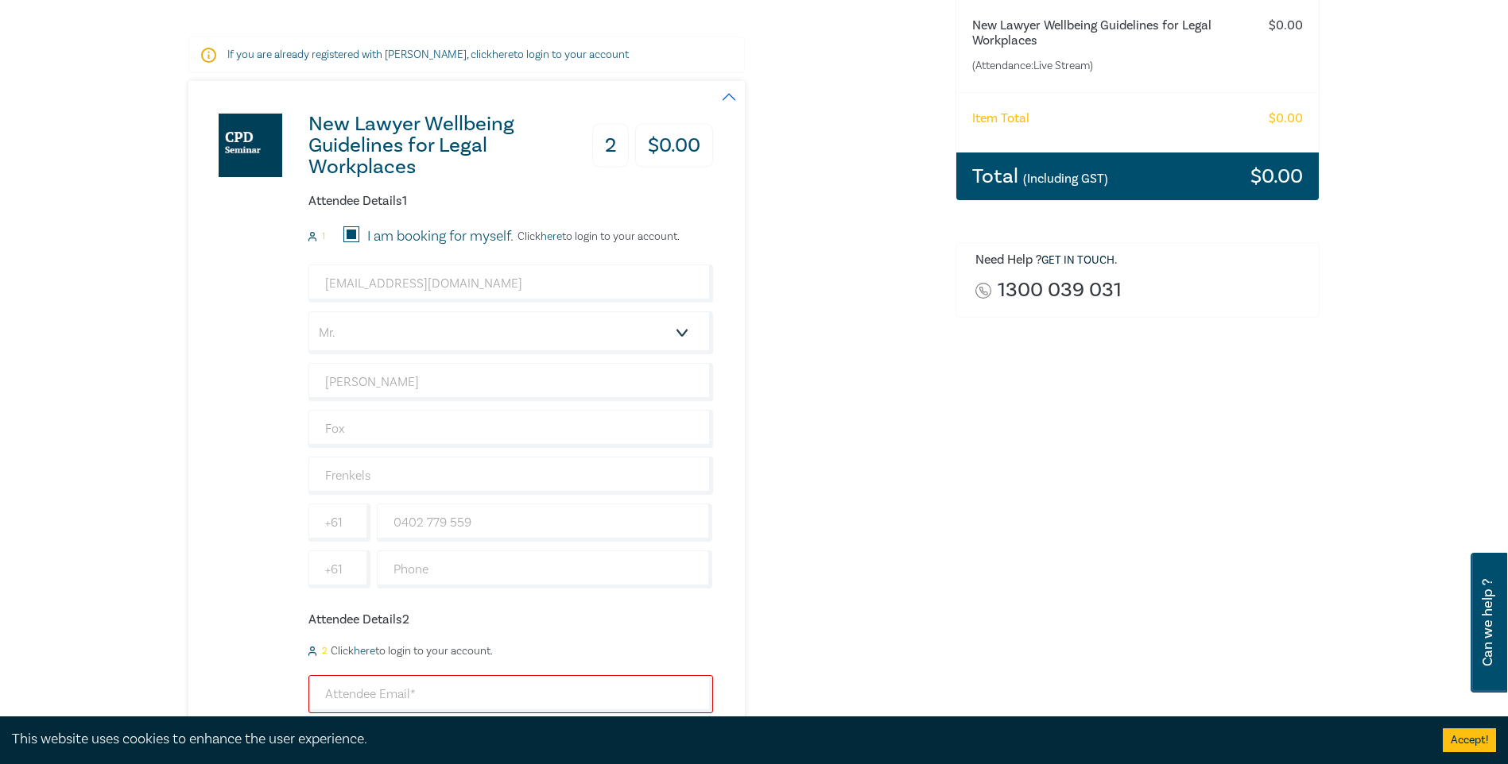
click at [577, 148] on h3 "2" at bounding box center [610, 146] width 37 height 44
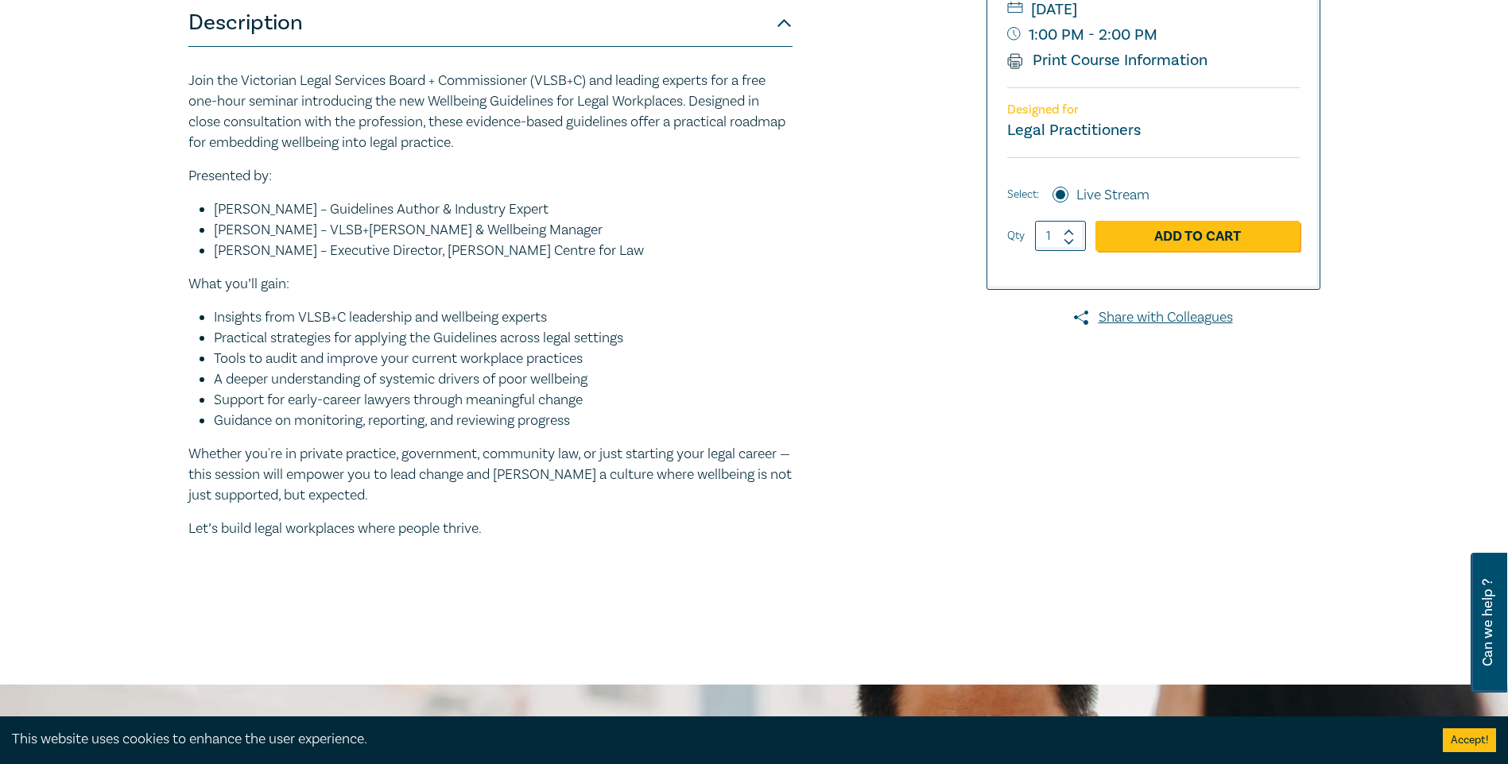
scroll to position [159, 0]
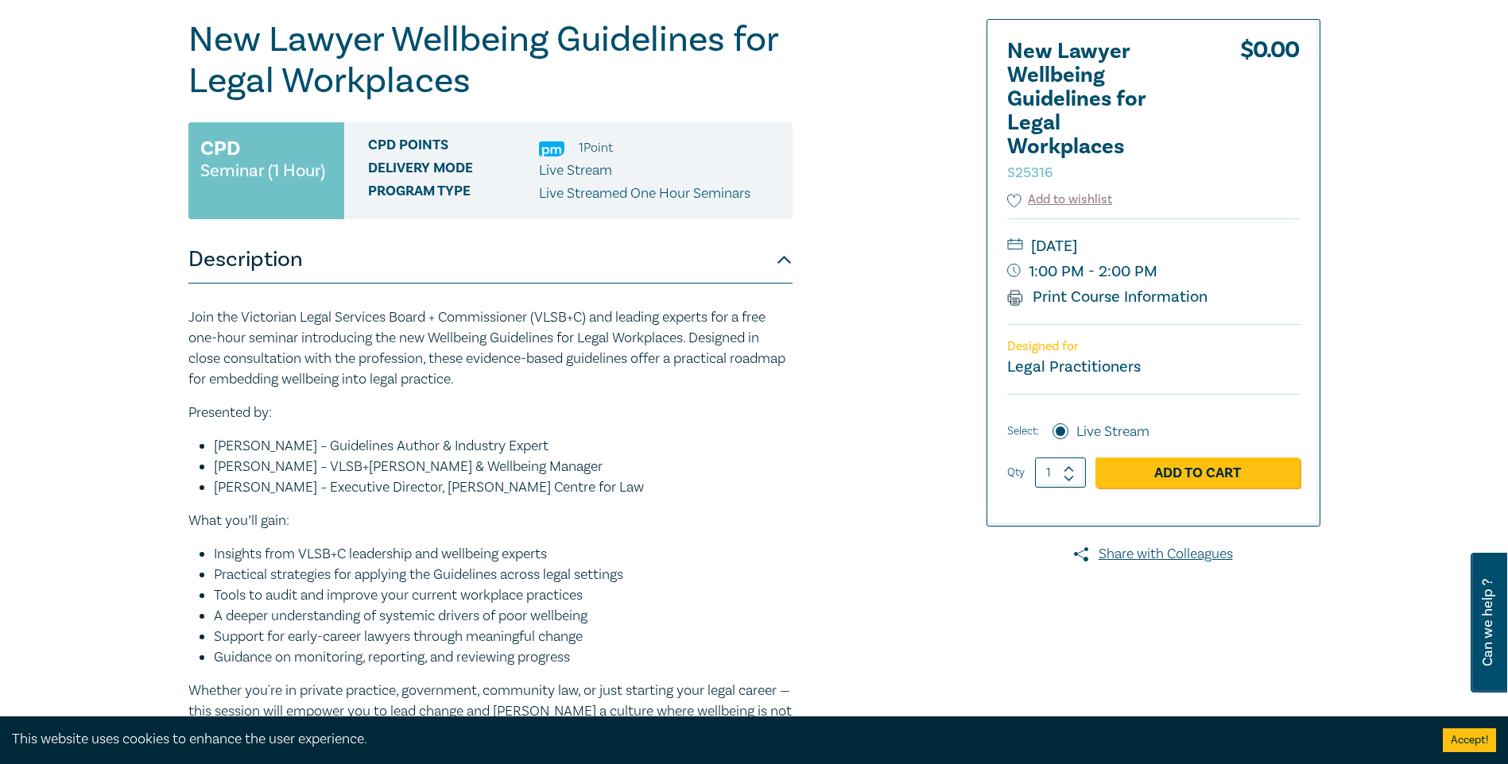
click at [320, 174] on small "Seminar (1 Hour)" at bounding box center [262, 171] width 125 height 16
click at [307, 174] on small "Seminar (1 Hour)" at bounding box center [262, 171] width 125 height 16
click at [306, 175] on small "Seminar (1 Hour)" at bounding box center [262, 171] width 125 height 16
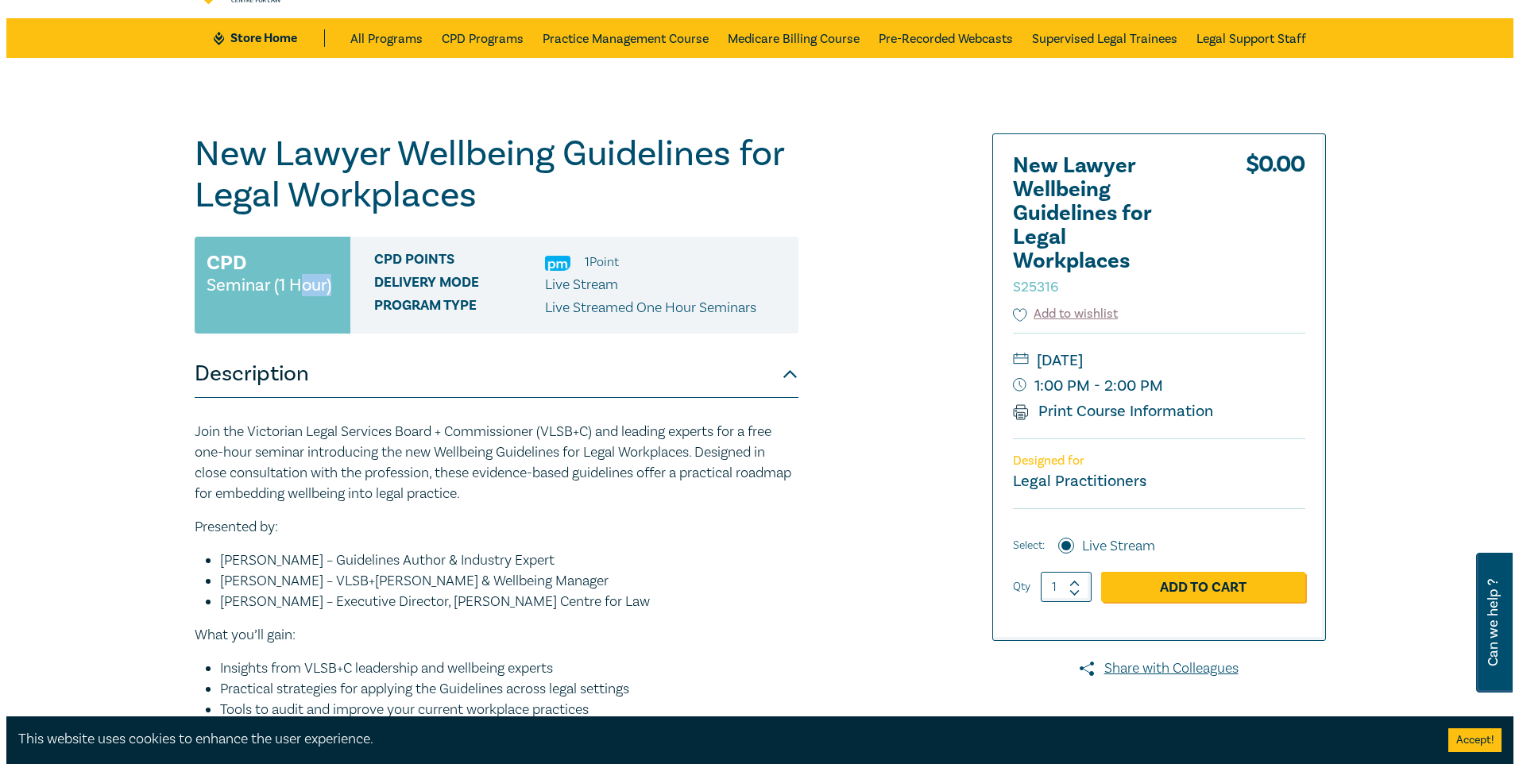
scroll to position [79, 0]
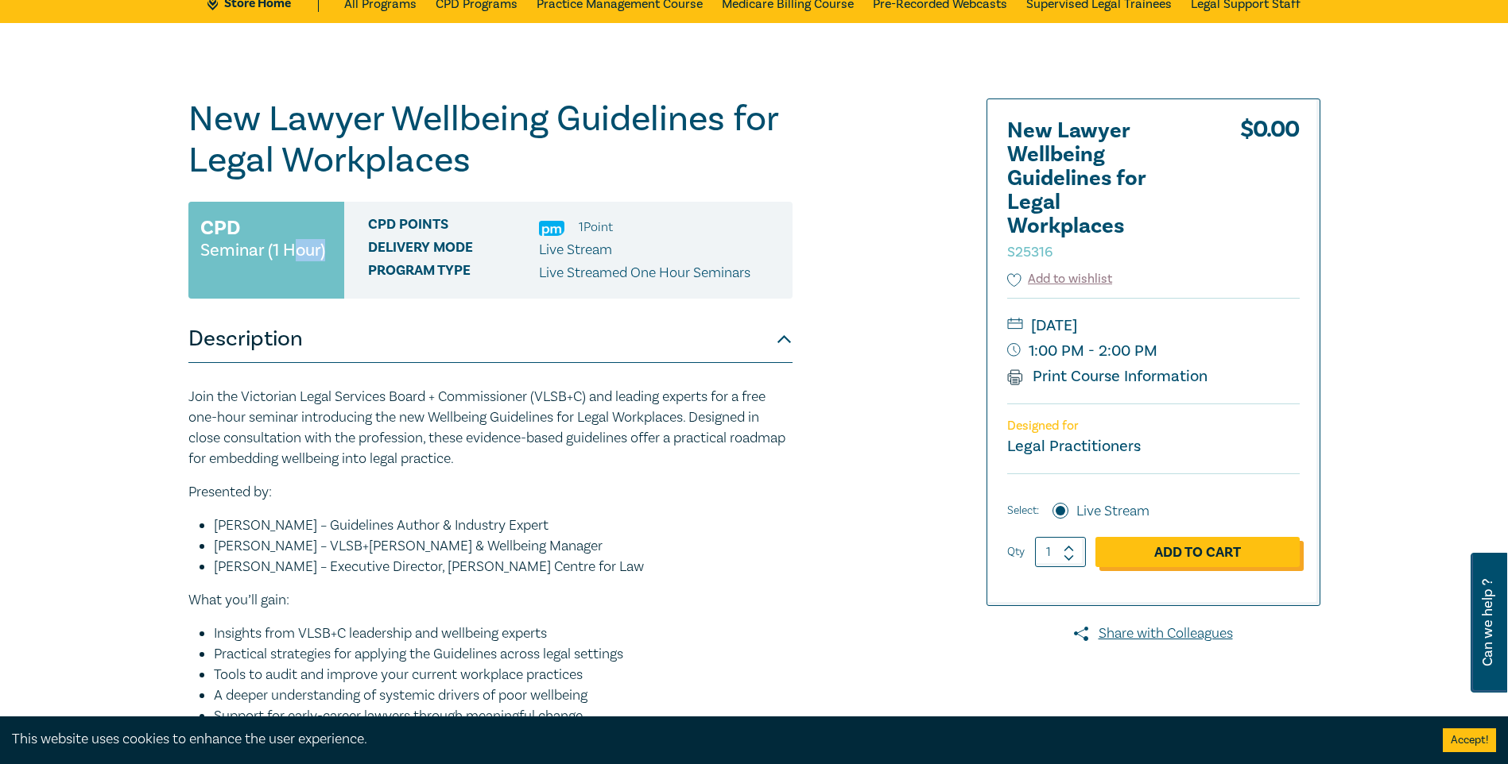
click at [577, 193] on link "Add to Cart" at bounding box center [1197, 552] width 204 height 30
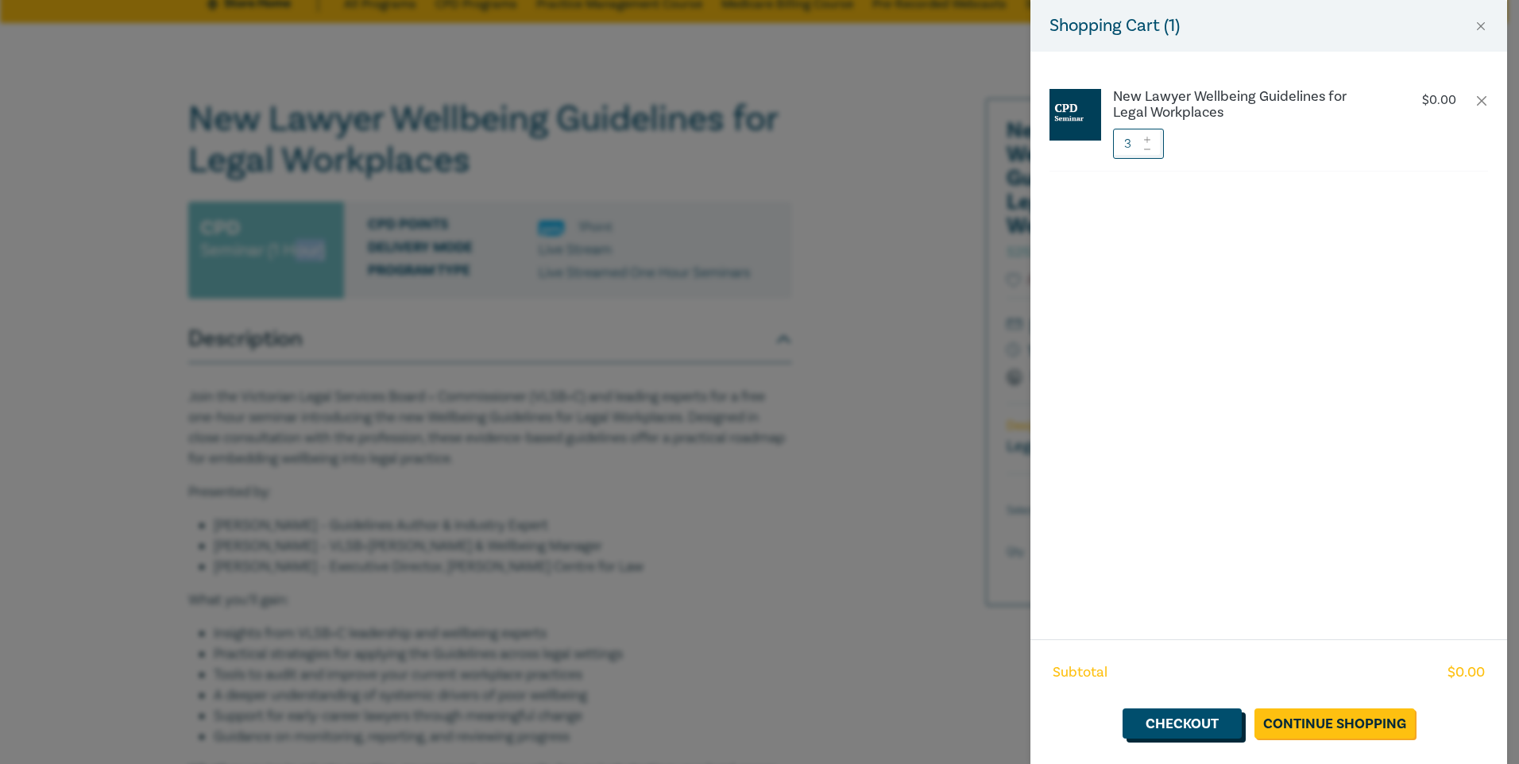
click at [577, 193] on link "Checkout" at bounding box center [1182, 724] width 119 height 30
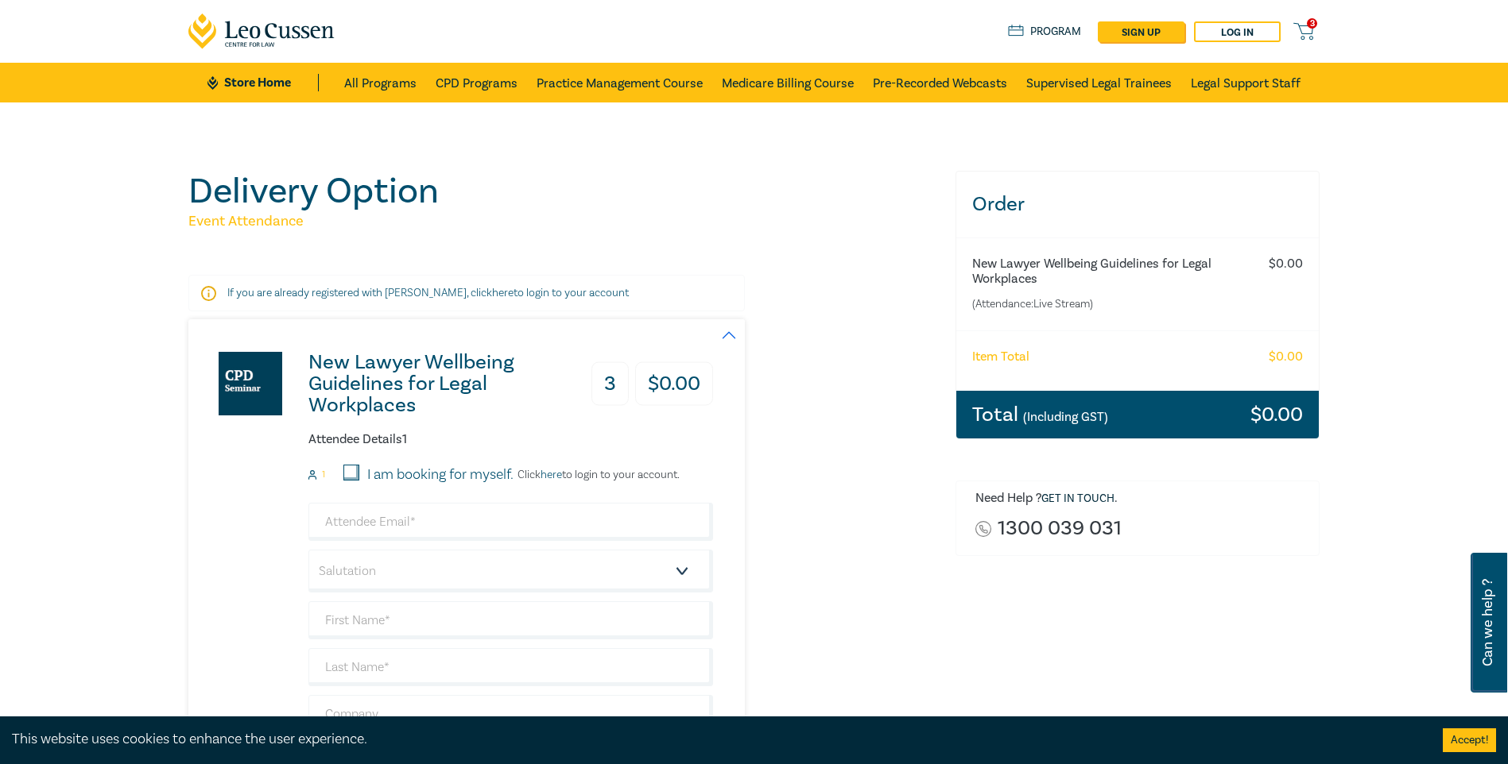
click at [355, 193] on input "I am booking for myself." at bounding box center [351, 473] width 16 height 16
checkbox input "true"
click at [577, 193] on h3 "3" at bounding box center [609, 384] width 37 height 44
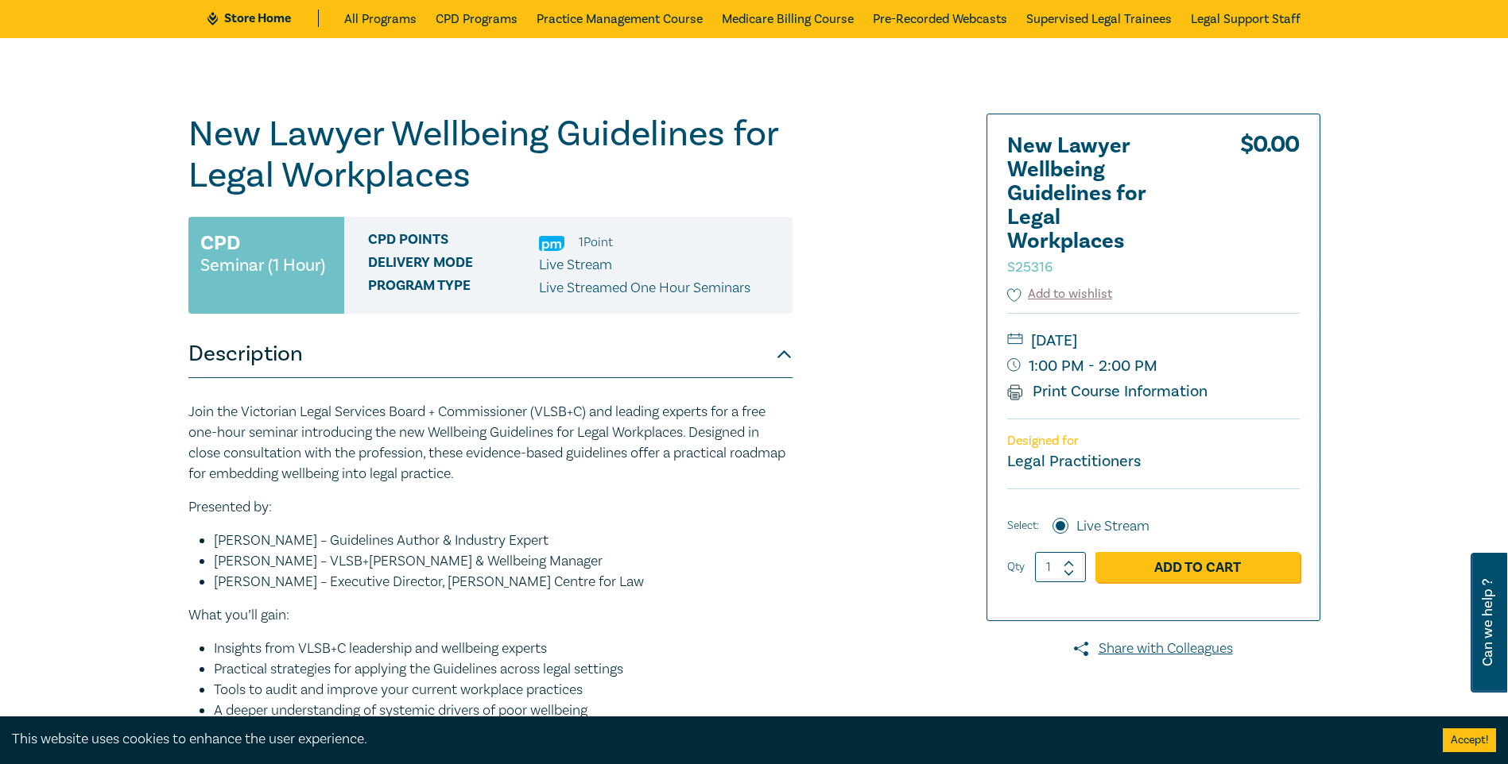
scroll to position [79, 0]
